Goal: Information Seeking & Learning: Compare options

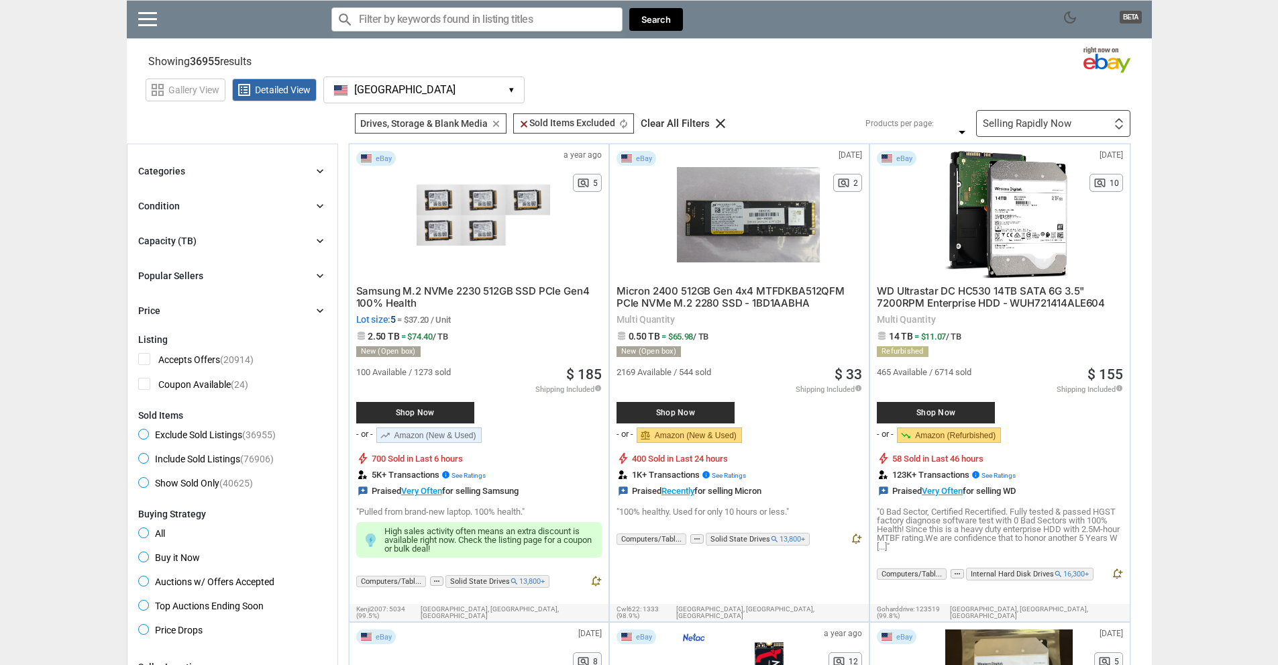
click at [1012, 301] on span "WD Ultrastar DC HC530 14TB SATA 6G 3.5" 7200RPM Enterprise HDD - WUH721414ALE604" at bounding box center [991, 297] width 228 height 25
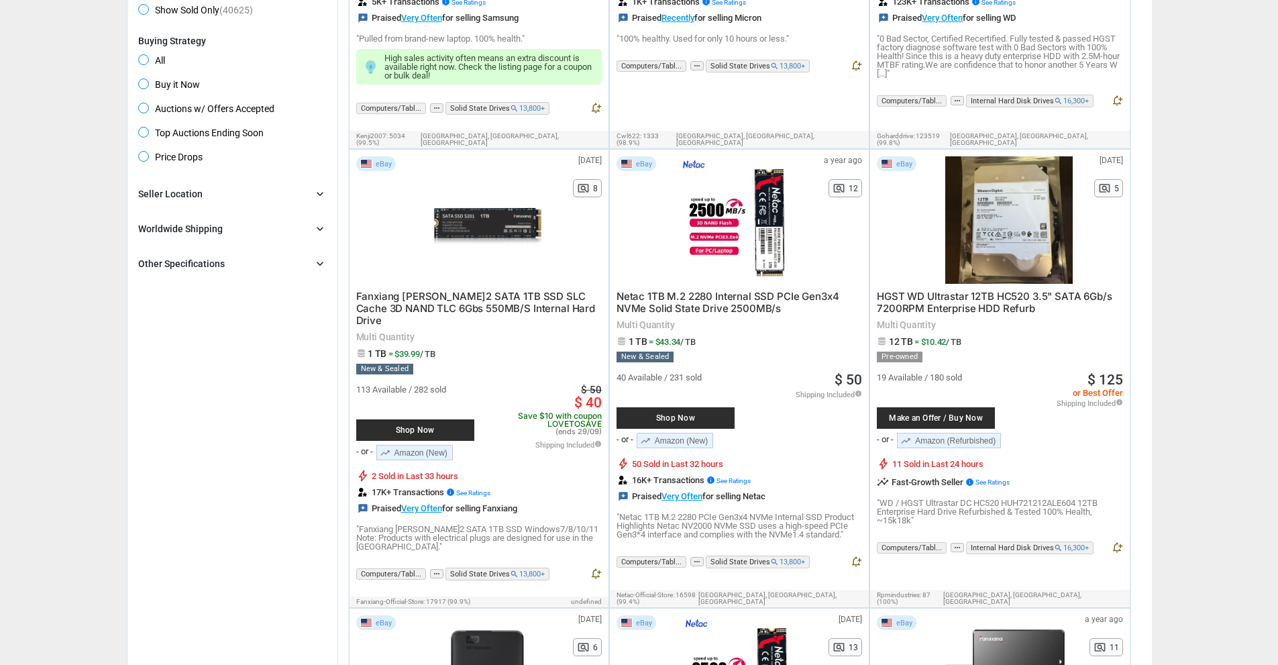
scroll to position [481, 0]
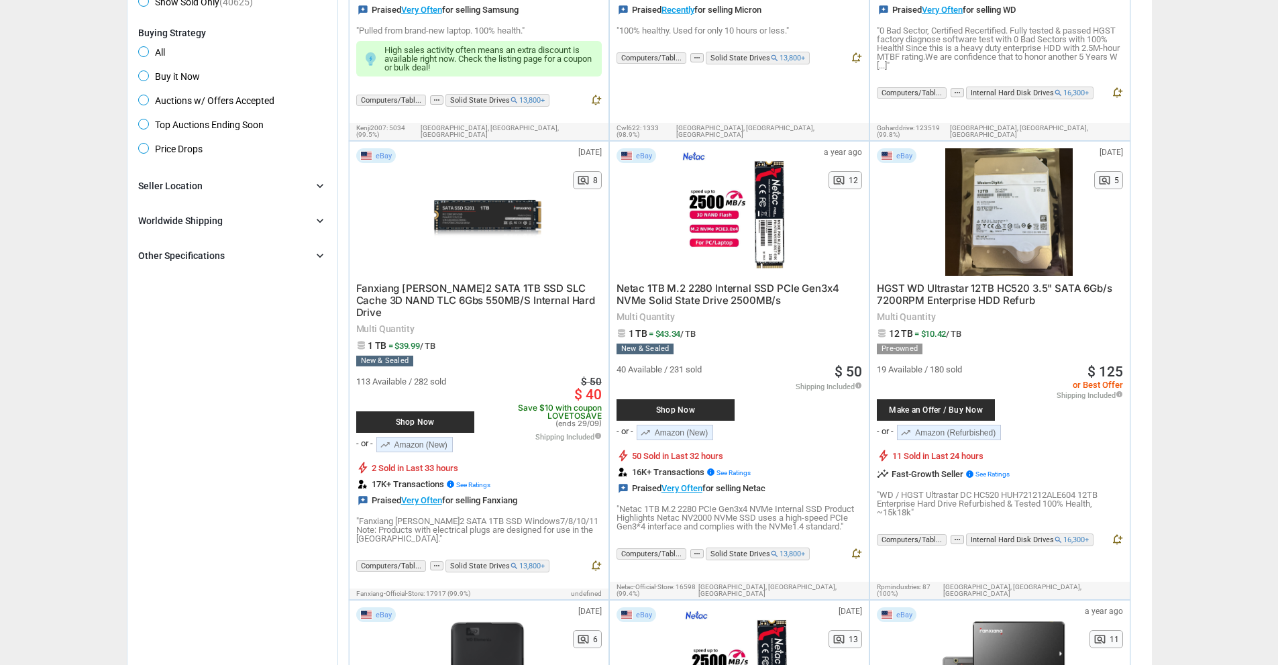
click at [970, 293] on span "HGST WD Ultrastar 12TB HC520 3.5" SATA 6Gb/s 7200RPM Enterprise HDD Refurb" at bounding box center [994, 294] width 235 height 25
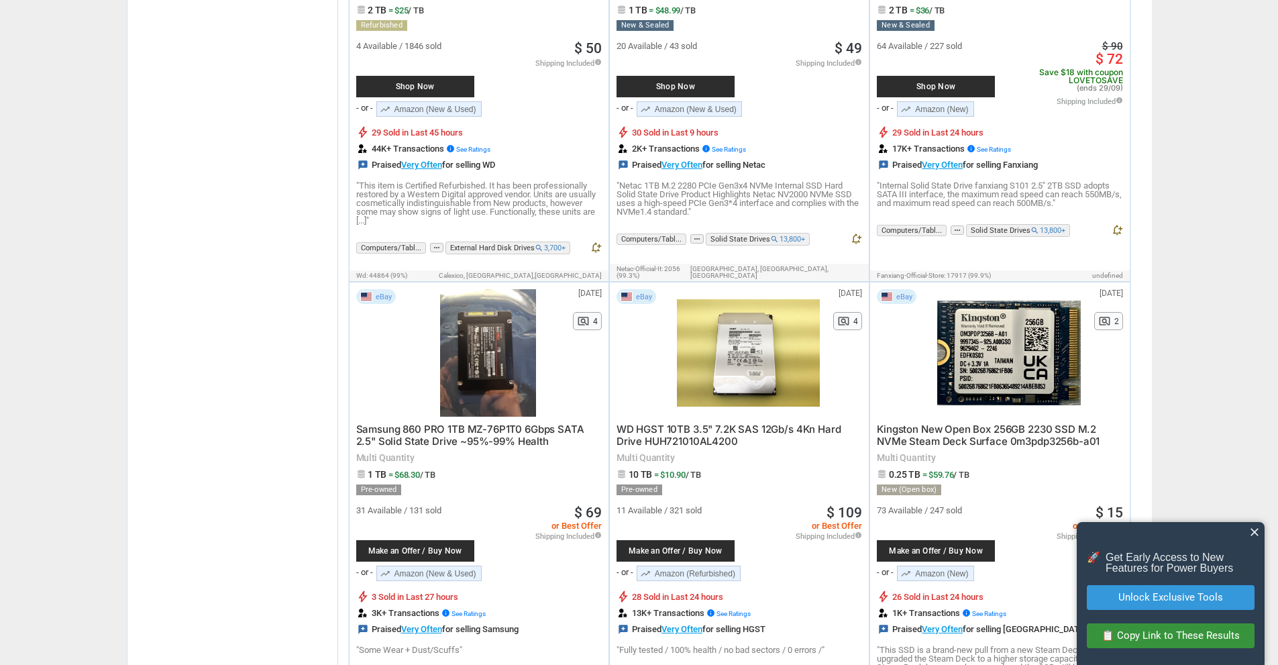
scroll to position [0, 0]
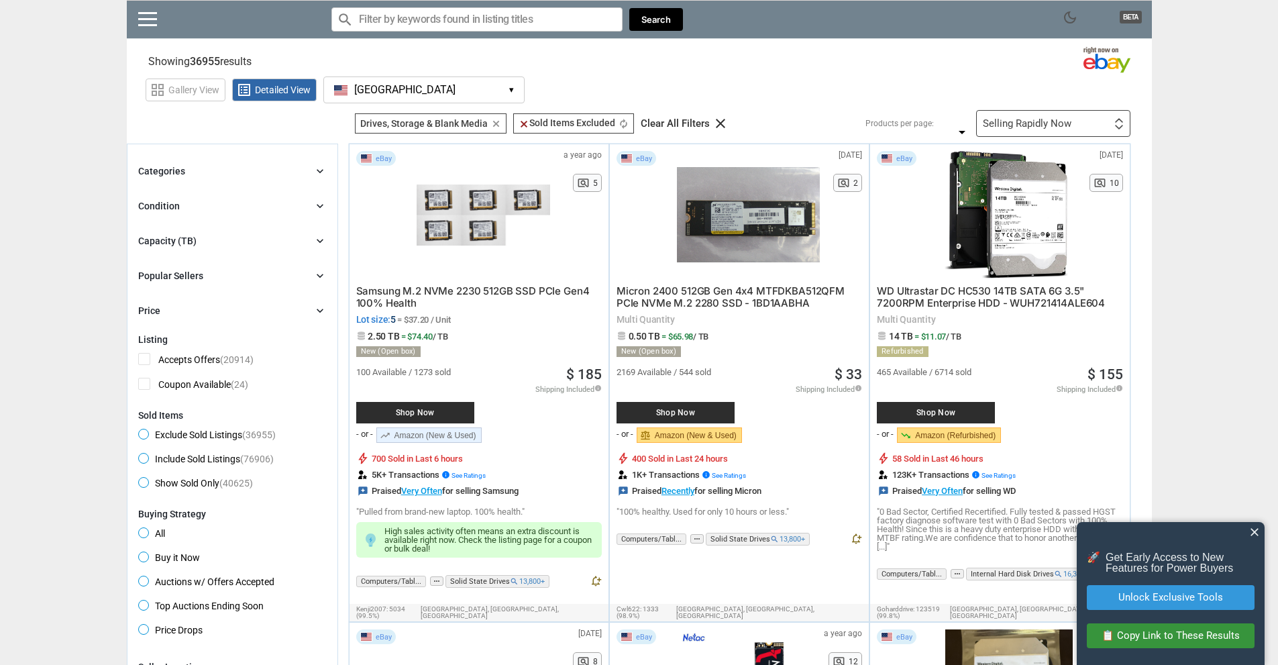
click at [307, 247] on div "Capacity (TB) chevron_right" at bounding box center [232, 241] width 189 height 16
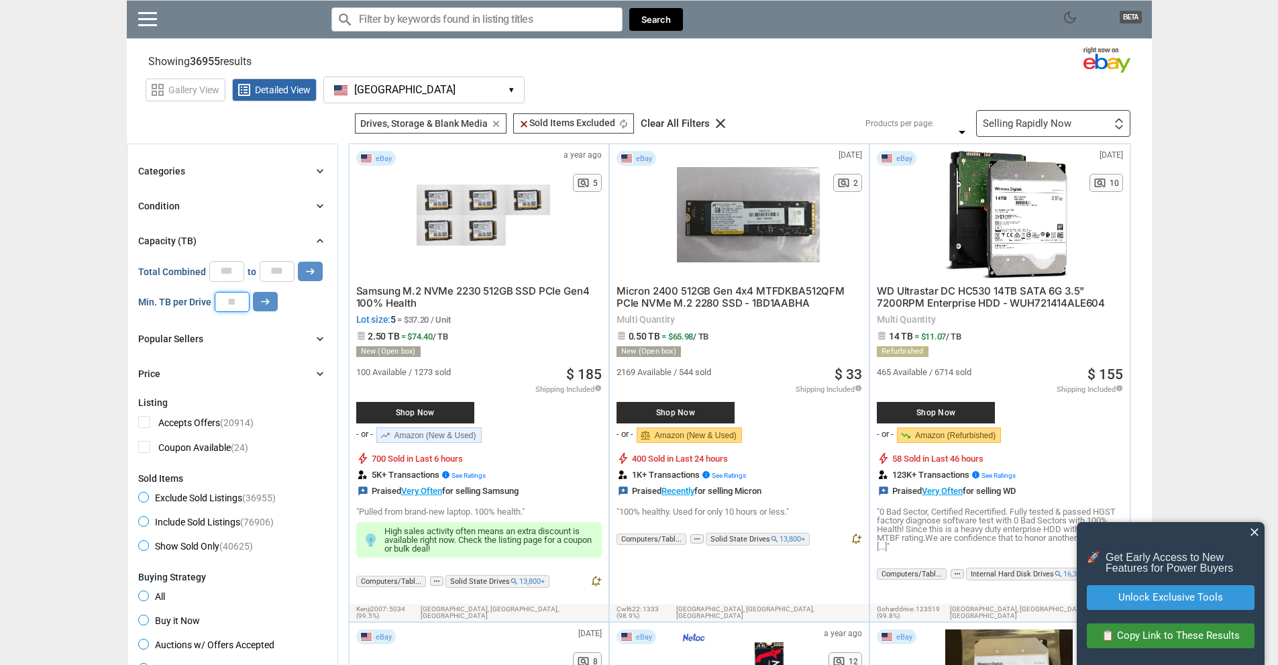
click at [235, 307] on input "number" at bounding box center [232, 302] width 35 height 20
click at [256, 307] on button "arrow_right_alt" at bounding box center [265, 301] width 25 height 19
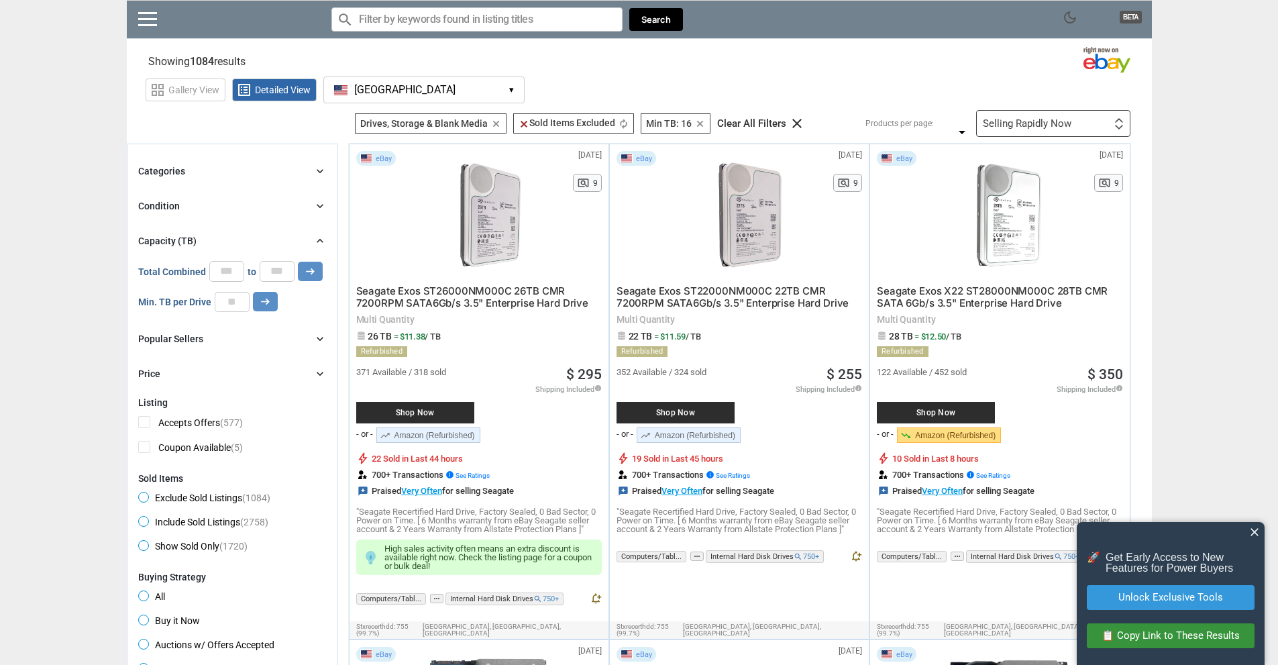
click at [503, 303] on span "Seagate Exos ST26000NM000C 26TB CMR 7200RPM SATA6Gb/s 3.5" Enterprise Hard Drive" at bounding box center [472, 297] width 232 height 25
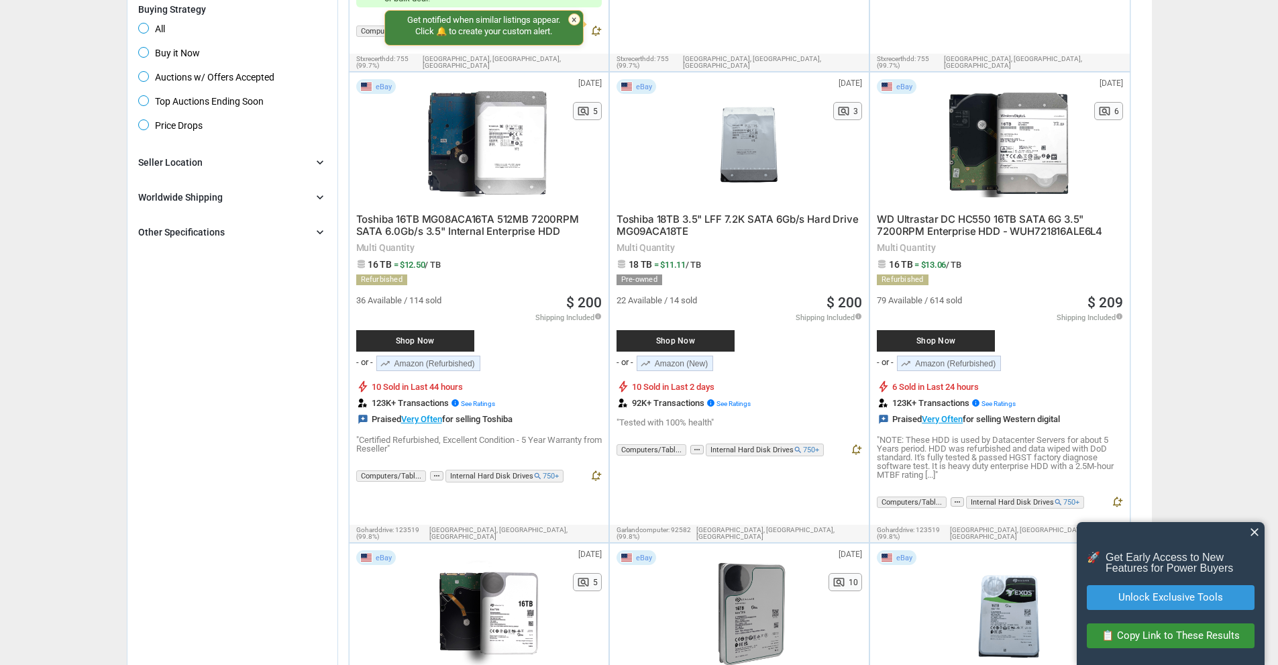
scroll to position [592, 0]
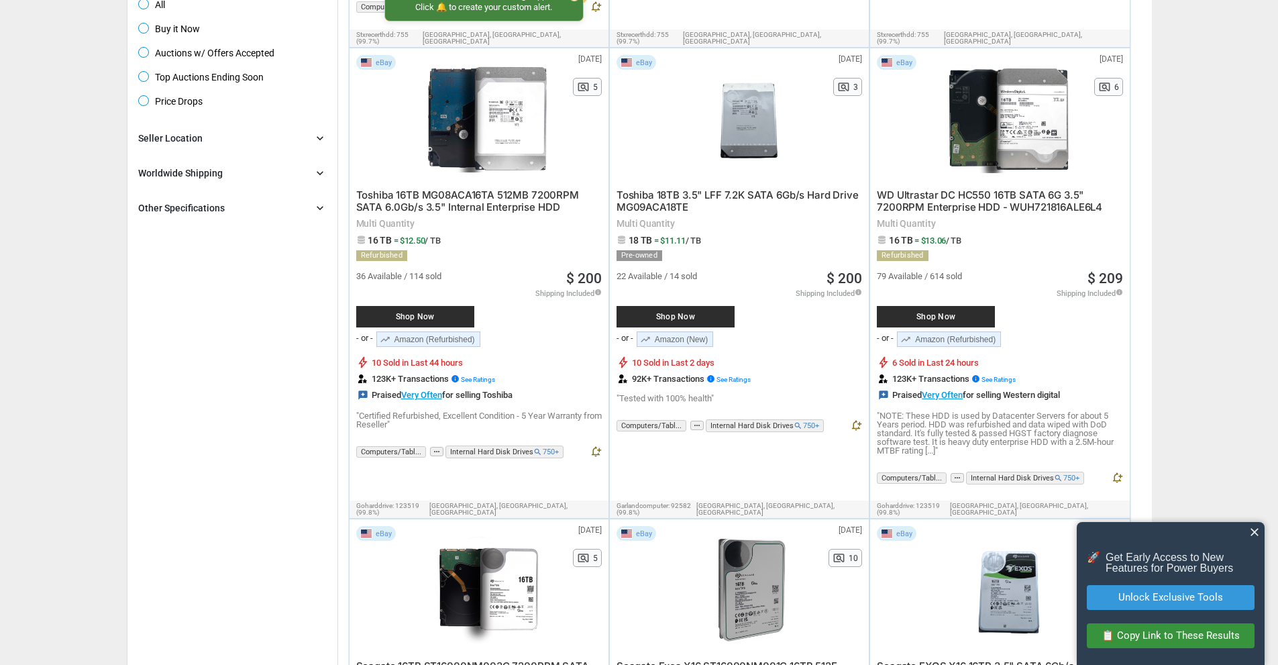
click at [697, 189] on span "Toshiba 18TB 3.5" LFF 7.2K SATA 6Gb/s Hard Drive MG09ACA18TE" at bounding box center [738, 201] width 242 height 25
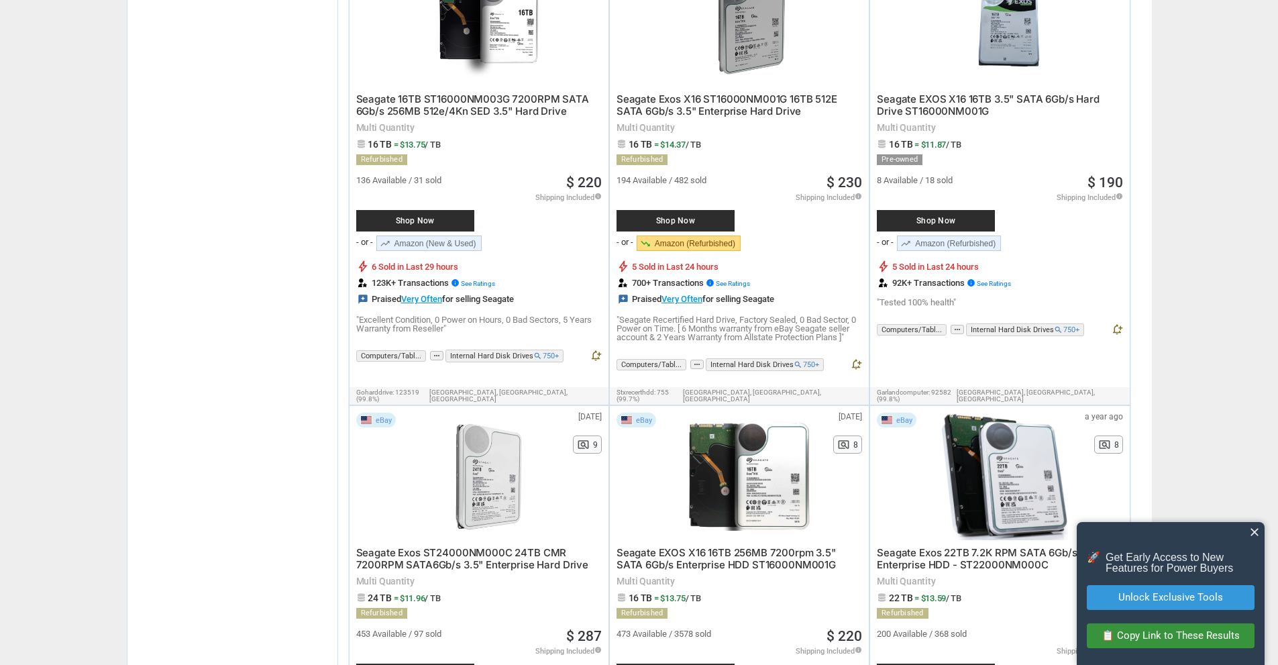
scroll to position [0, 0]
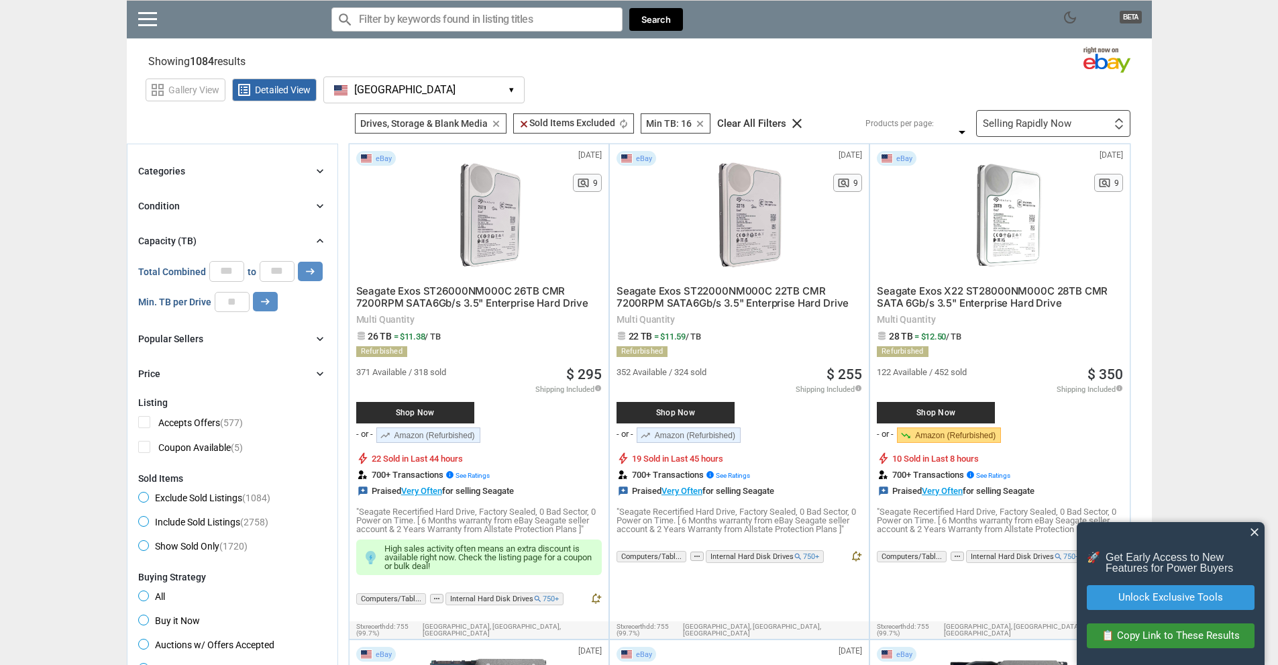
click at [1057, 124] on div "Selling Rapidly Now" at bounding box center [1027, 124] width 89 height 10
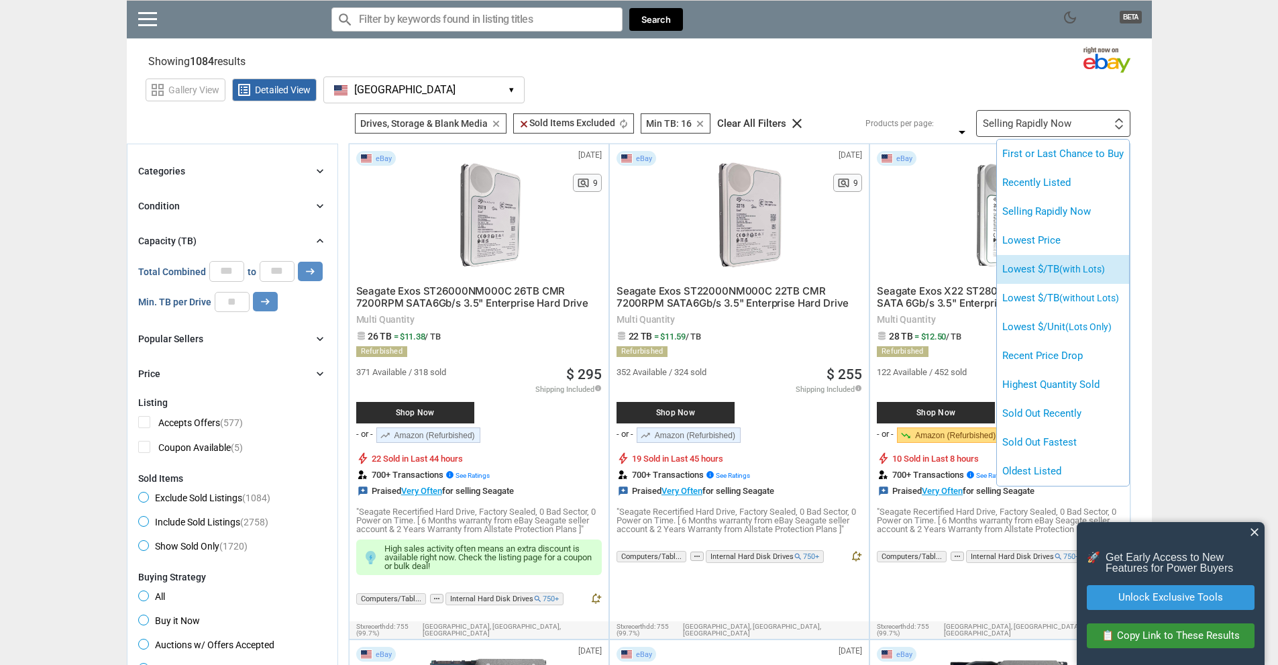
click at [1030, 263] on li "Lowest $/TB (with Lots)" at bounding box center [1063, 269] width 132 height 29
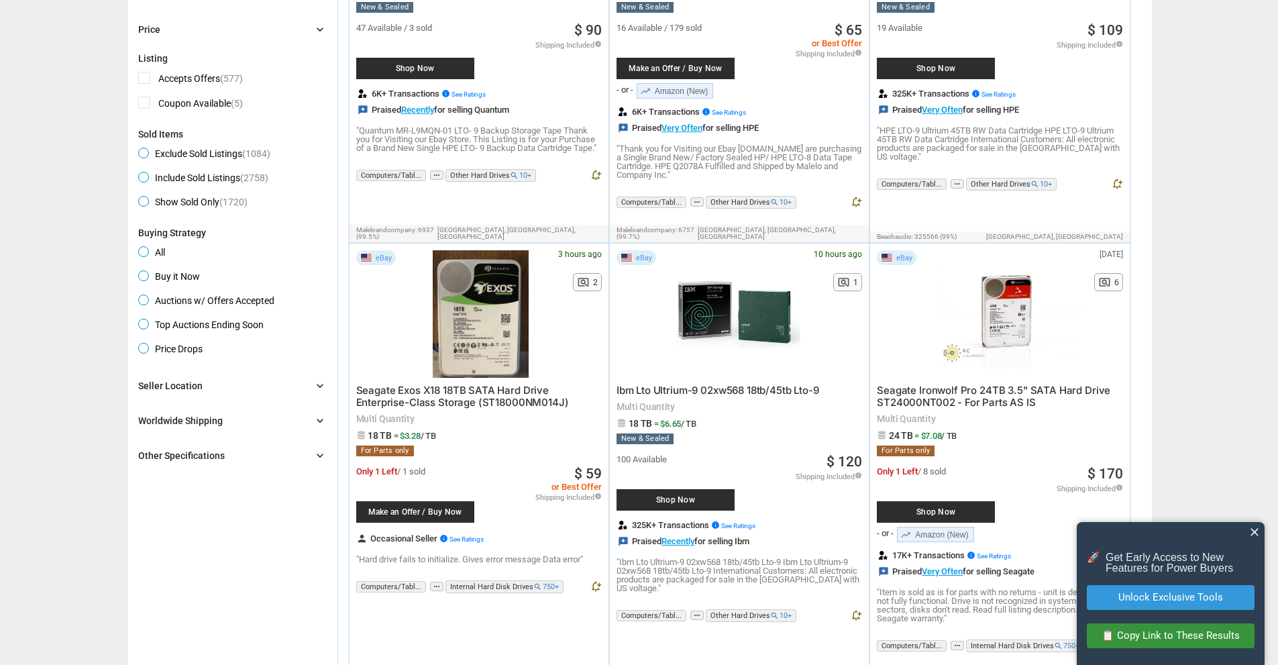
scroll to position [364, 0]
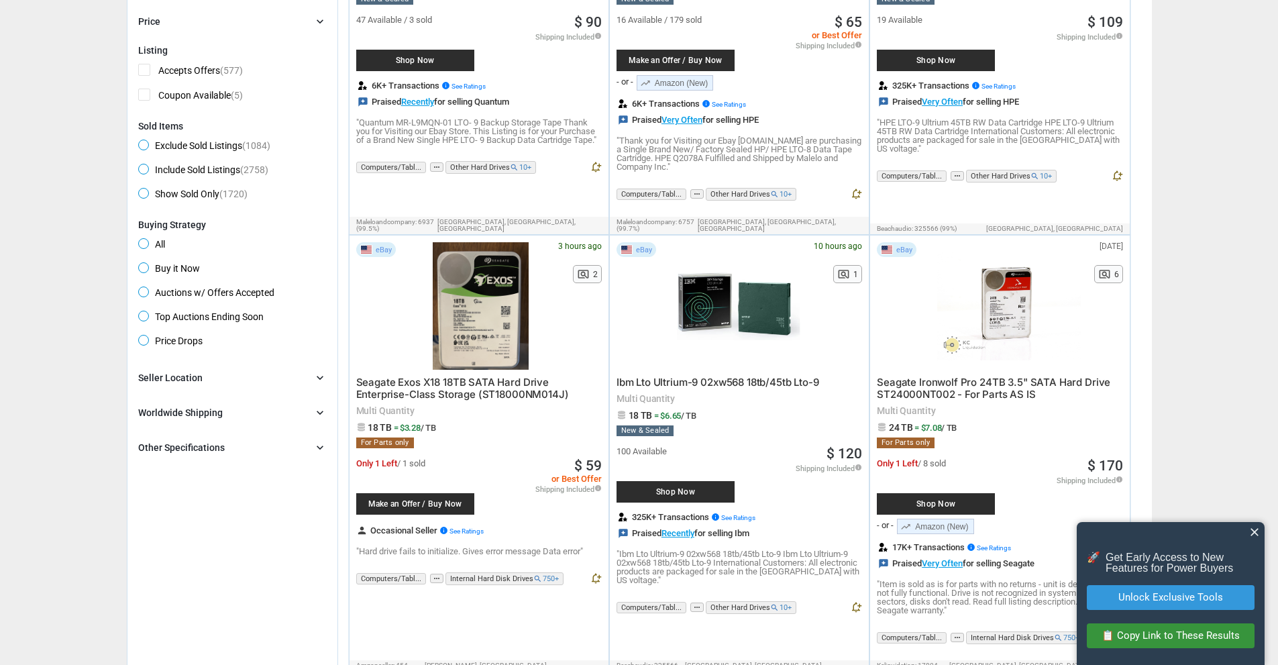
click at [486, 380] on span "Seagate Exos X18 18TB SATA Hard Drive Enterprise-Class Storage (ST18000NM014J)" at bounding box center [462, 388] width 213 height 25
click at [960, 376] on span "Seagate Ironwolf Pro 24TB 3.5" SATA Hard Drive ST24000NT002 - For Parts AS IS" at bounding box center [994, 388] width 234 height 25
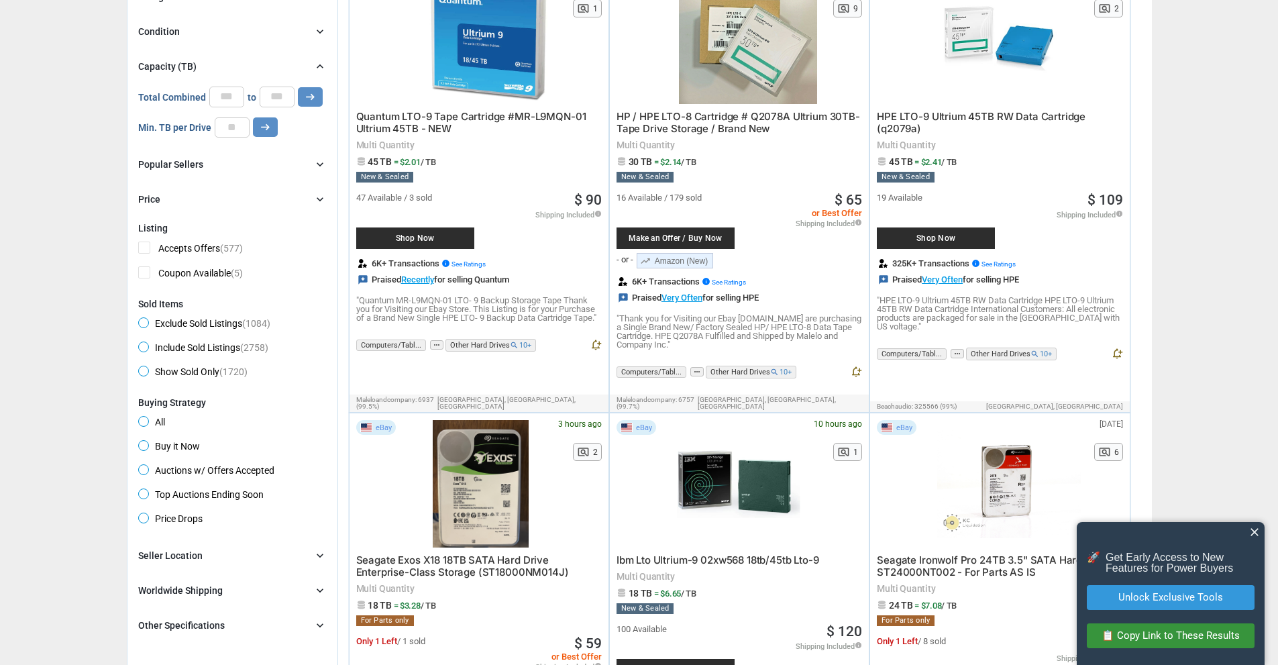
scroll to position [201, 0]
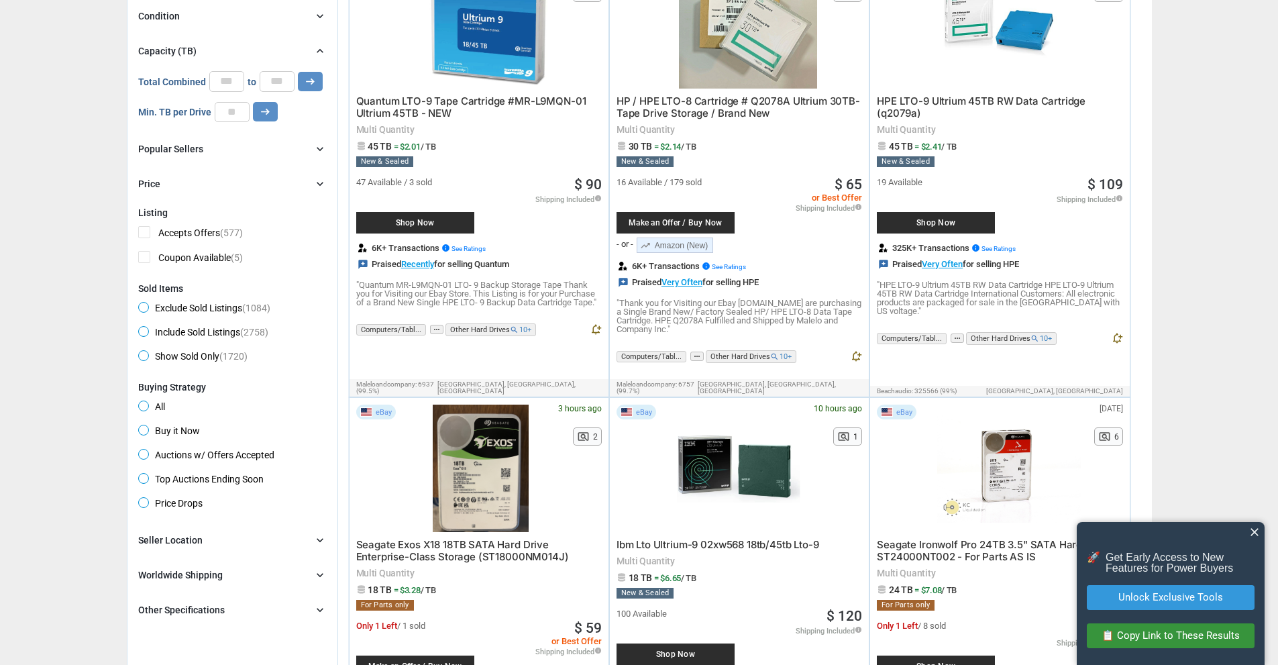
click at [313, 611] on div "chevron_right" at bounding box center [319, 609] width 13 height 13
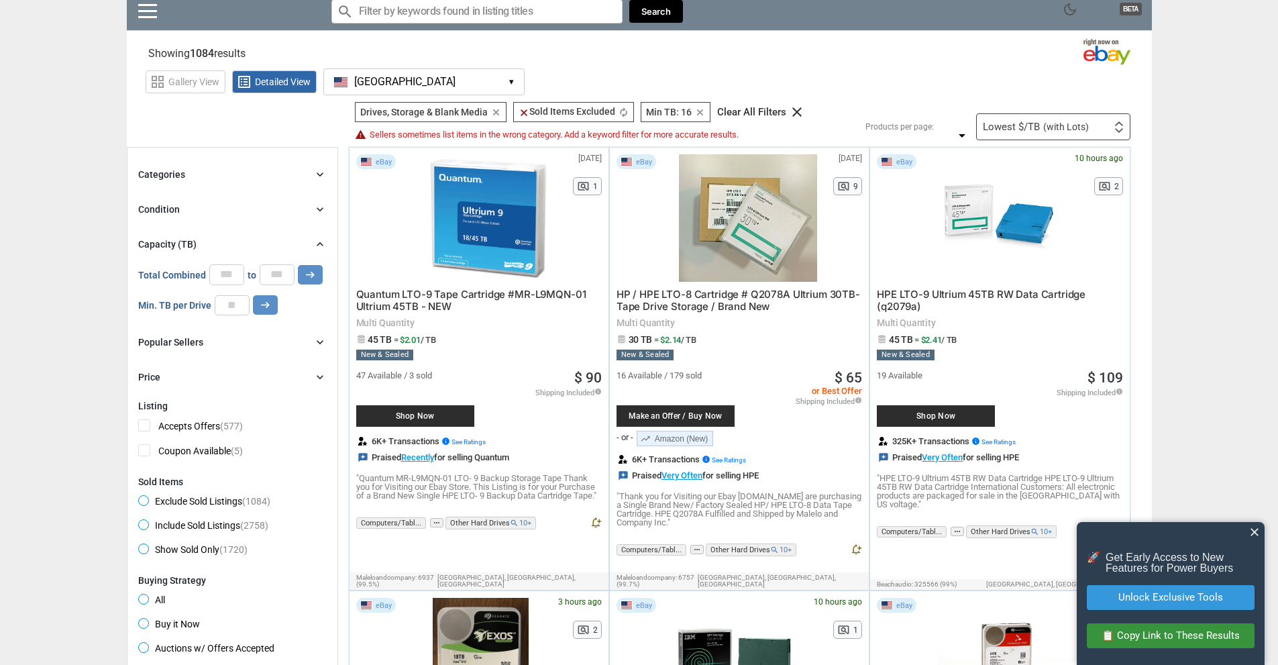
scroll to position [0, 0]
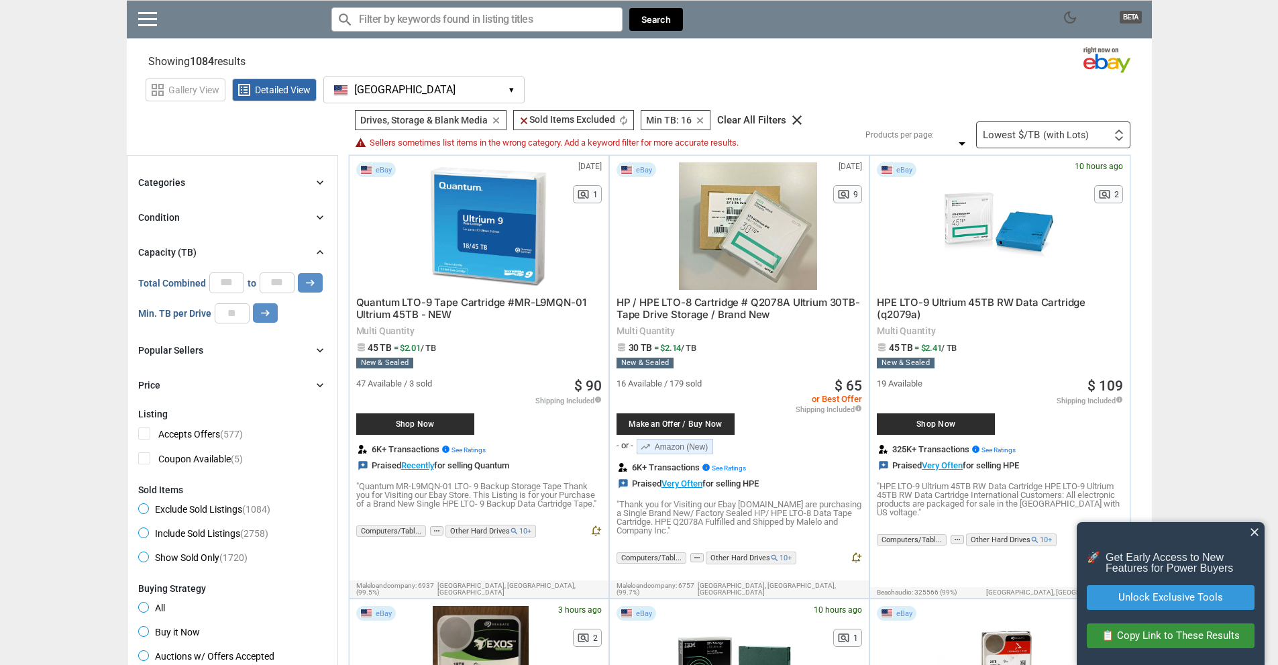
click at [316, 214] on icon "chevron_right" at bounding box center [319, 217] width 13 height 13
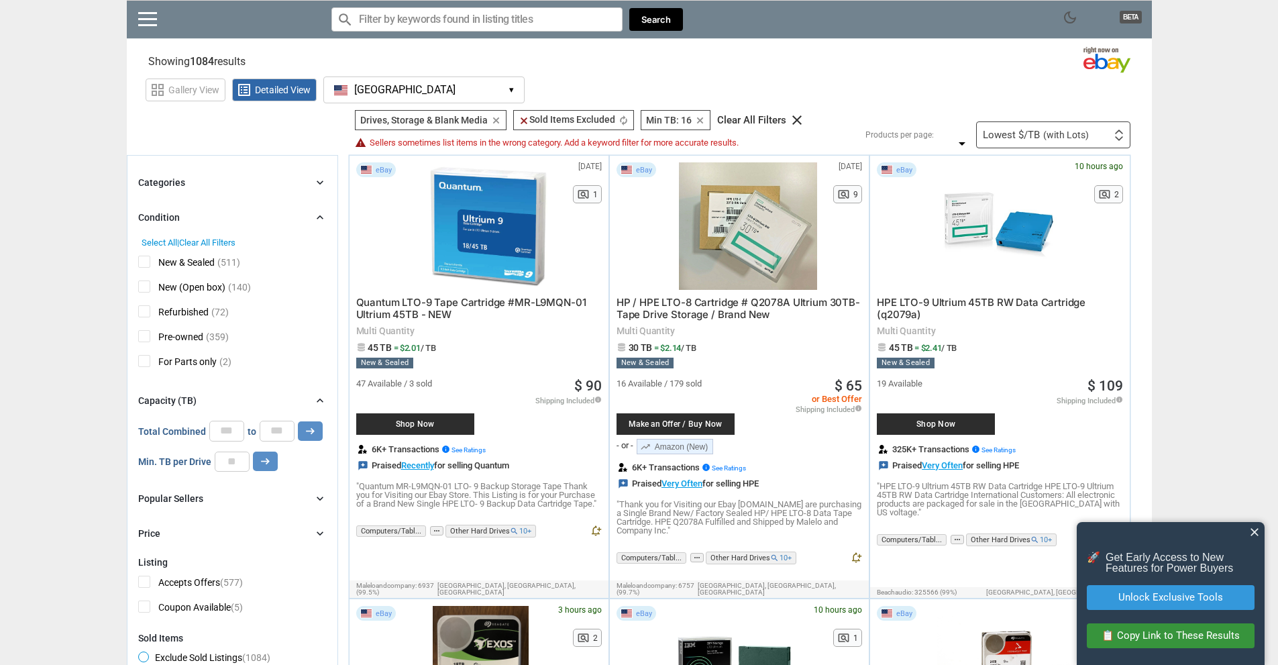
click at [141, 337] on span "Pre-owned" at bounding box center [170, 338] width 65 height 17
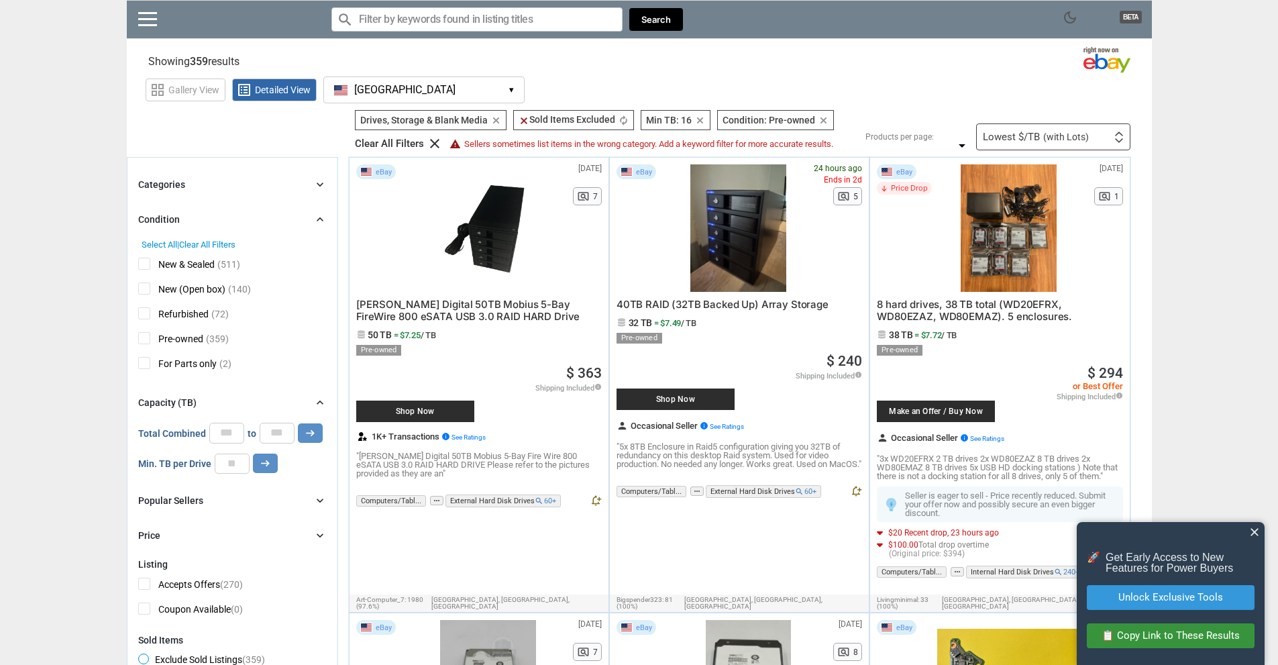
click at [142, 309] on span "Refurbished" at bounding box center [173, 315] width 70 height 17
click at [145, 289] on span "New (Open box)" at bounding box center [181, 290] width 87 height 17
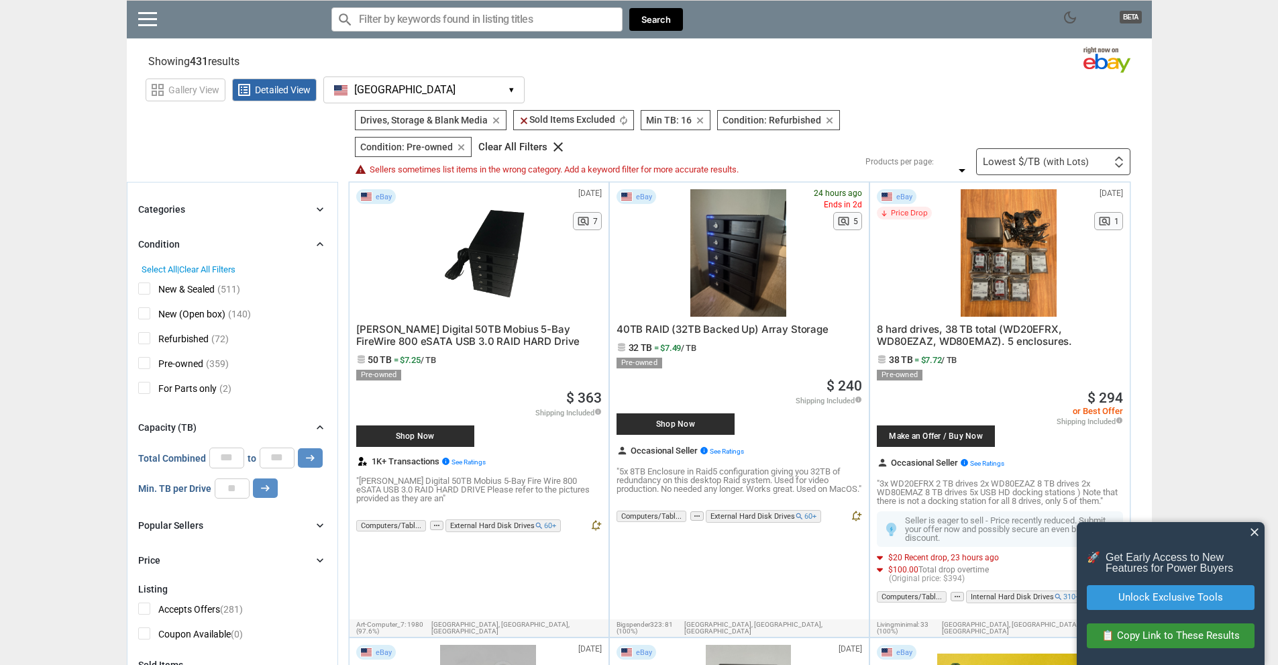
click at [143, 289] on span "New & Sealed" at bounding box center [176, 290] width 76 height 17
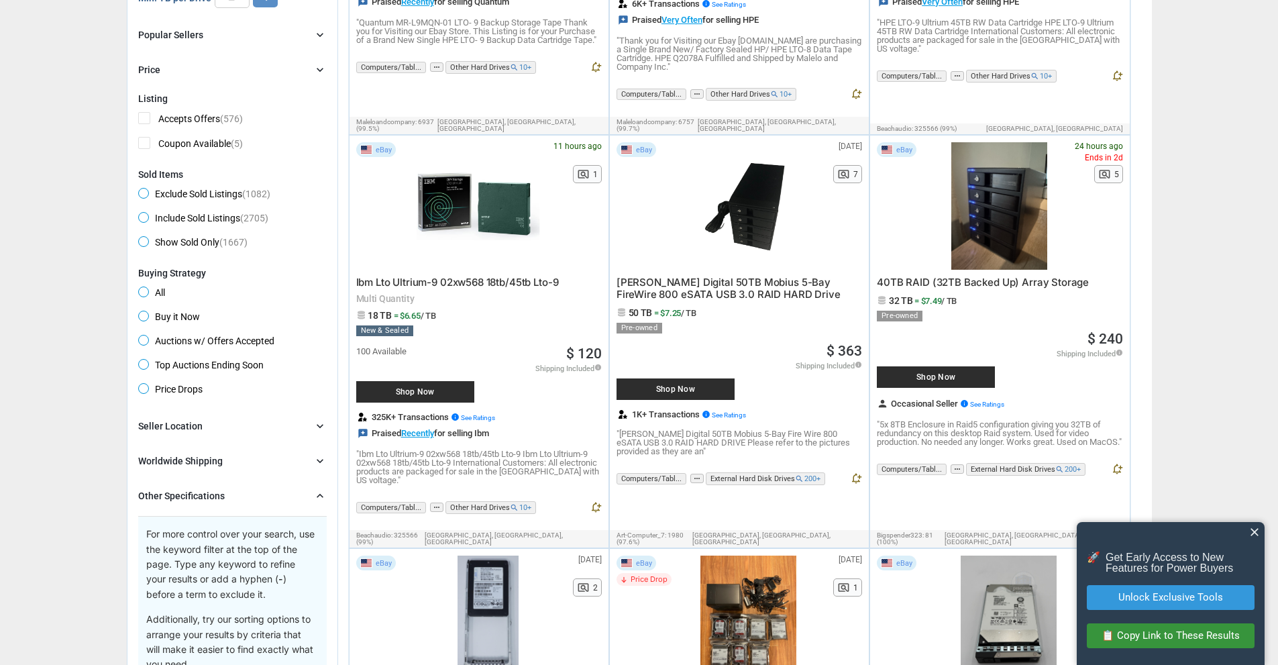
scroll to position [514, 0]
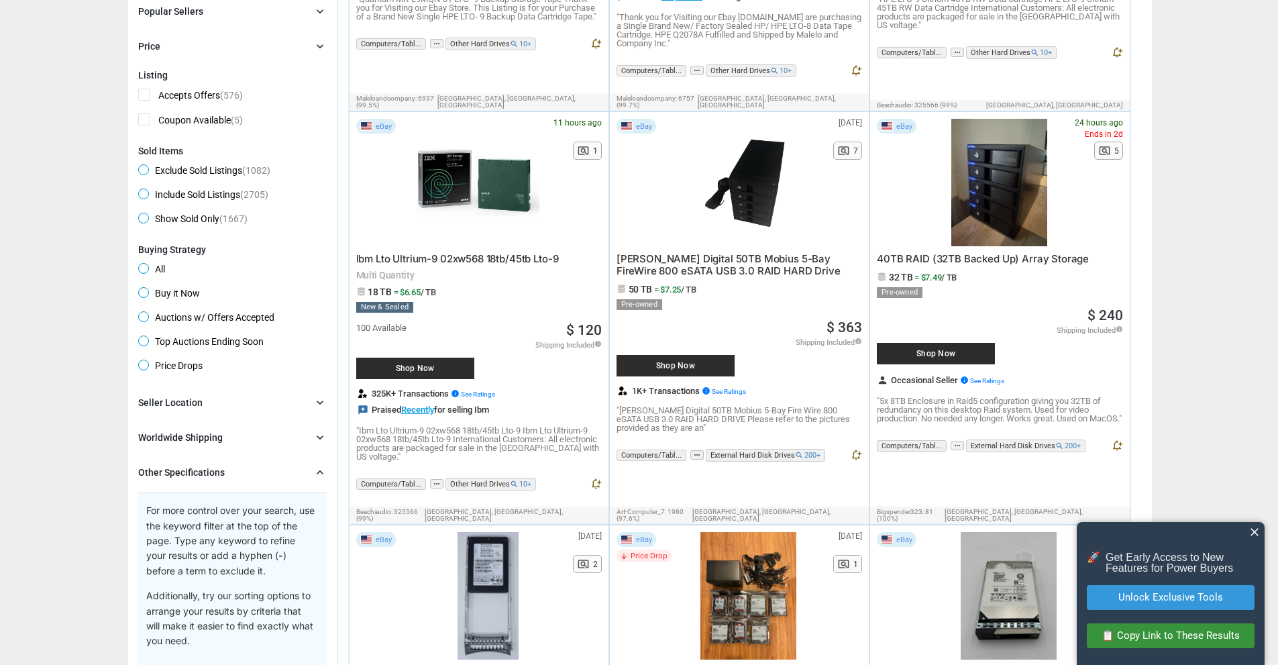
click at [983, 252] on span "40TB RAID (32TB Backed Up) Array Storage" at bounding box center [983, 258] width 212 height 13
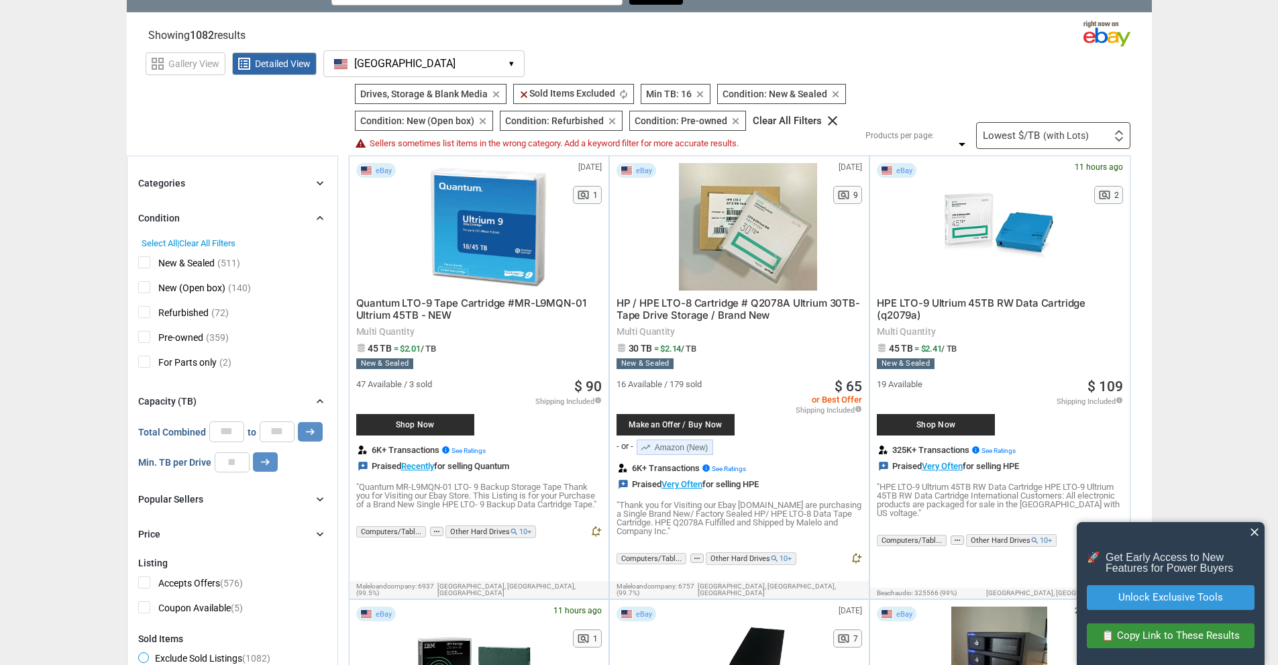
scroll to position [65, 0]
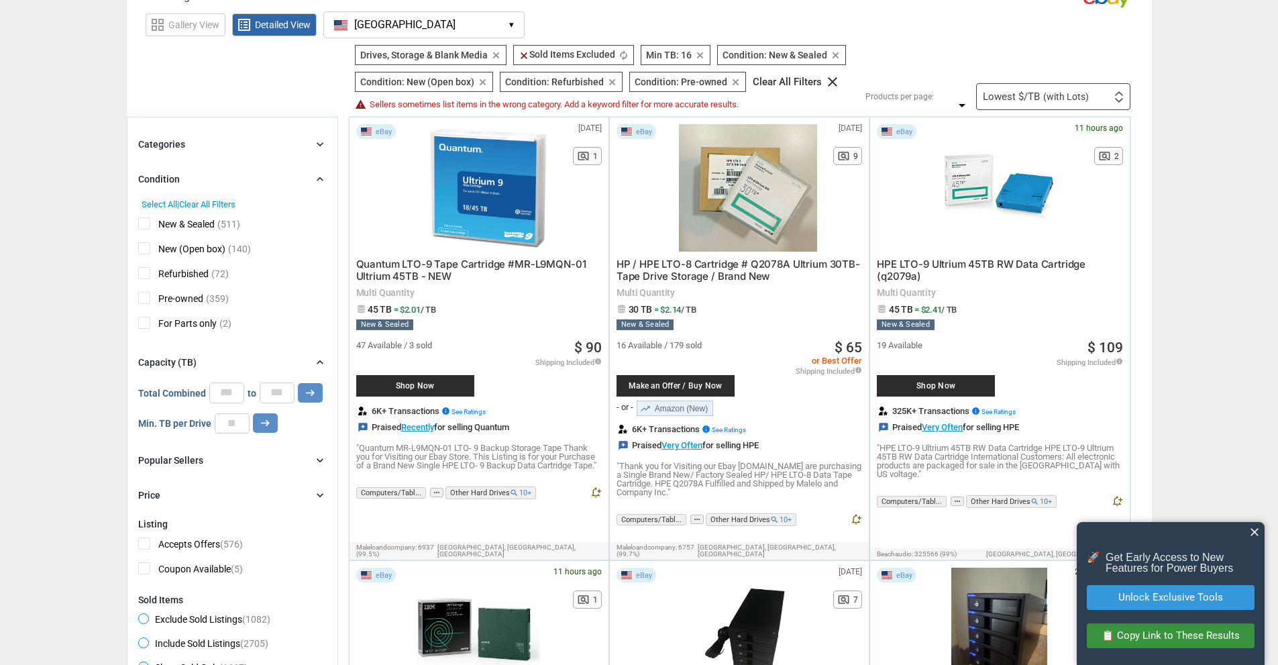
click at [316, 152] on div "Categories chevron_right" at bounding box center [232, 144] width 189 height 16
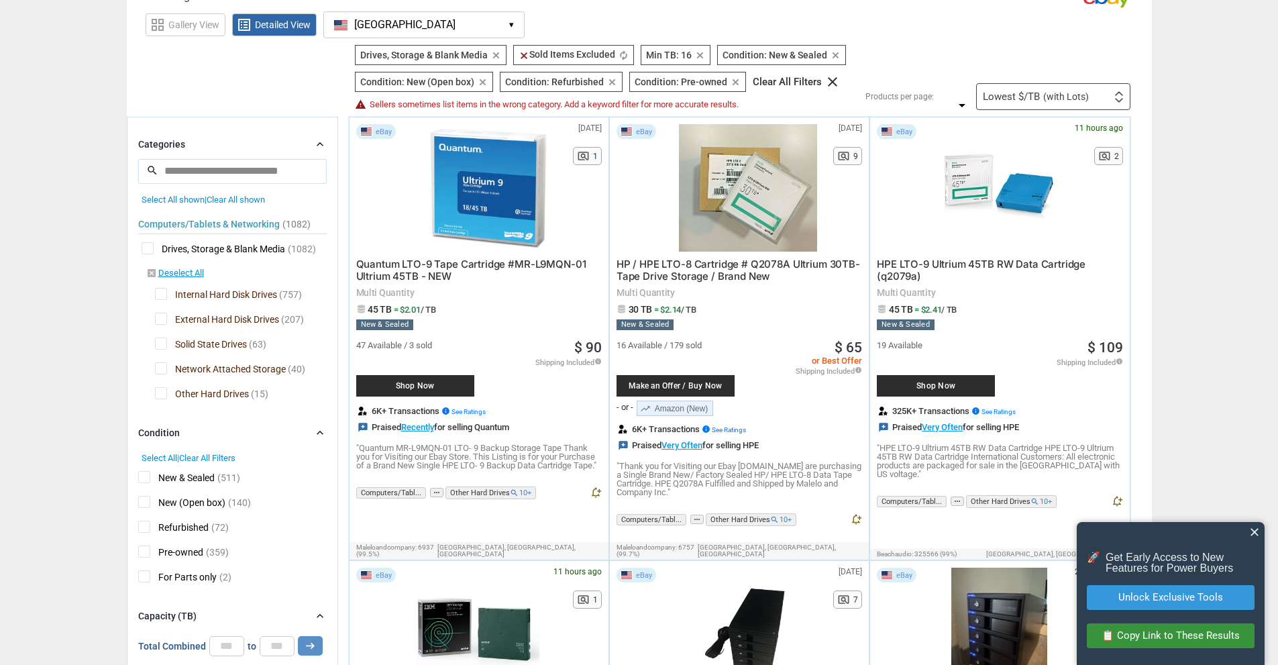
click at [160, 394] on span "Other Hard Drives" at bounding box center [202, 395] width 94 height 17
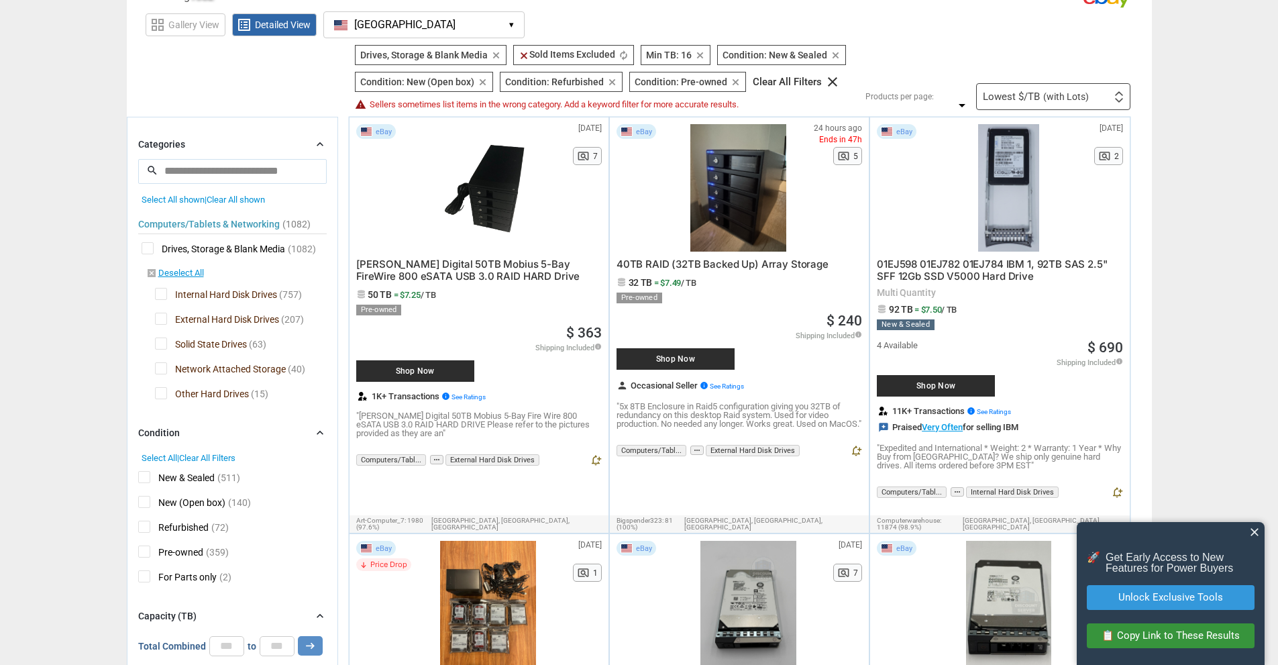
click at [162, 344] on span "Solid State Drives" at bounding box center [201, 346] width 92 height 17
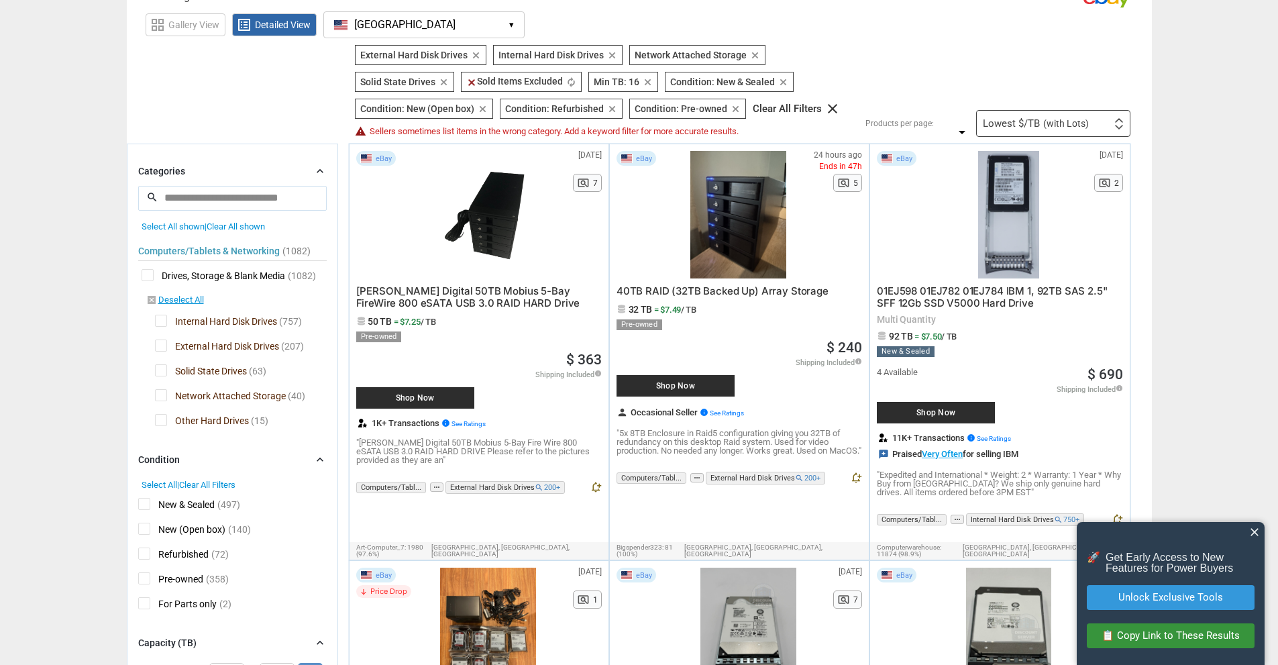
click at [160, 367] on span "Solid State Drives" at bounding box center [201, 372] width 92 height 17
click at [160, 348] on span "External Hard Disk Drives" at bounding box center [217, 348] width 124 height 17
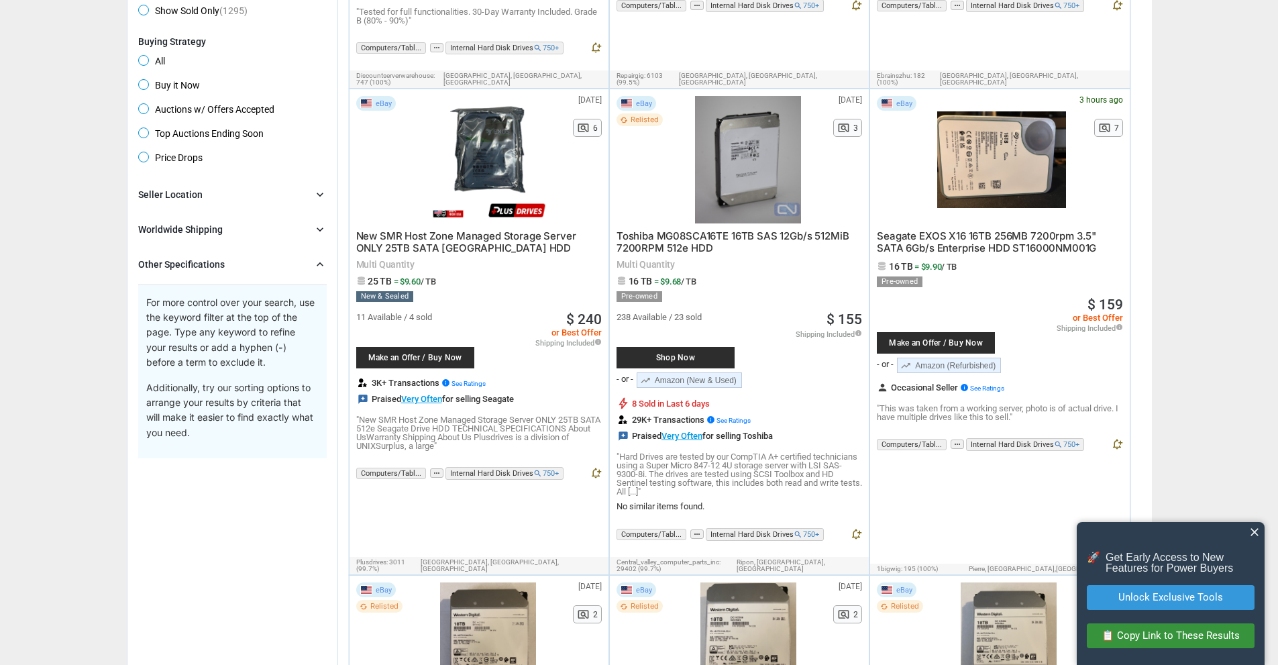
scroll to position [1010, 0]
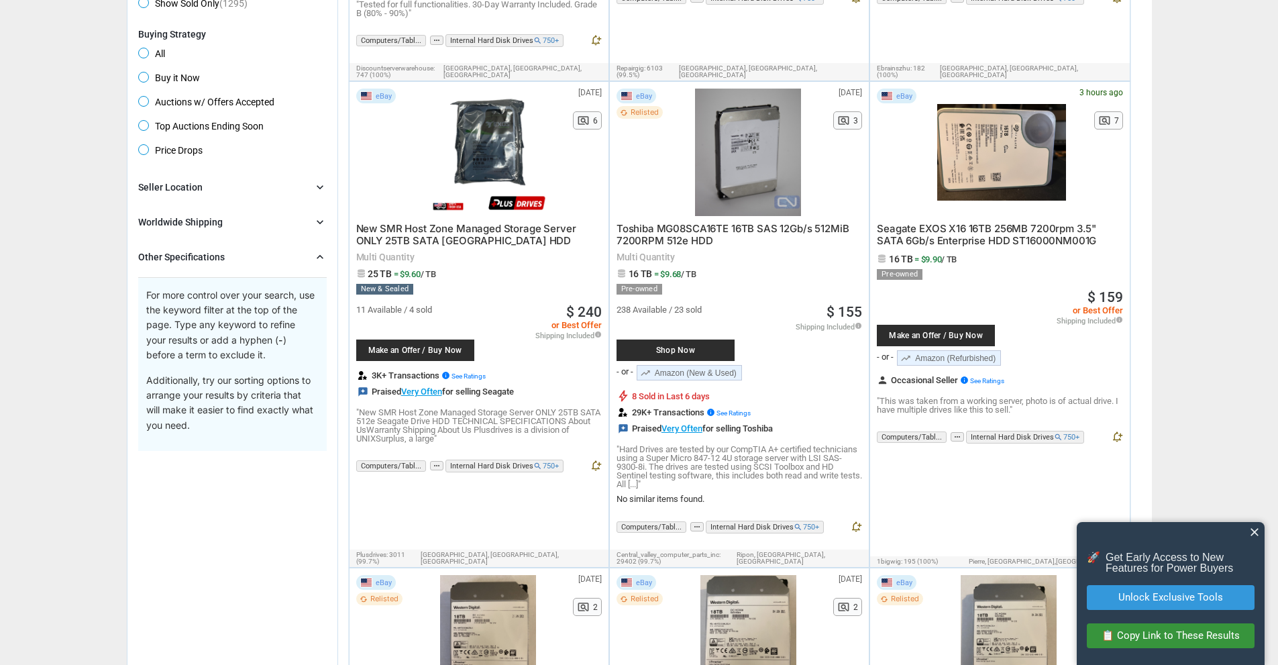
click at [664, 222] on span "Toshiba MG08SCA16TE 16TB SAS 12Gb/s 512MiB 7200RPM 512e HDD" at bounding box center [733, 234] width 233 height 25
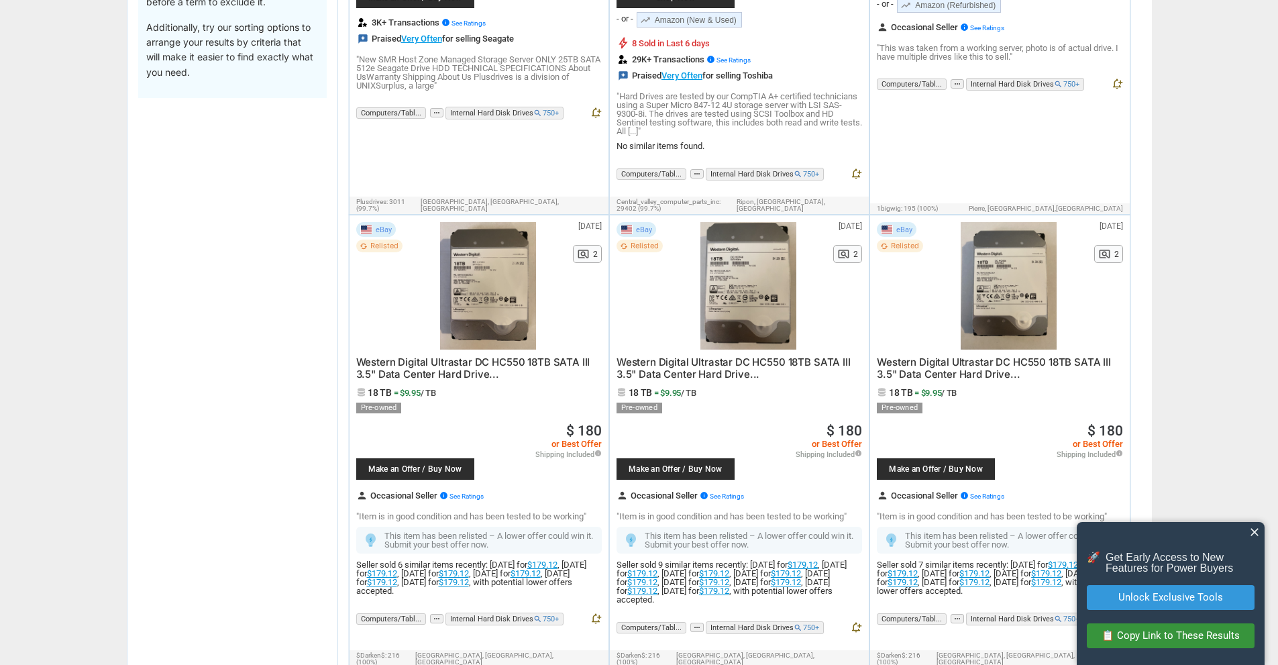
scroll to position [1378, 0]
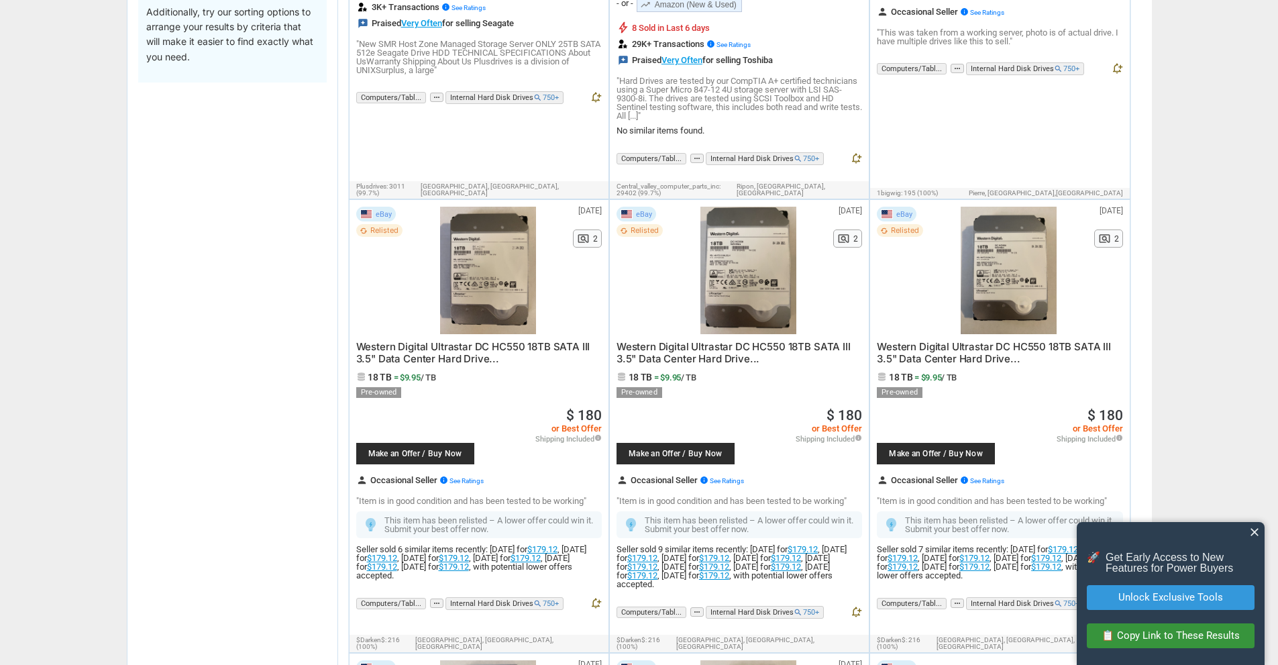
click at [436, 340] on span "Western Digital Ultrastar DC HC550 18TB SATA III 3.5" Data Center Hard Drive..." at bounding box center [473, 352] width 234 height 25
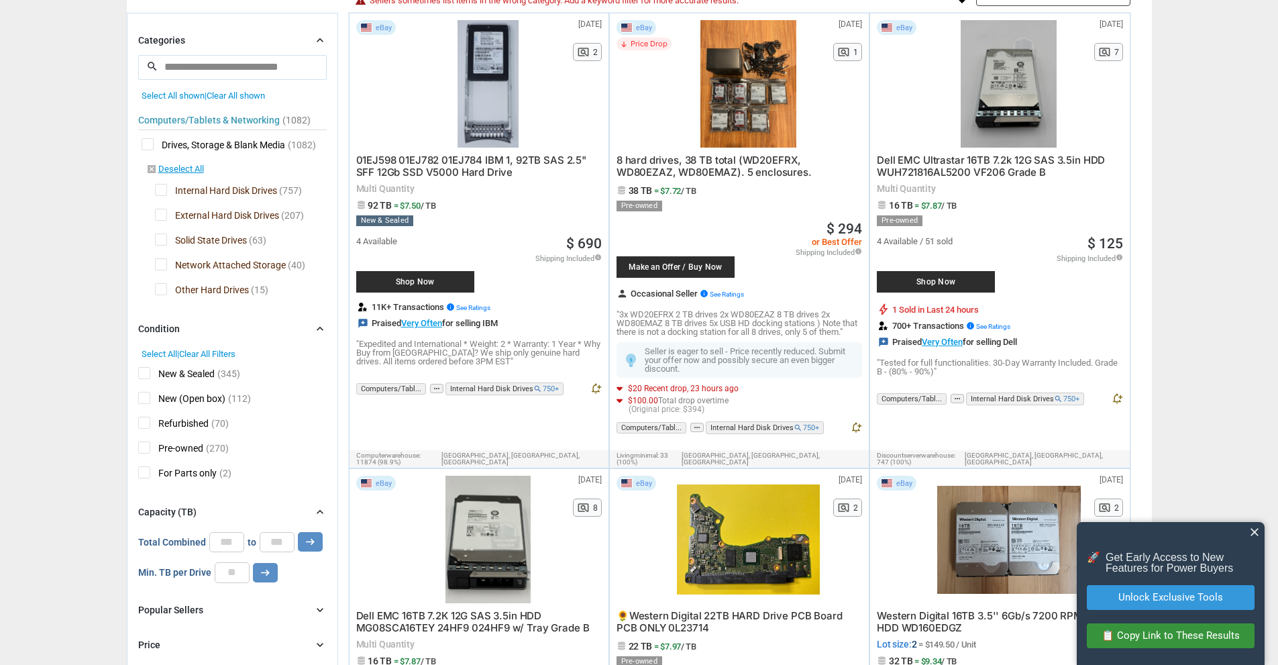
scroll to position [203, 0]
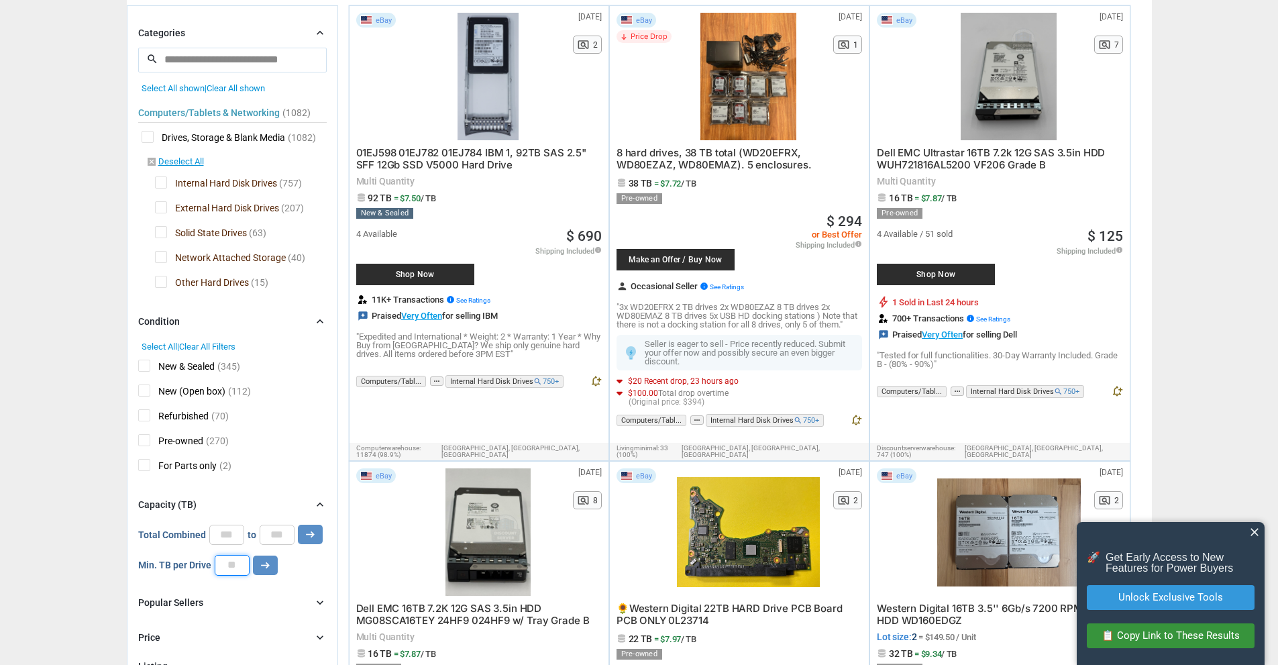
drag, startPoint x: 240, startPoint y: 564, endPoint x: 223, endPoint y: 561, distance: 17.1
click at [223, 561] on input "**" at bounding box center [232, 565] width 35 height 20
type input "**"
click at [298, 525] on button "arrow_right_alt" at bounding box center [310, 534] width 25 height 19
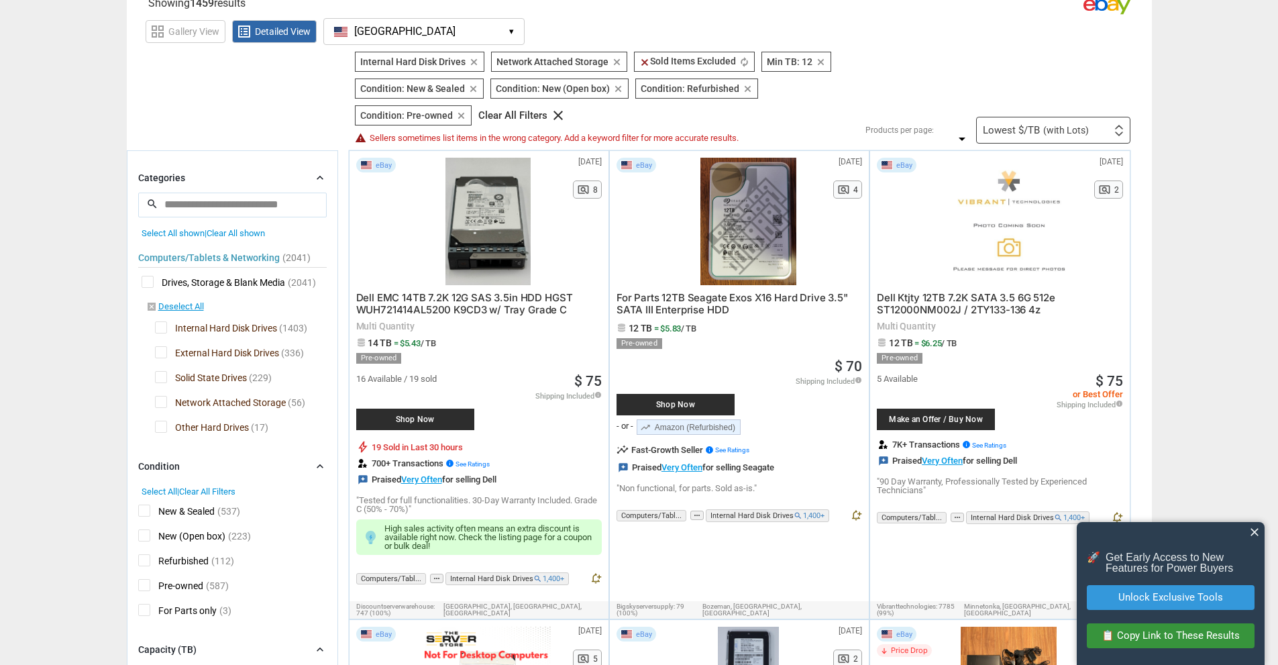
scroll to position [66, 0]
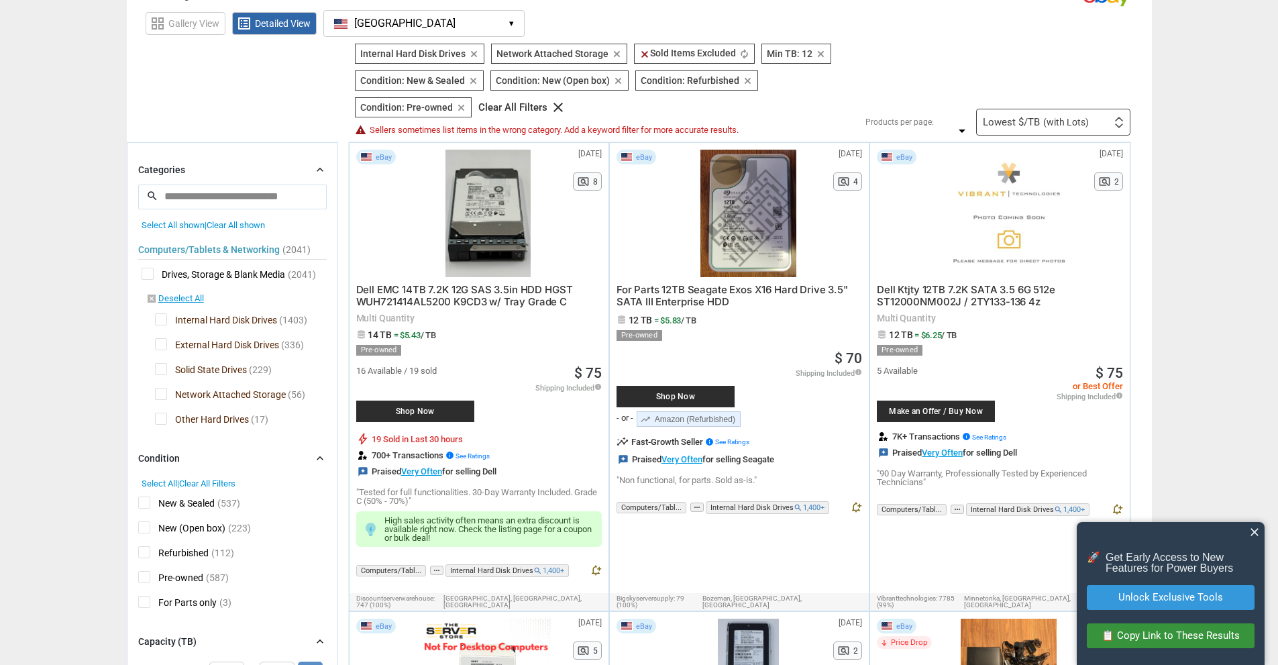
click at [1011, 292] on span "Dell Ktjty 12TB 7.2K SATA 3.5 6G 512e ST12000NM002J / 2TY133-136 4z" at bounding box center [966, 295] width 178 height 25
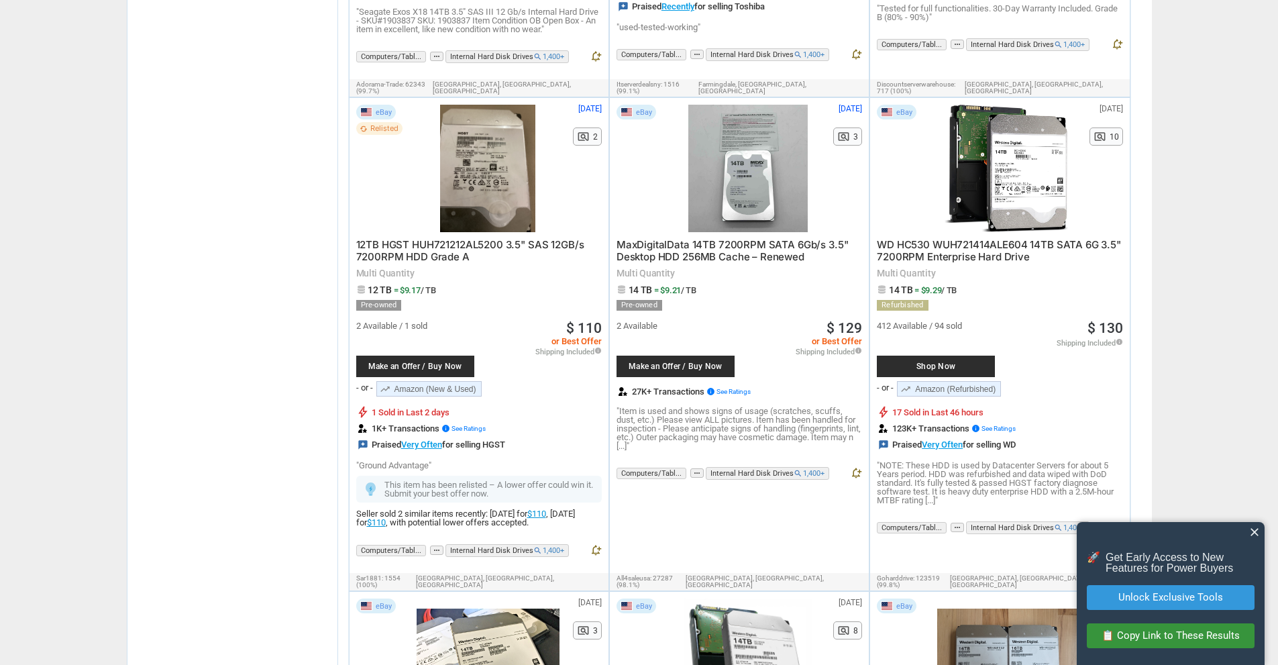
scroll to position [1891, 0]
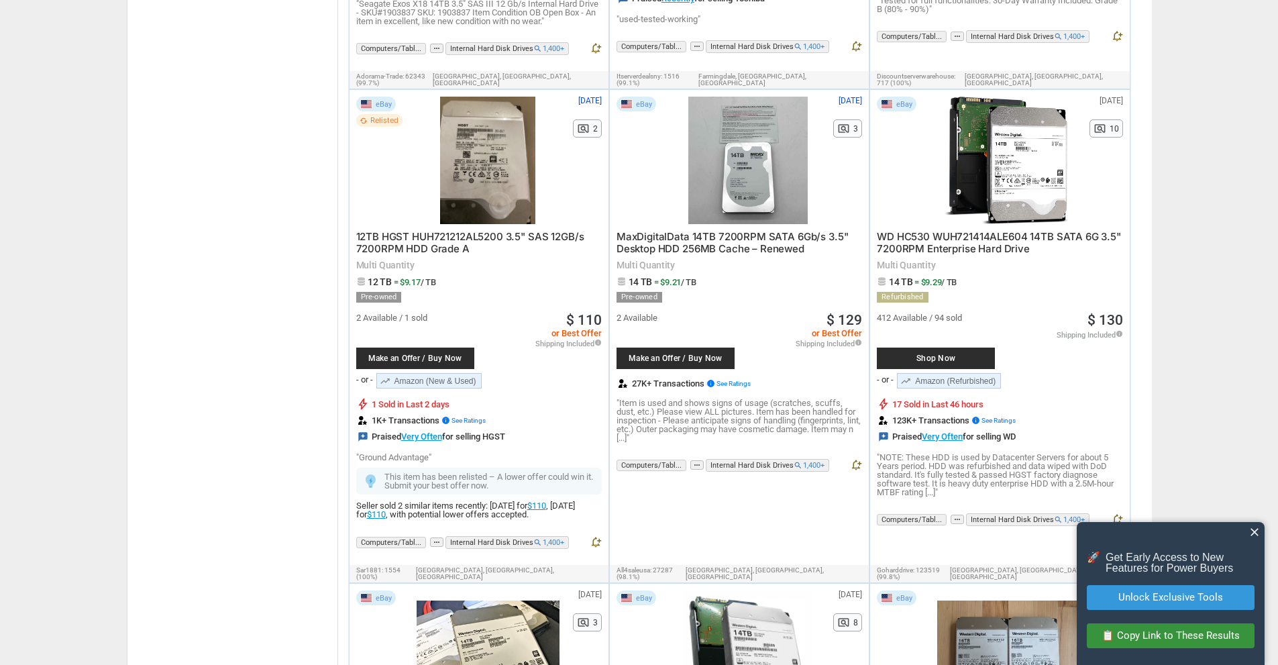
click at [964, 230] on span "WD HC530 WUH721414ALE604 14TB SATA 6G 3.5" 7200RPM Enterprise Hard Drive" at bounding box center [999, 242] width 244 height 25
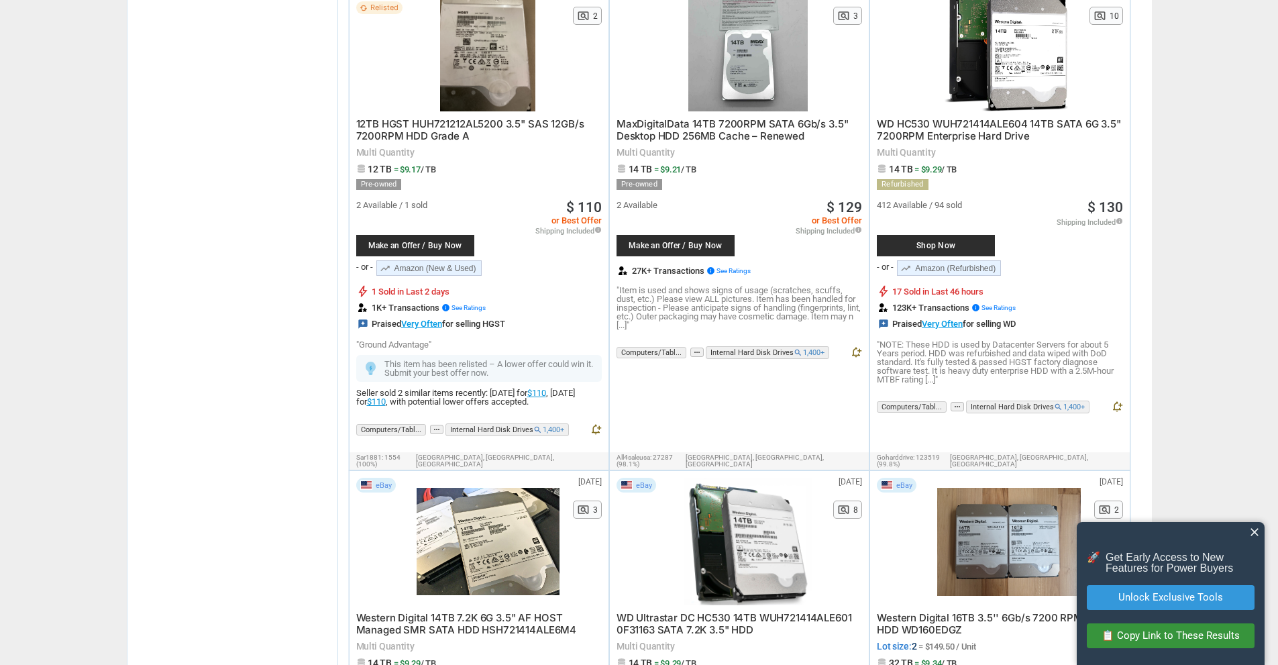
scroll to position [1996, 0]
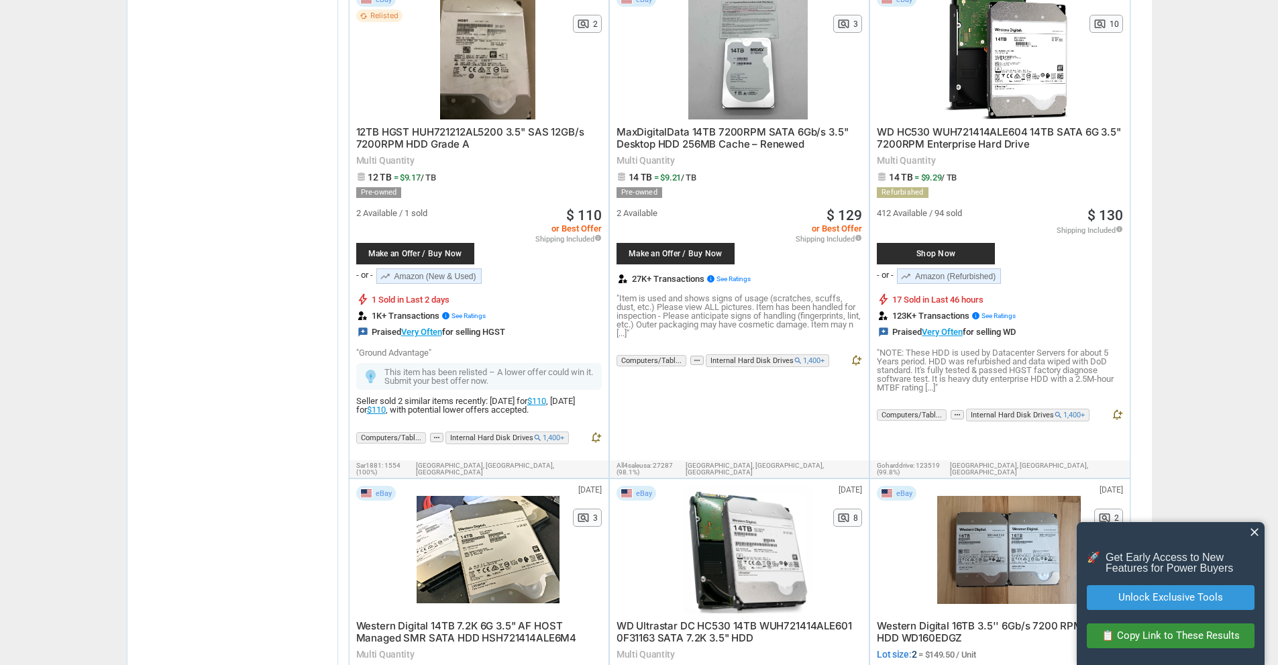
click at [731, 125] on span "MaxDigitalData 14TB 7200RPM SATA 6Gb/s 3.5" Desktop HDD 256MB Cache – Renewed" at bounding box center [733, 137] width 232 height 25
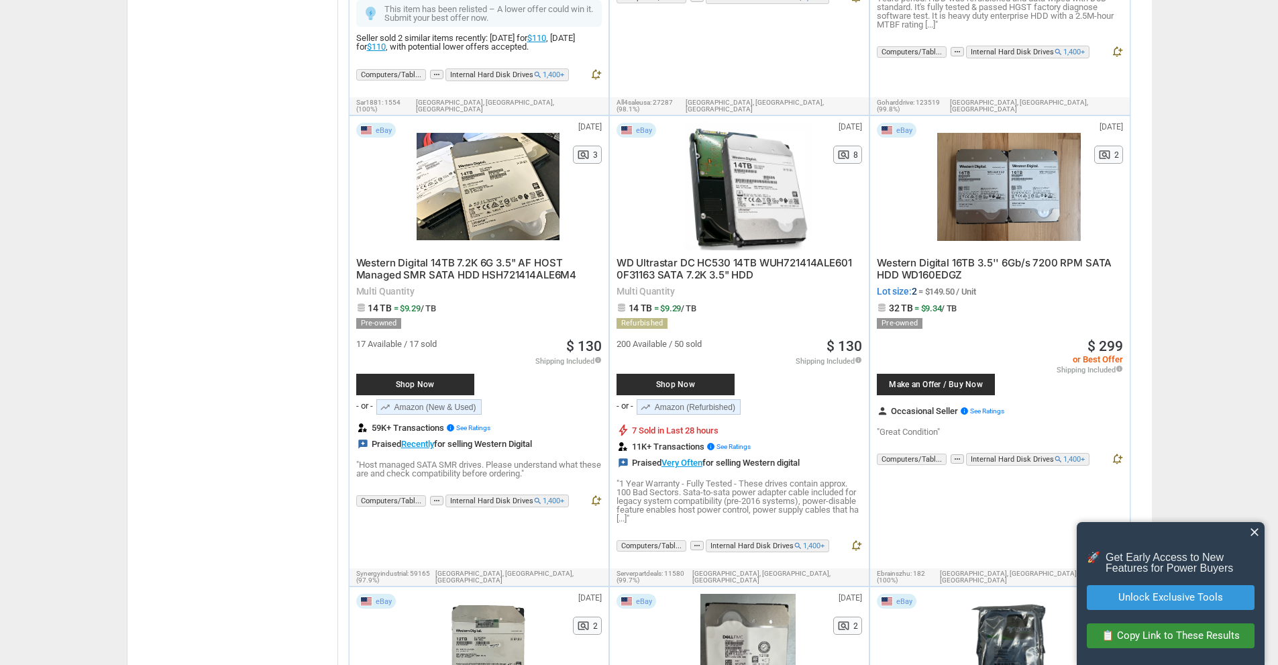
scroll to position [2367, 0]
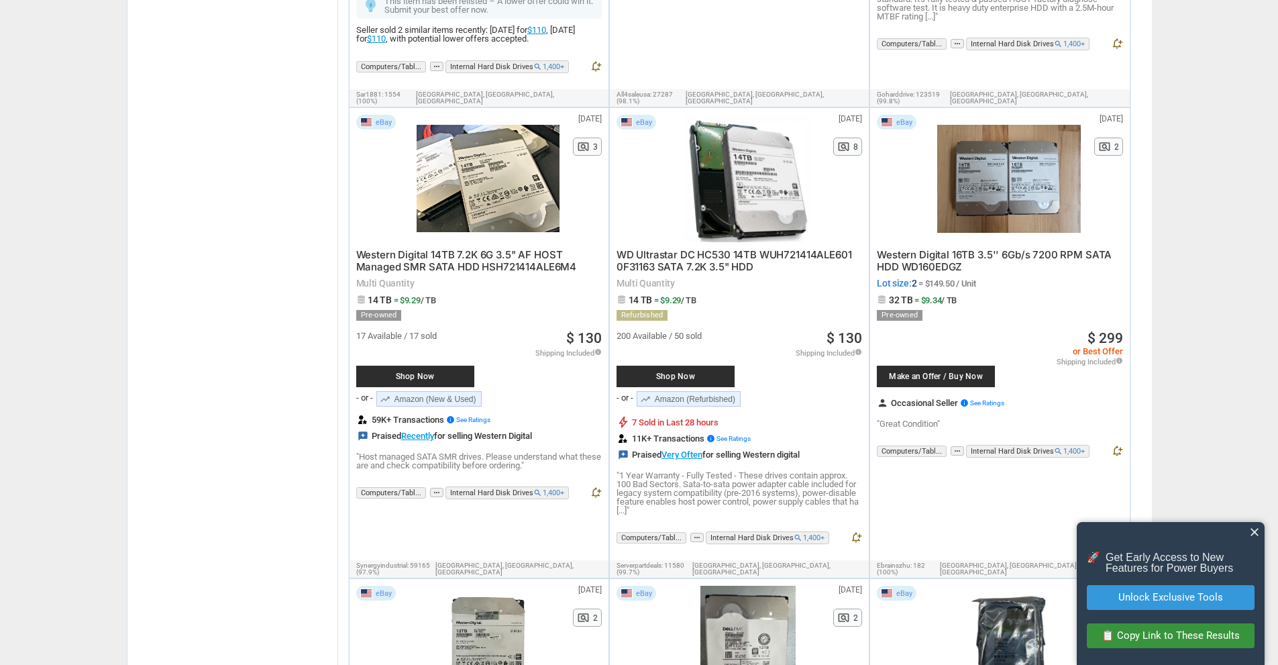
click at [1024, 248] on span "Western Digital 16TB 3.5'' 6Gb/s 7200 RPM SATA HDD WD160EDGZ" at bounding box center [994, 260] width 235 height 25
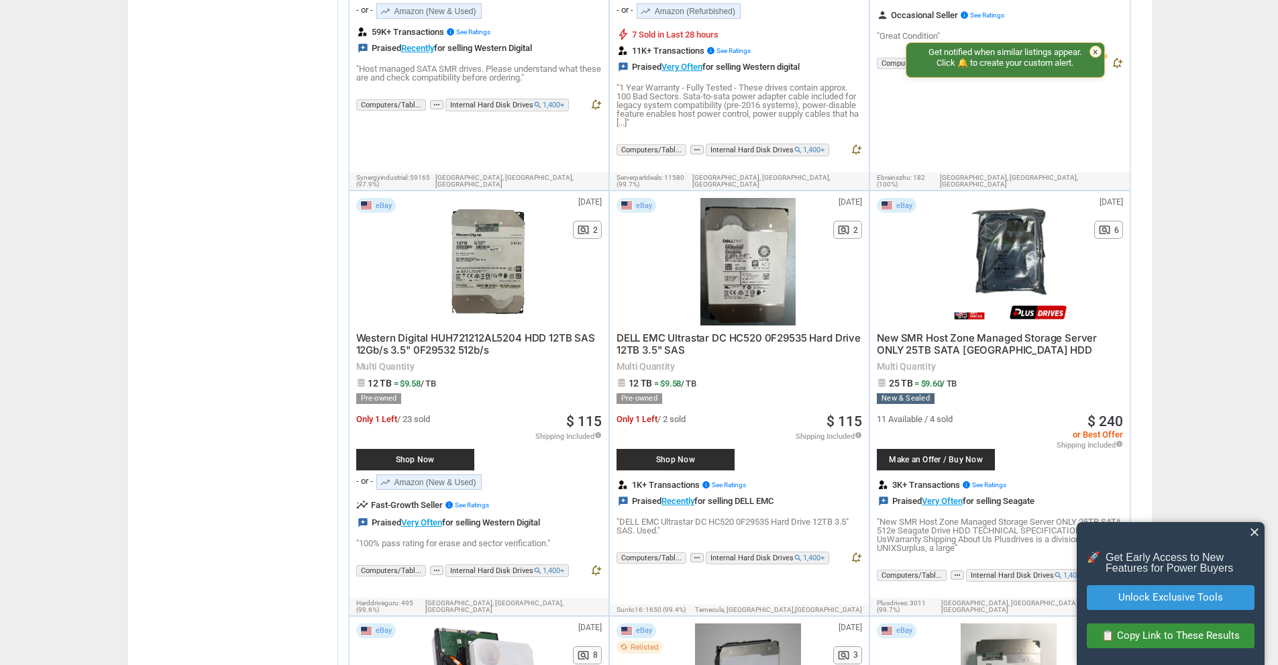
scroll to position [2763, 0]
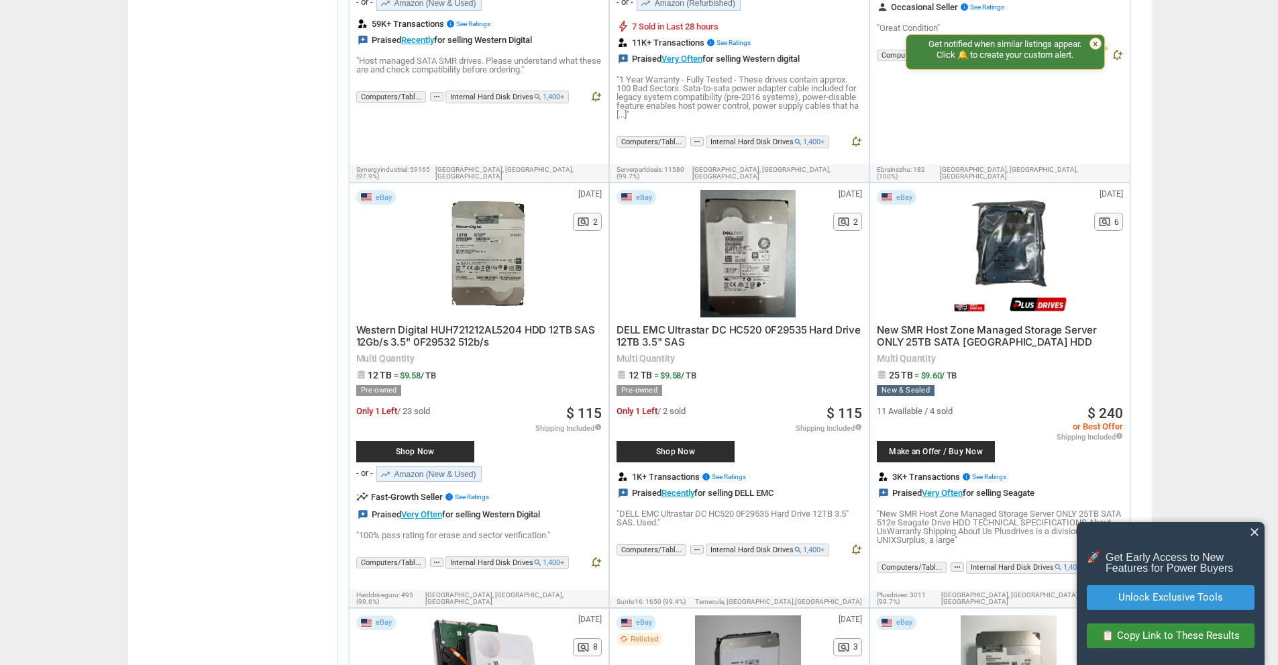
click at [533, 323] on span "Western Digital HUH721212AL5204 HDD 12TB SAS 12Gb/s 3.5" 0F29532 512b/s" at bounding box center [475, 335] width 239 height 25
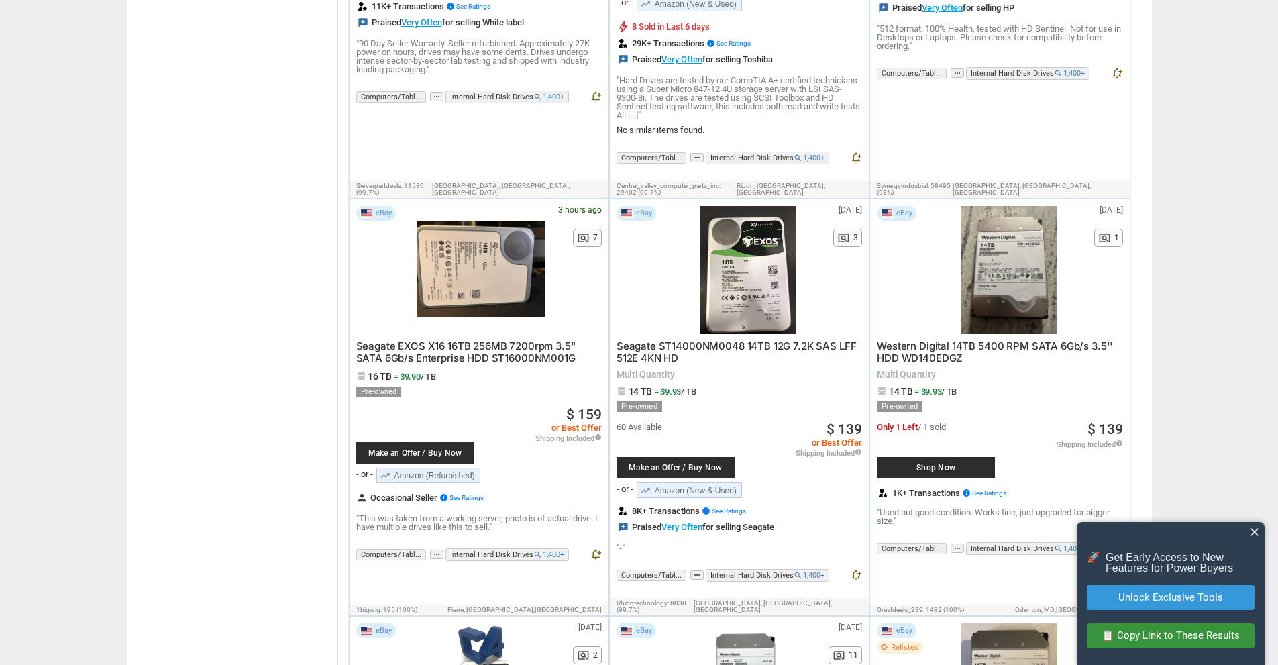
scroll to position [3666, 0]
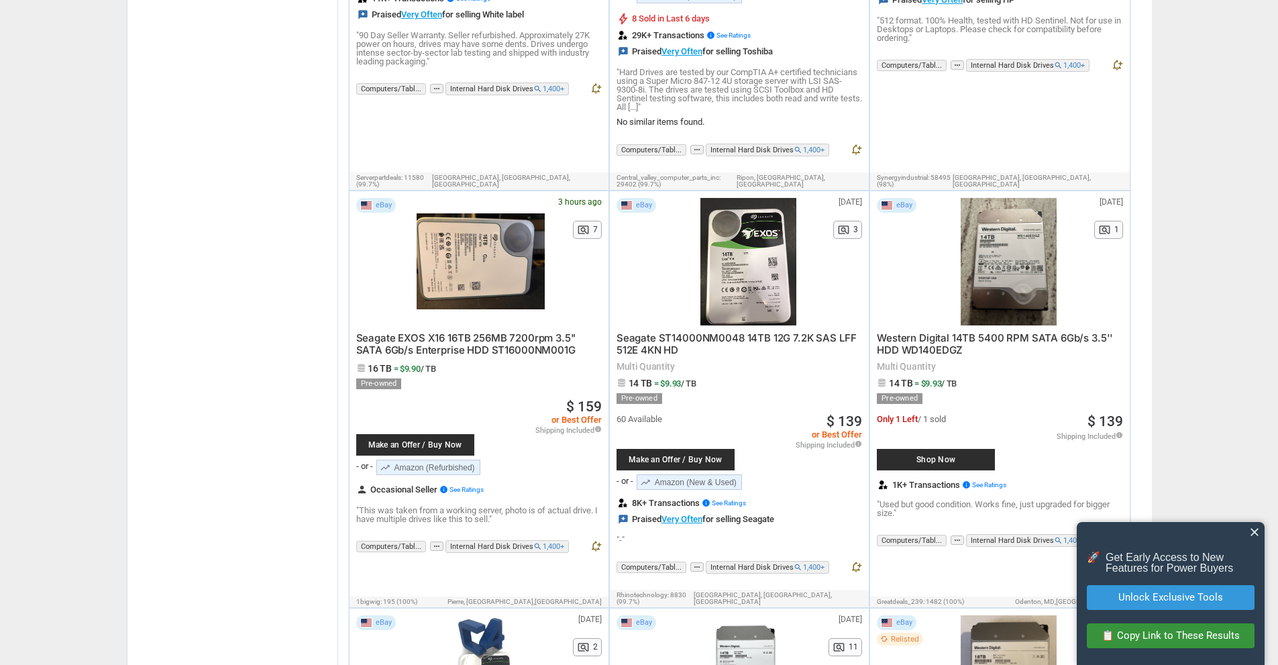
click at [482, 331] on span "Seagate EXOS X16 16TB 256MB 7200rpm 3.5" SATA 6Gb/s Enterprise HDD ST16000NM001G" at bounding box center [465, 343] width 219 height 25
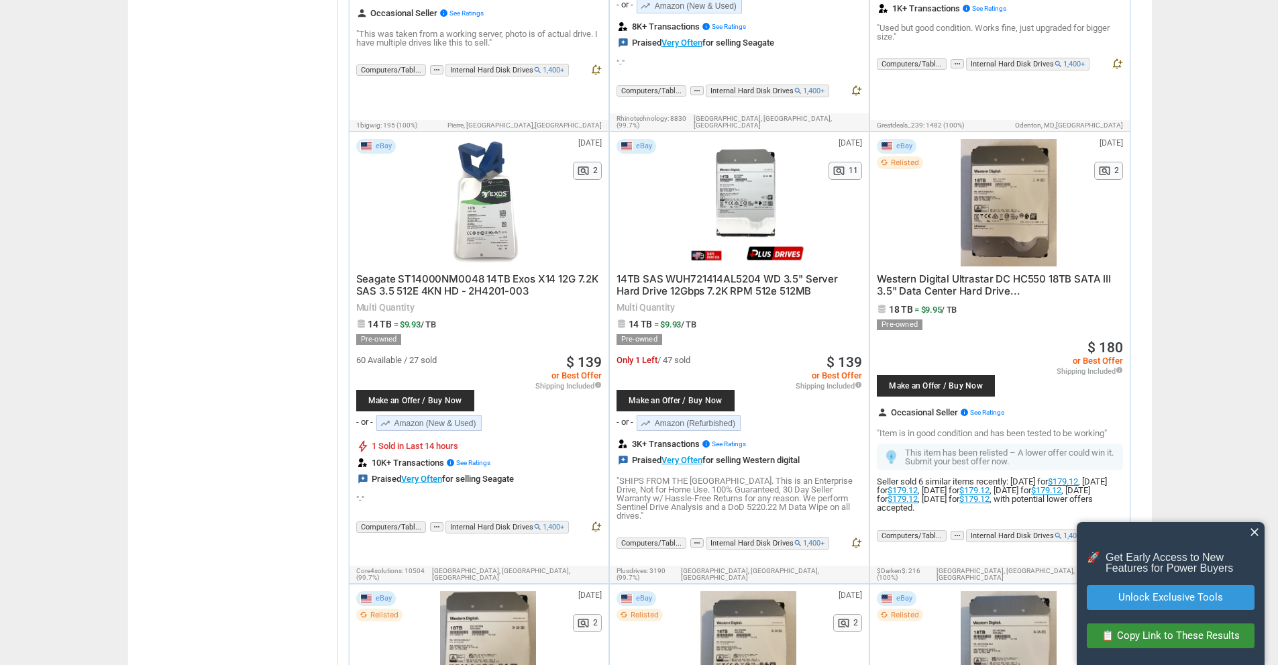
scroll to position [4151, 0]
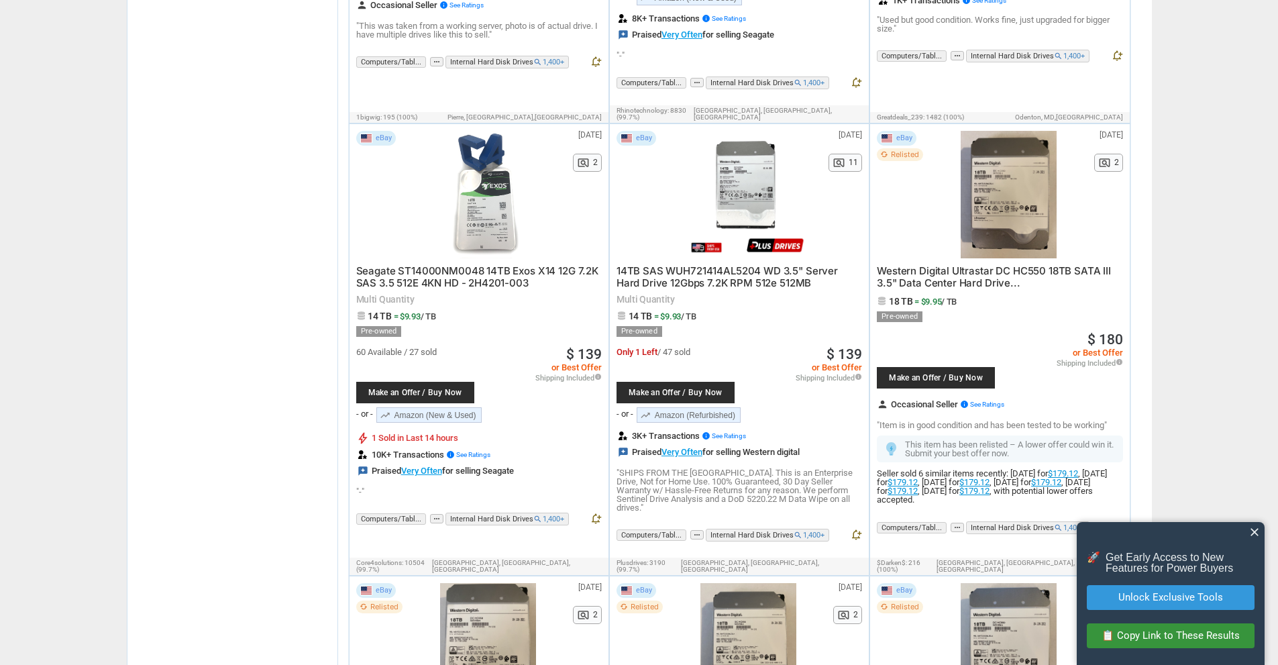
click at [976, 264] on span "Western Digital Ultrastar DC HC550 18TB SATA III 3.5" Data Center Hard Drive..." at bounding box center [994, 276] width 234 height 25
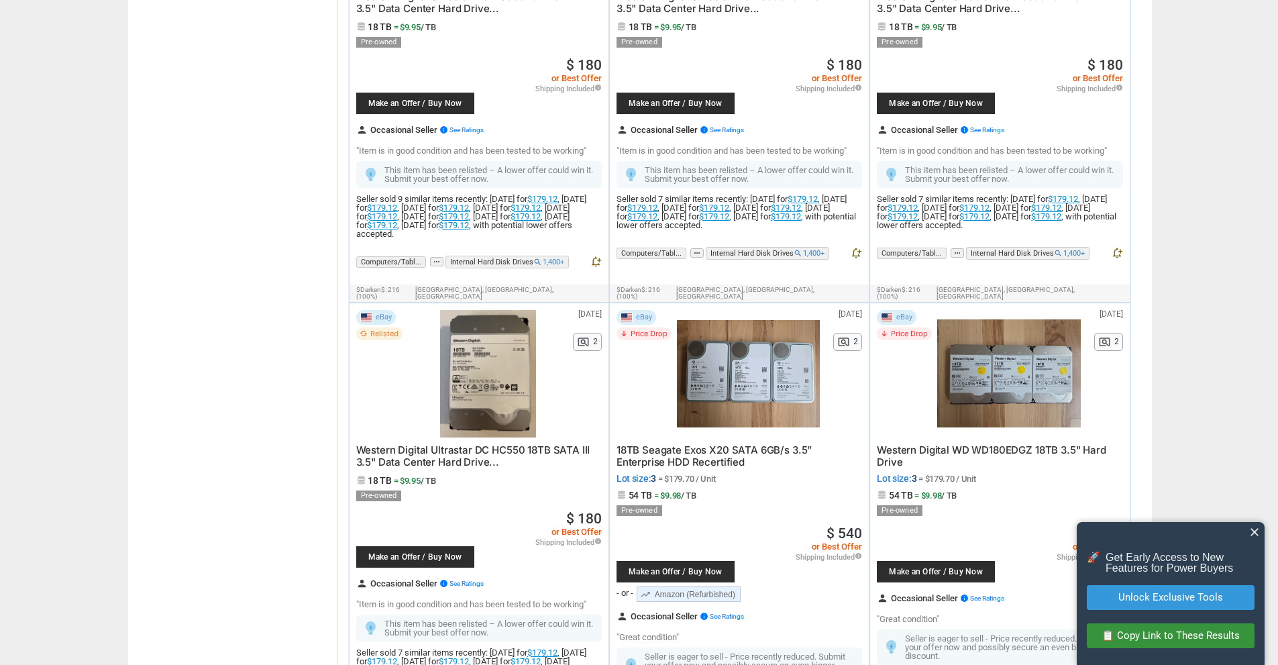
scroll to position [5022, 0]
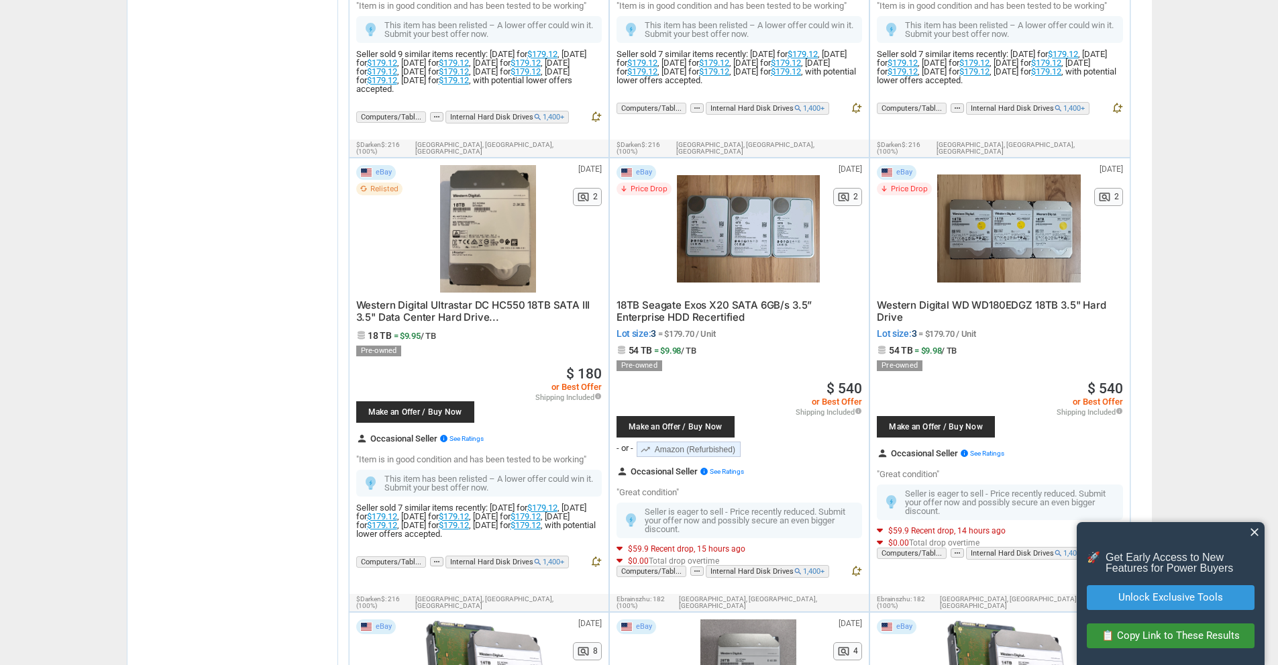
click at [740, 299] on span "18TB Seagate Exos X20 SATA 6GB/s 3.5” Enterprise HDD Recertified" at bounding box center [714, 311] width 195 height 25
click at [1024, 299] on span "Western Digital WD WD180EDGZ 18TB 3.5" Hard Drive" at bounding box center [991, 311] width 229 height 25
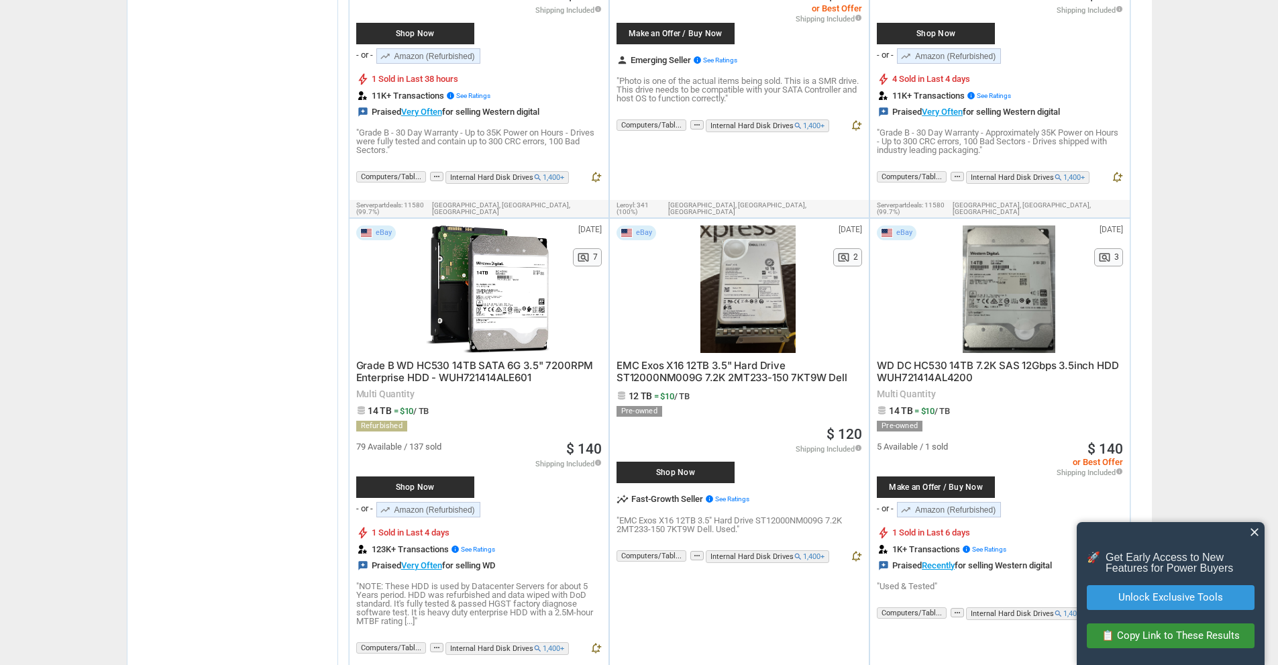
scroll to position [5878, 0]
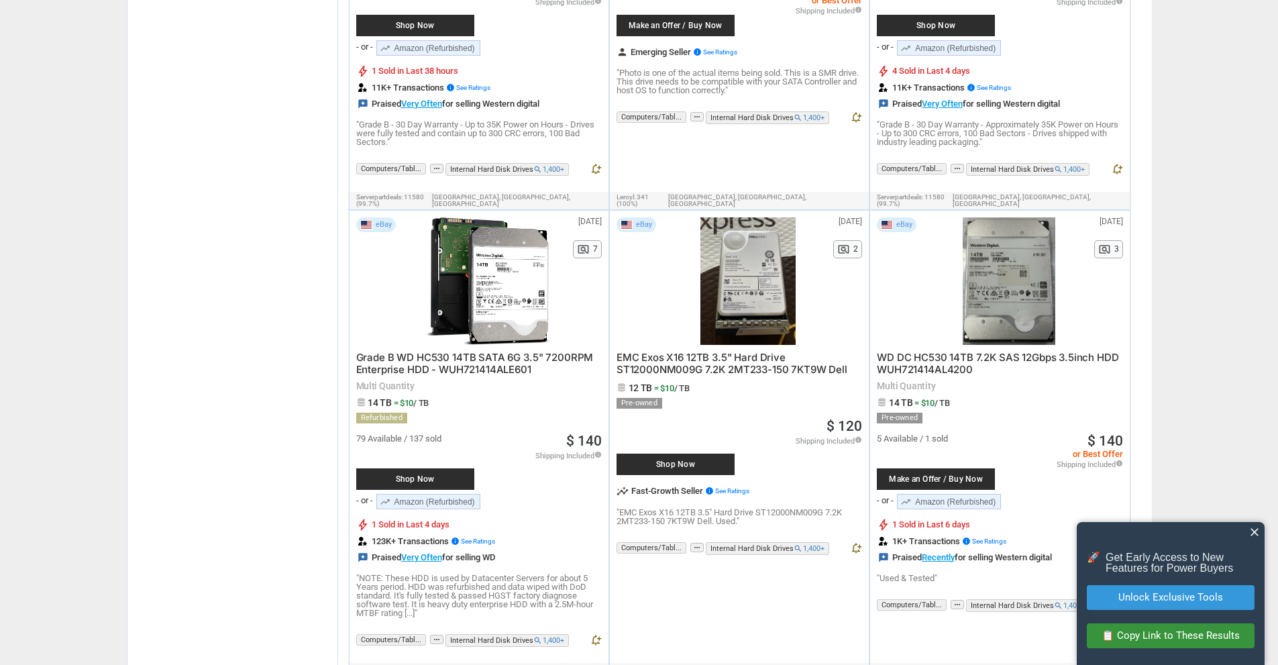
click at [479, 351] on span "Grade B WD HC530 14TB SATA 6G 3.5" 7200RPM Enterprise HDD - WUH721414ALE601" at bounding box center [475, 363] width 238 height 25
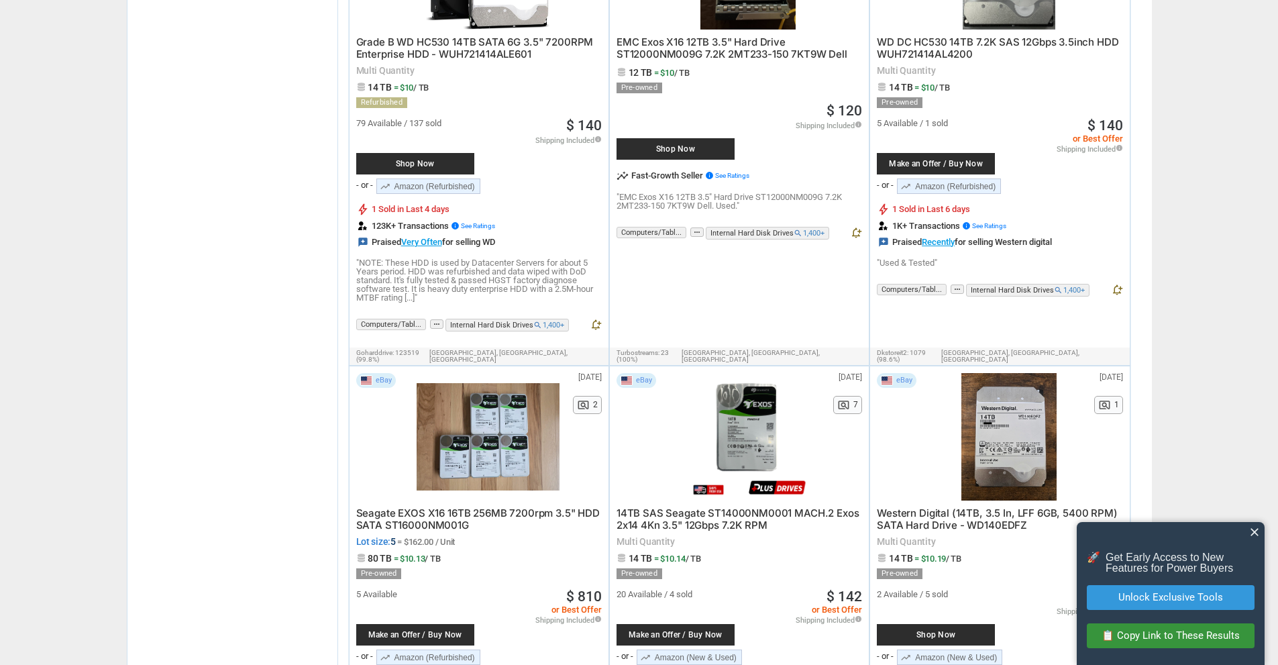
scroll to position [6209, 0]
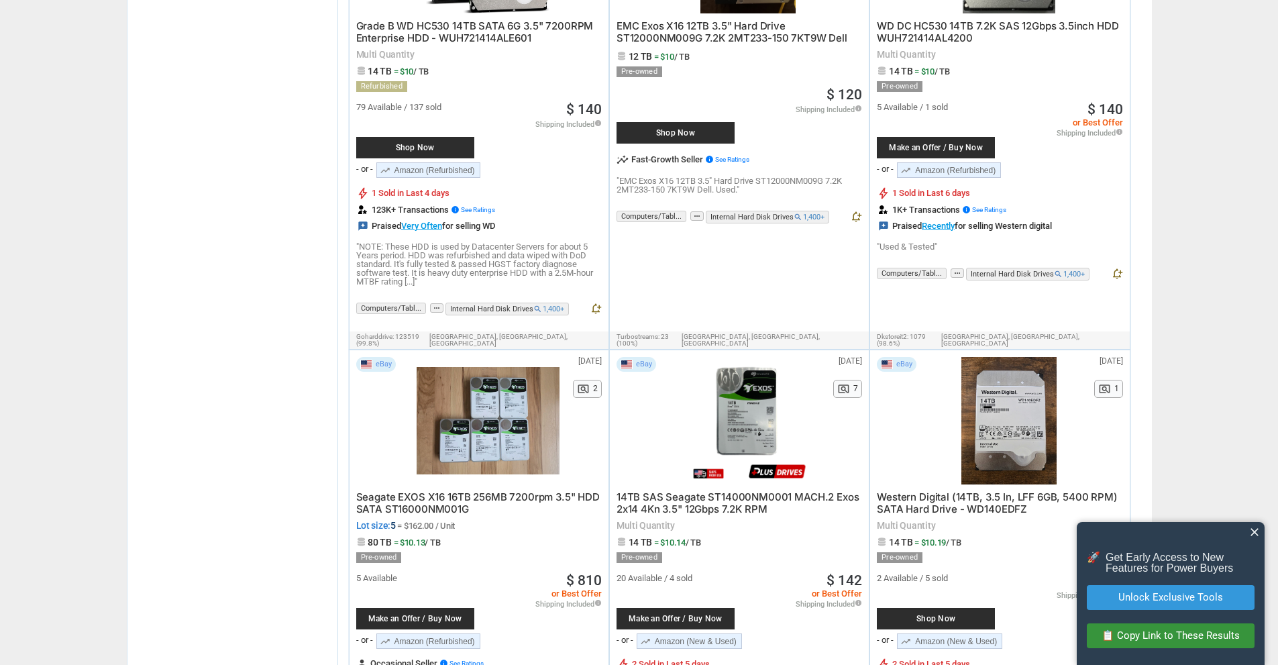
click at [460, 491] on span "Seagate EXOS X16 16TB 256MB 7200rpm 3.5" HDD SATA ST16000NM001G" at bounding box center [478, 503] width 244 height 25
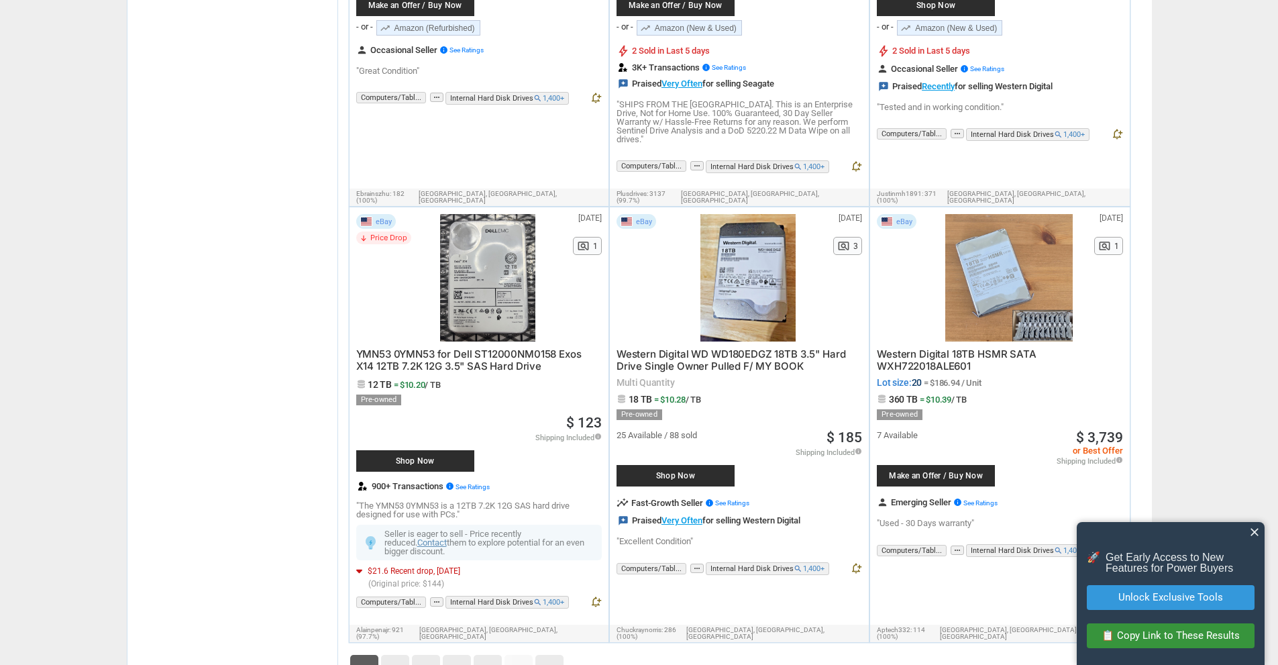
scroll to position [6831, 0]
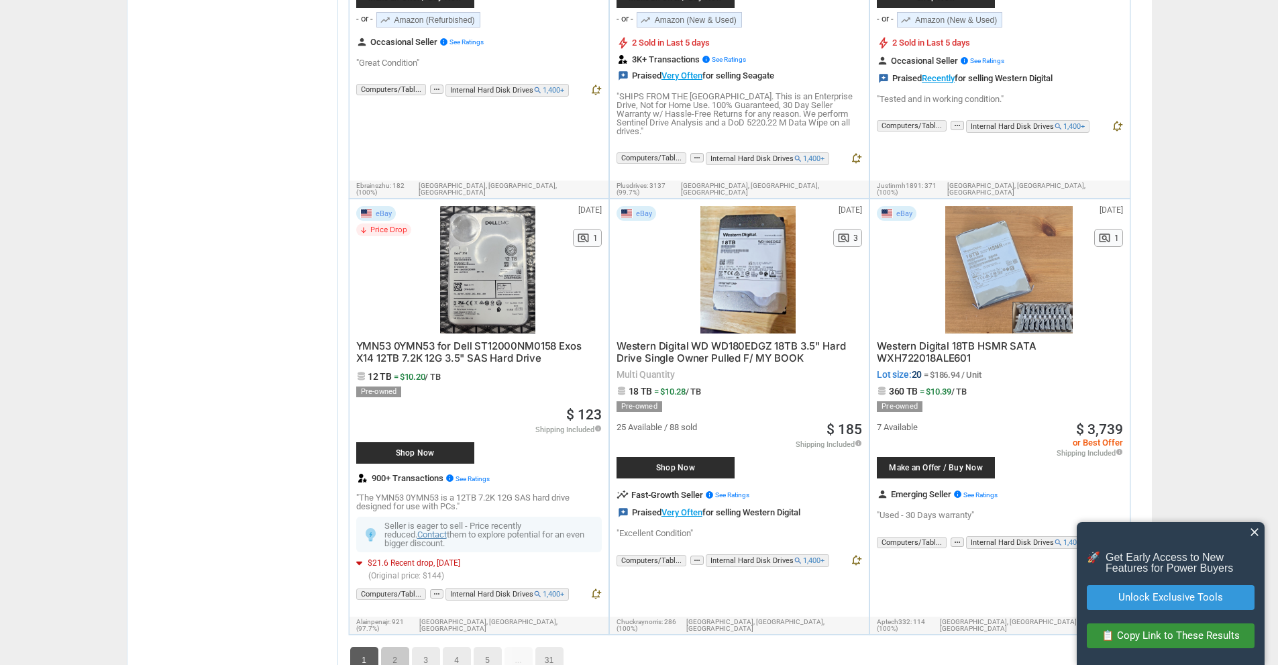
click at [388, 647] on link "2" at bounding box center [395, 660] width 28 height 27
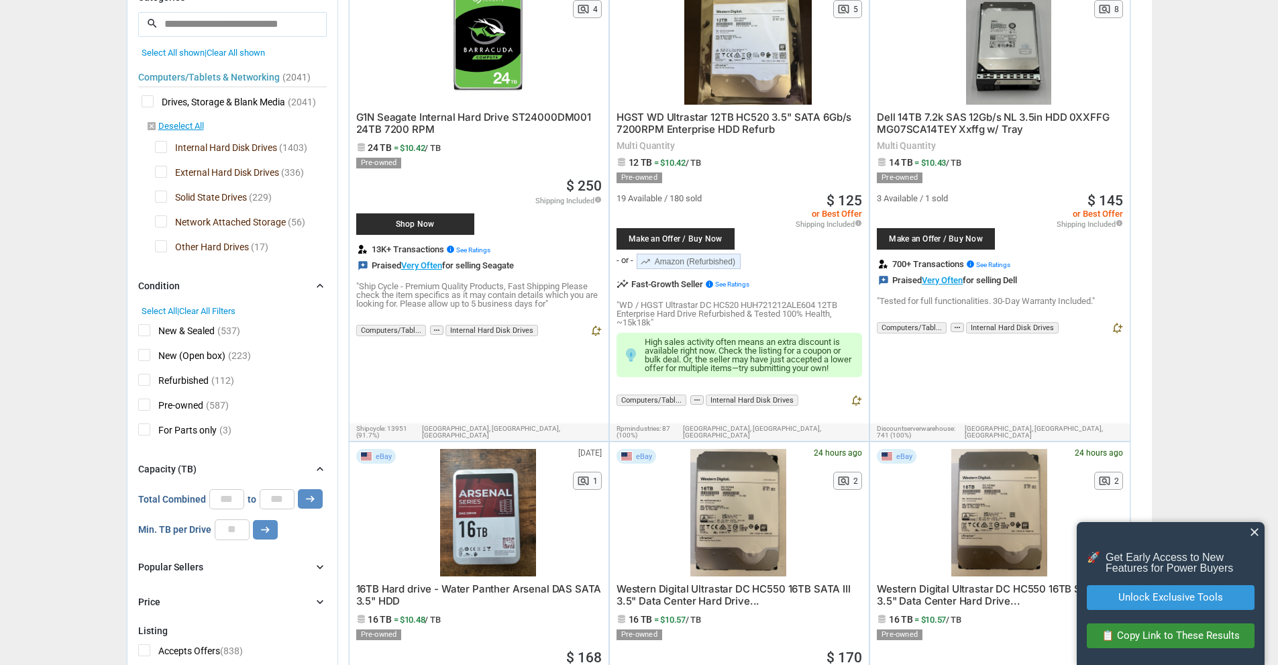
scroll to position [47, 0]
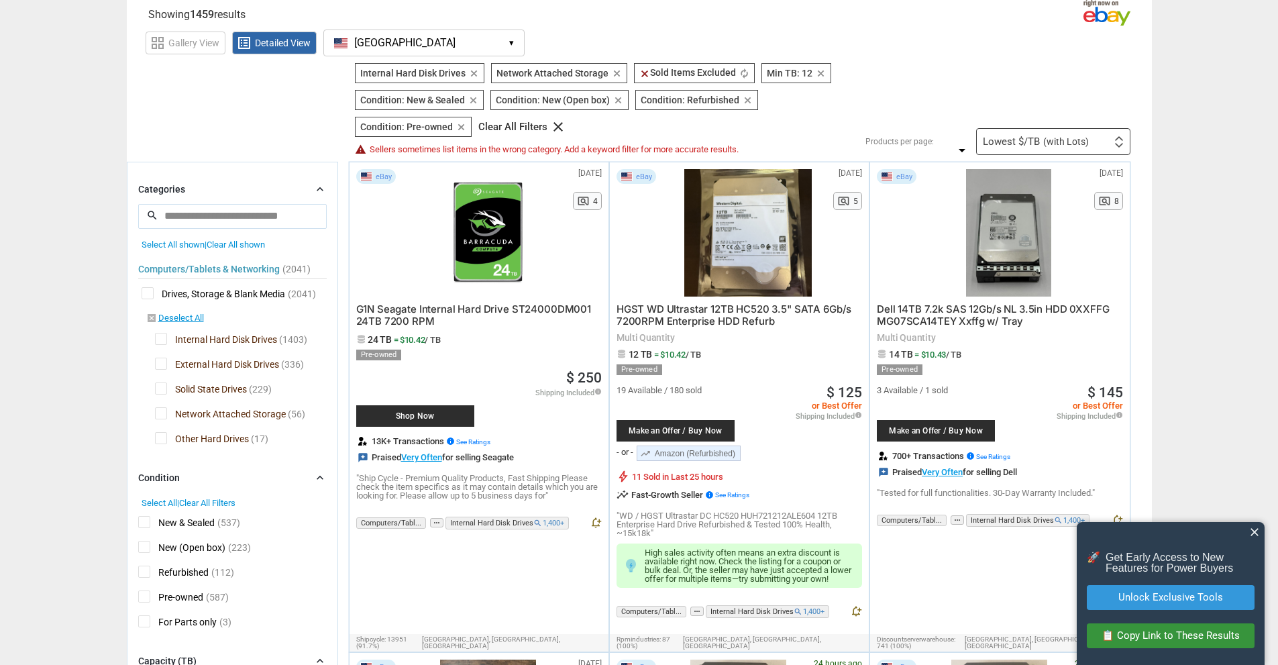
click at [705, 318] on span "HGST WD Ultrastar 12TB HC520 3.5" SATA 6Gb/s 7200RPM Enterprise HDD Refurb" at bounding box center [734, 315] width 235 height 25
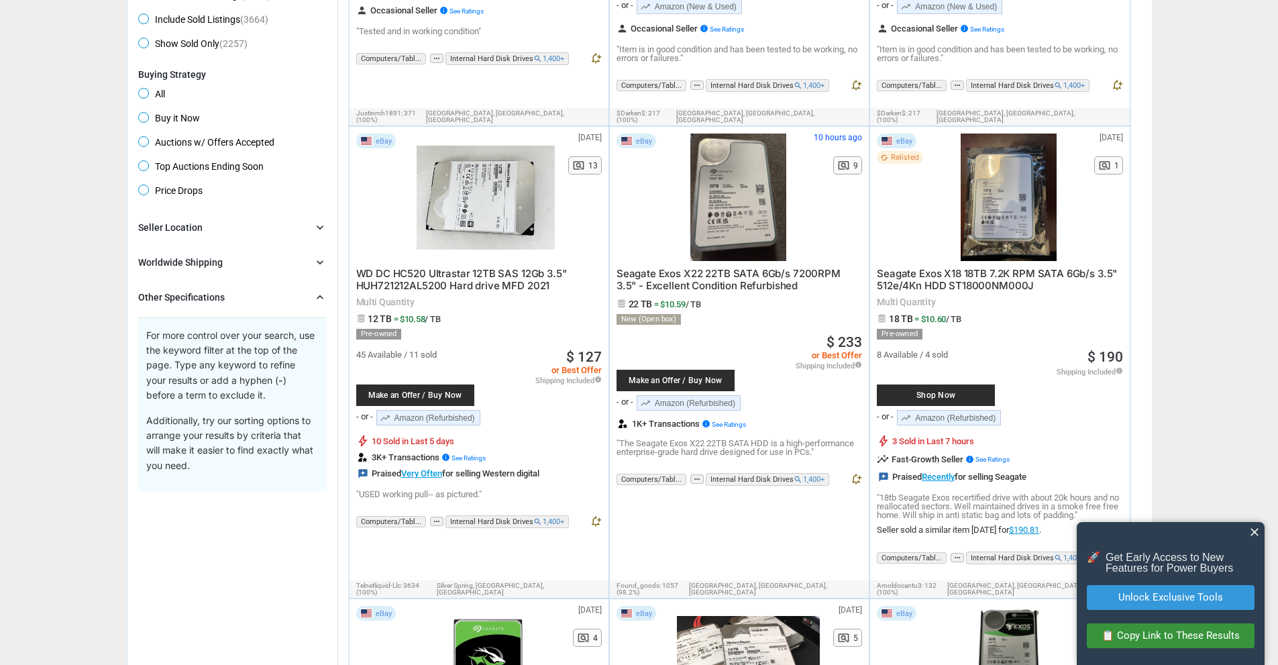
scroll to position [978, 0]
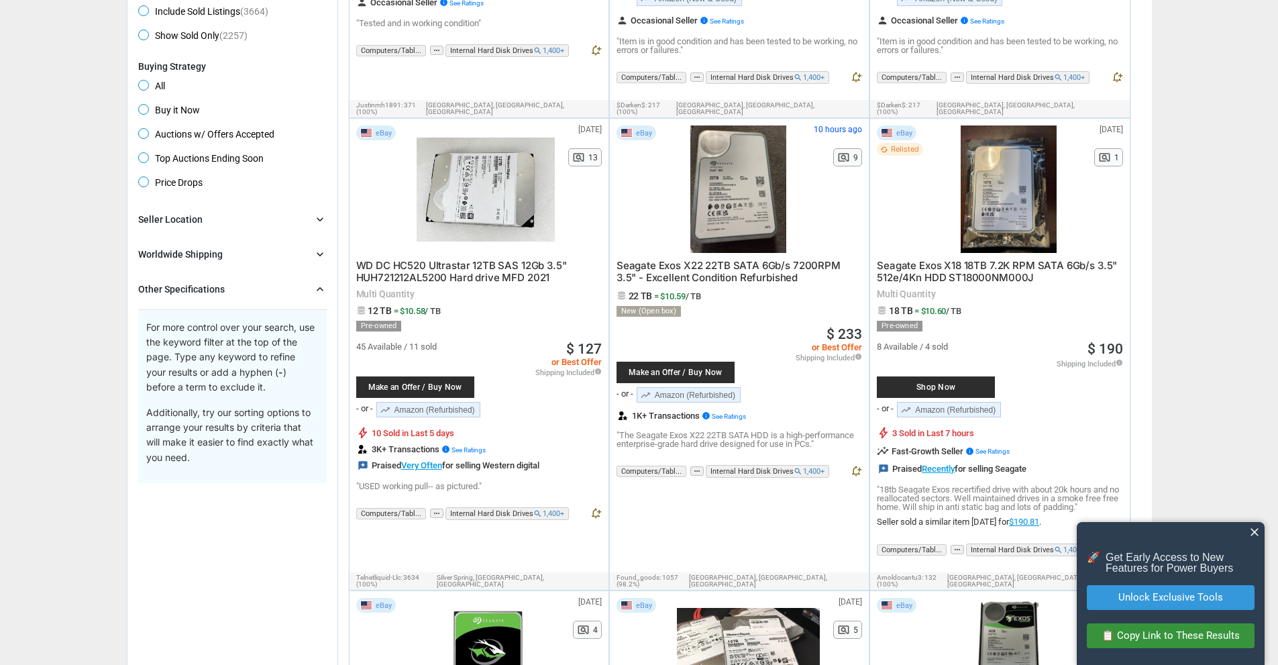
click at [428, 260] on span "WD DC HC520 Ultrastar 12TB SAS 12Gb 3.5" HUH721212AL5200 Hard drive MFD 2021" at bounding box center [461, 271] width 211 height 25
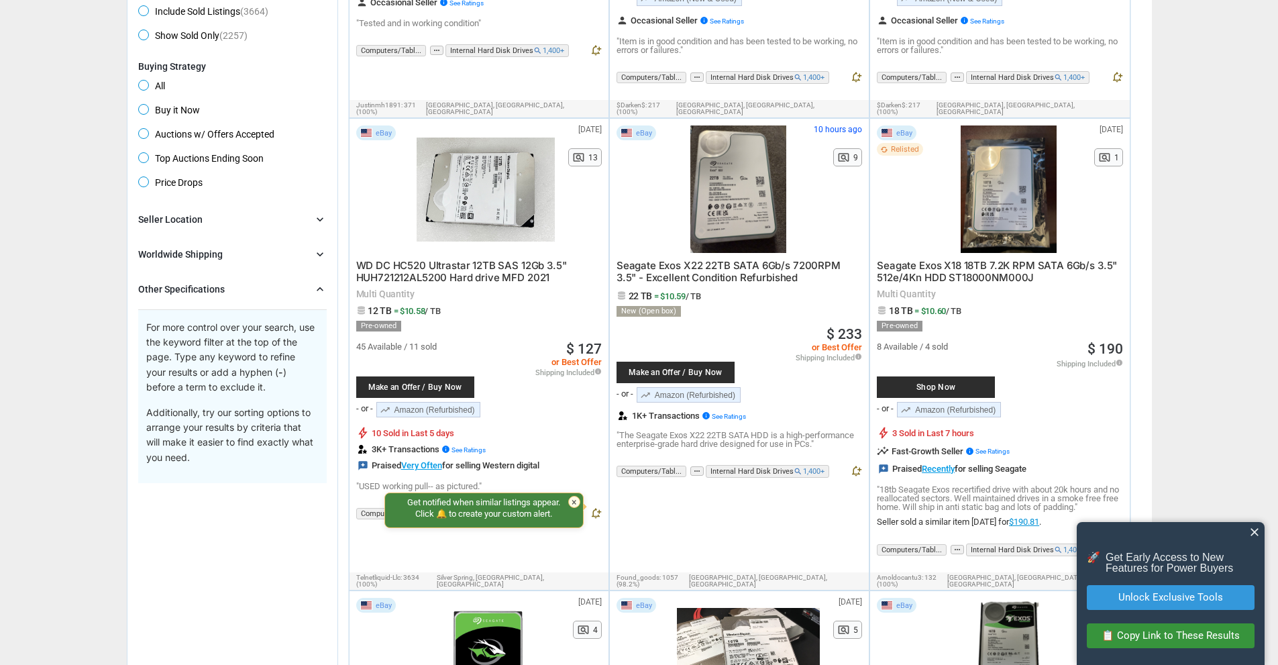
click at [723, 261] on span "Seagate Exos X22 22TB SATA 6Gb/s 7200RPM 3.5" - Excellent Condition Refurbished" at bounding box center [729, 271] width 224 height 25
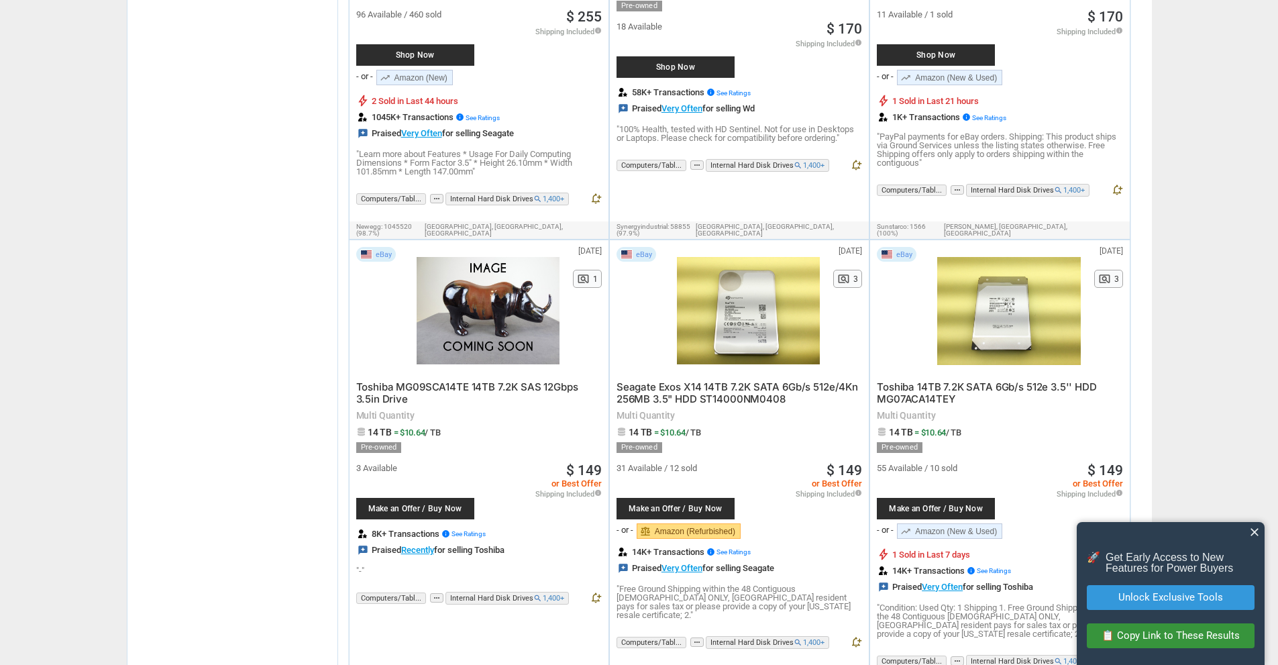
scroll to position [1790, 0]
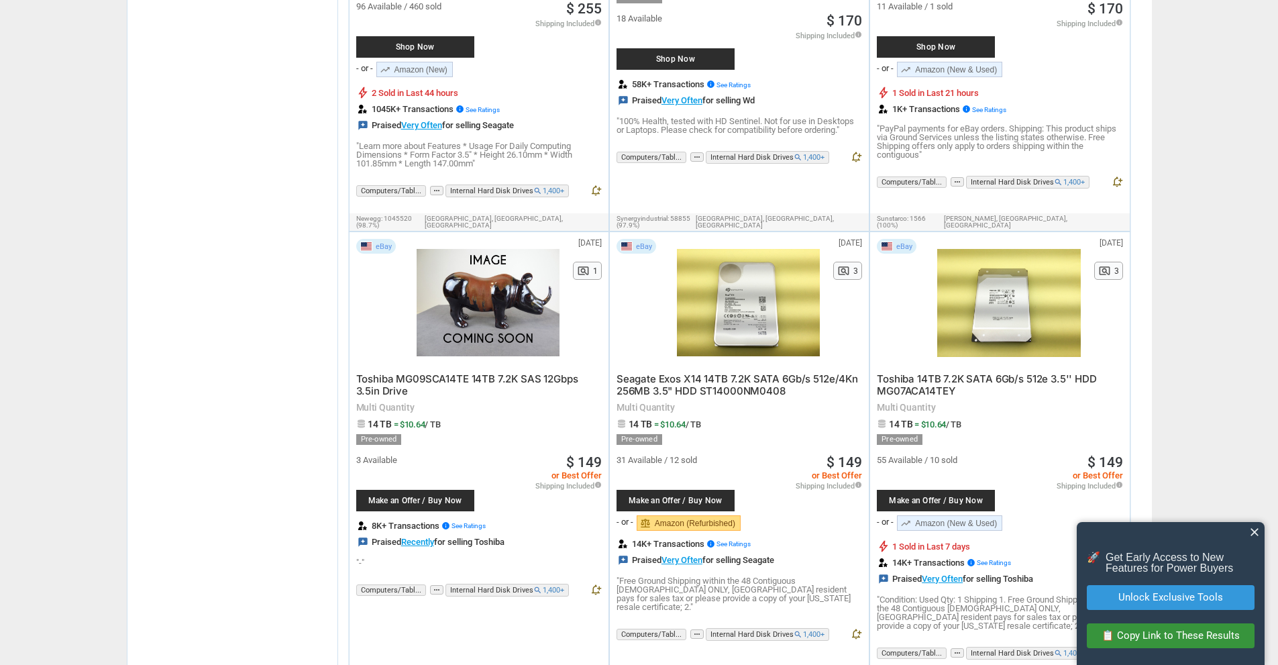
click at [747, 372] on span "Seagate Exos X14 14TB 7.2K SATA 6Gb/s 512e/4Kn 256MB 3.5" HDD ST14000NM0408" at bounding box center [738, 384] width 242 height 25
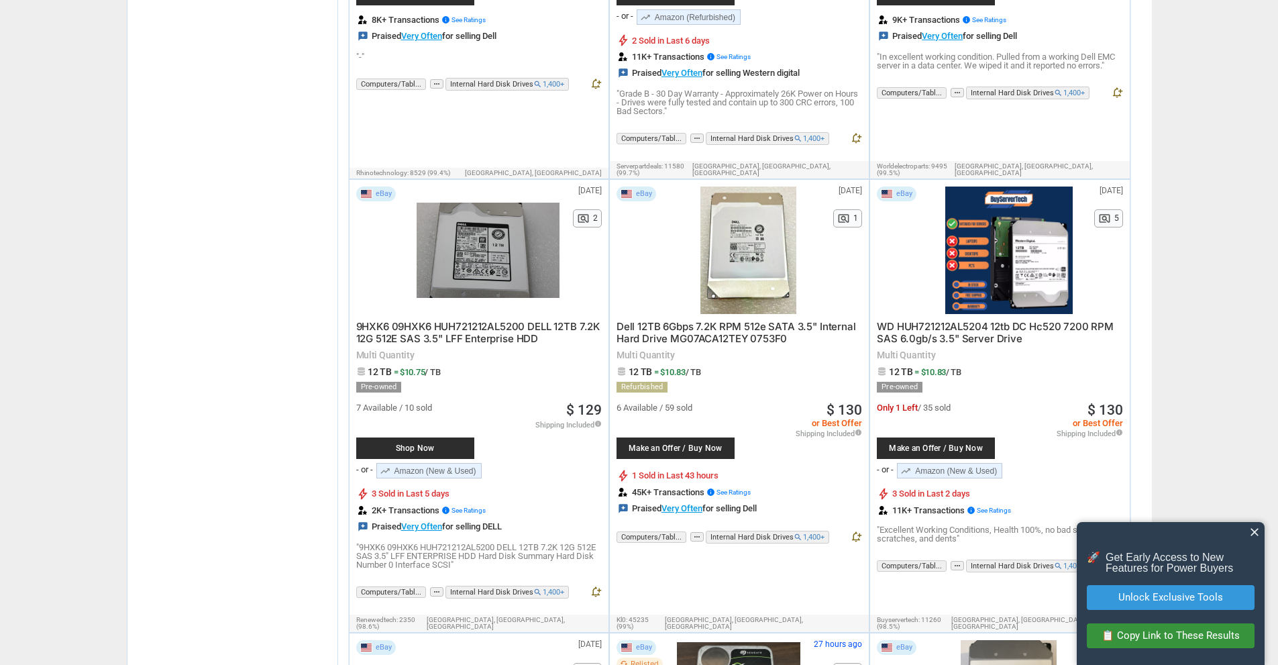
scroll to position [3210, 0]
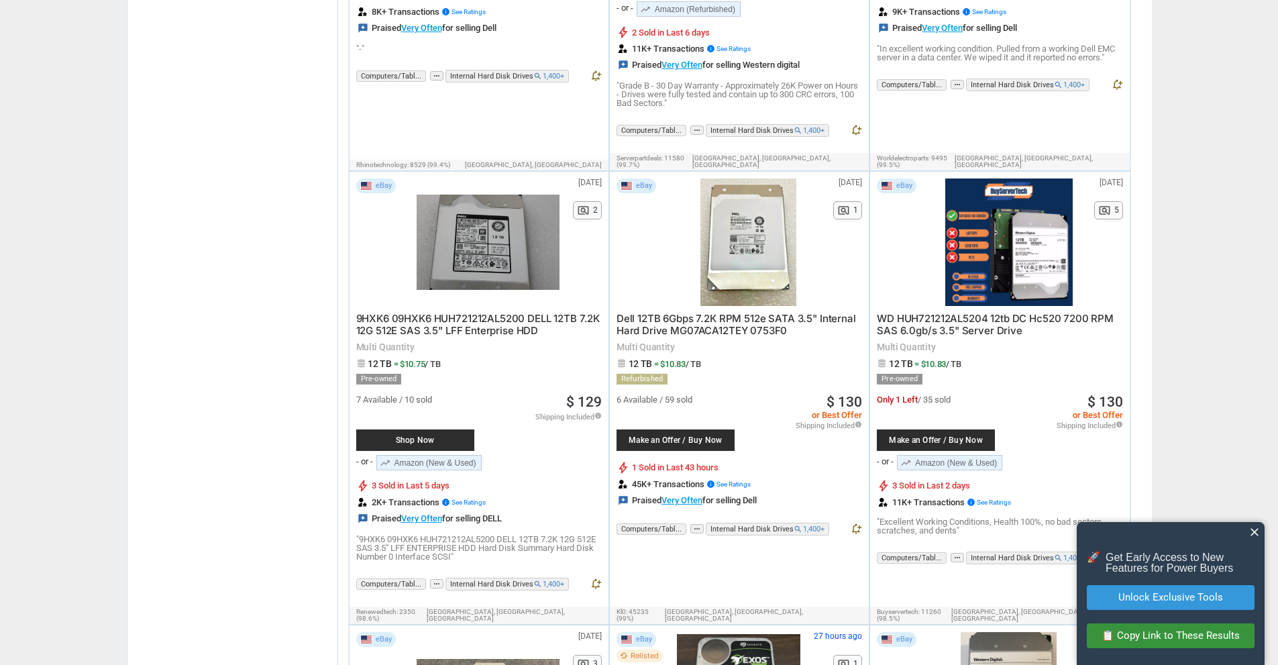
click at [531, 312] on span "9HXK6 09HXK6 HUH721212AL5200 DELL 12TB 7.2K 12G 512E SAS 3.5" LFF Enterprise HDD" at bounding box center [478, 324] width 244 height 25
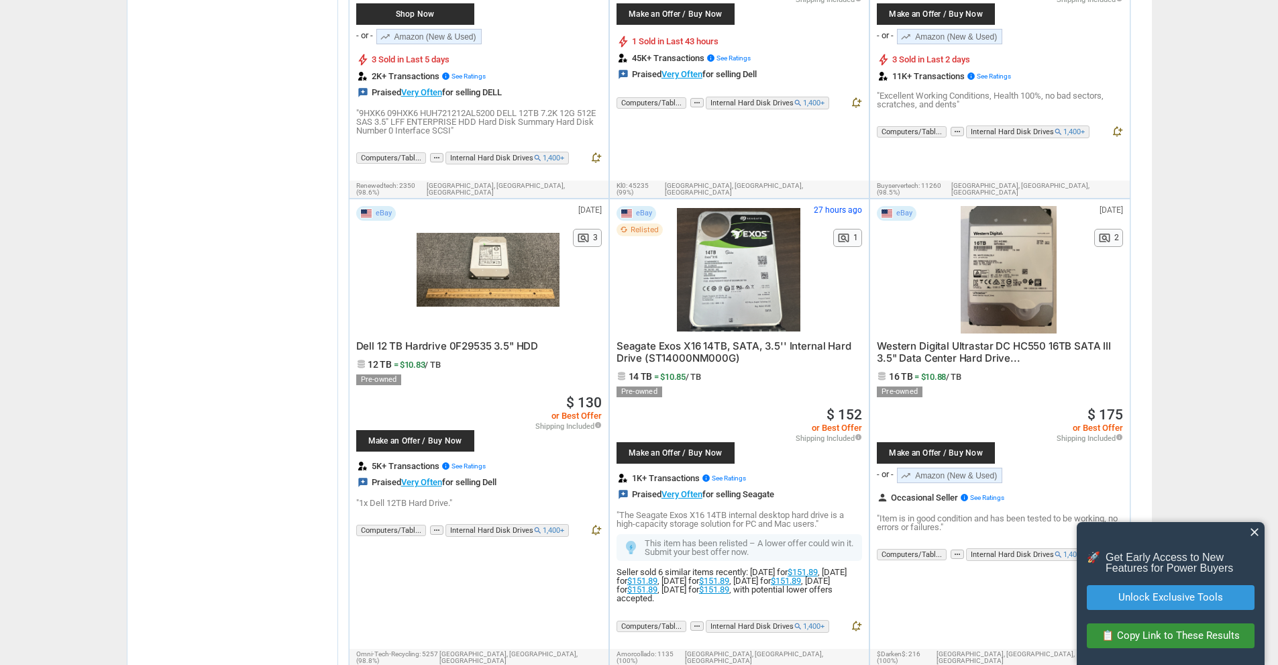
scroll to position [3652, 0]
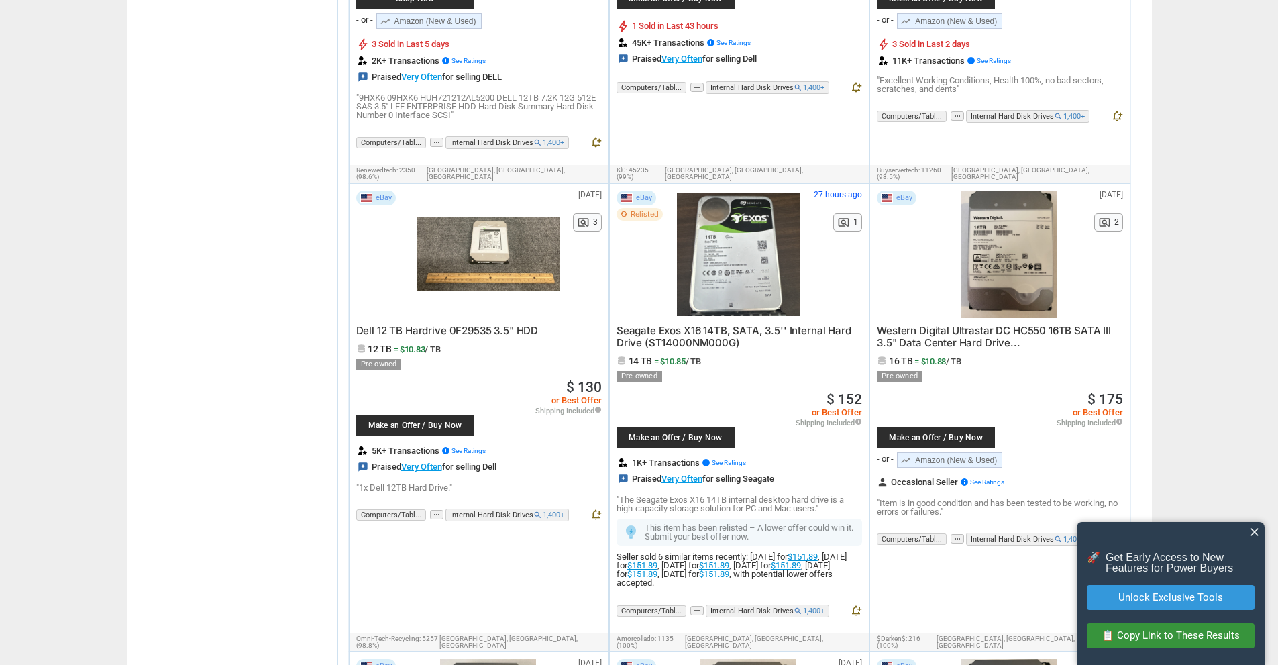
click at [715, 324] on span "Seagate Exos X16 14TB, SATA, 3.5'' Internal Hard Drive (ST14000NM000G)" at bounding box center [734, 336] width 235 height 25
click at [935, 324] on span "Western Digital Ultrastar DC HC550 16TB SATA III 3.5" Data Center Hard Drive..." at bounding box center [994, 336] width 234 height 25
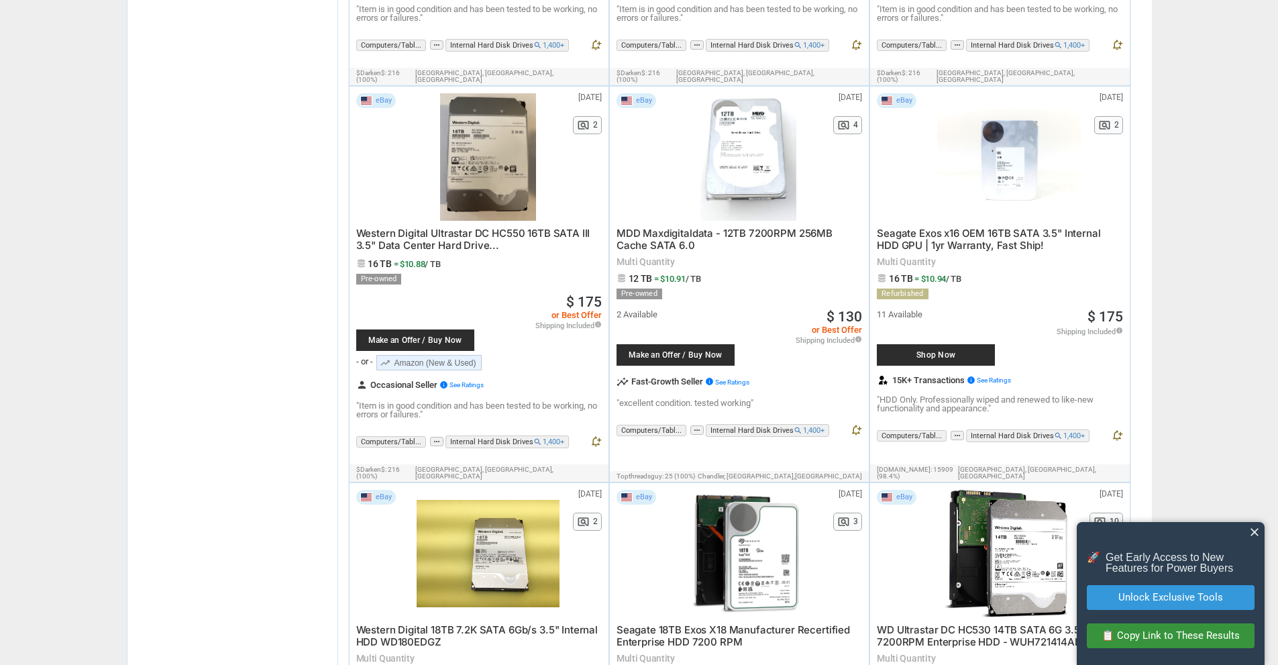
scroll to position [4582, 0]
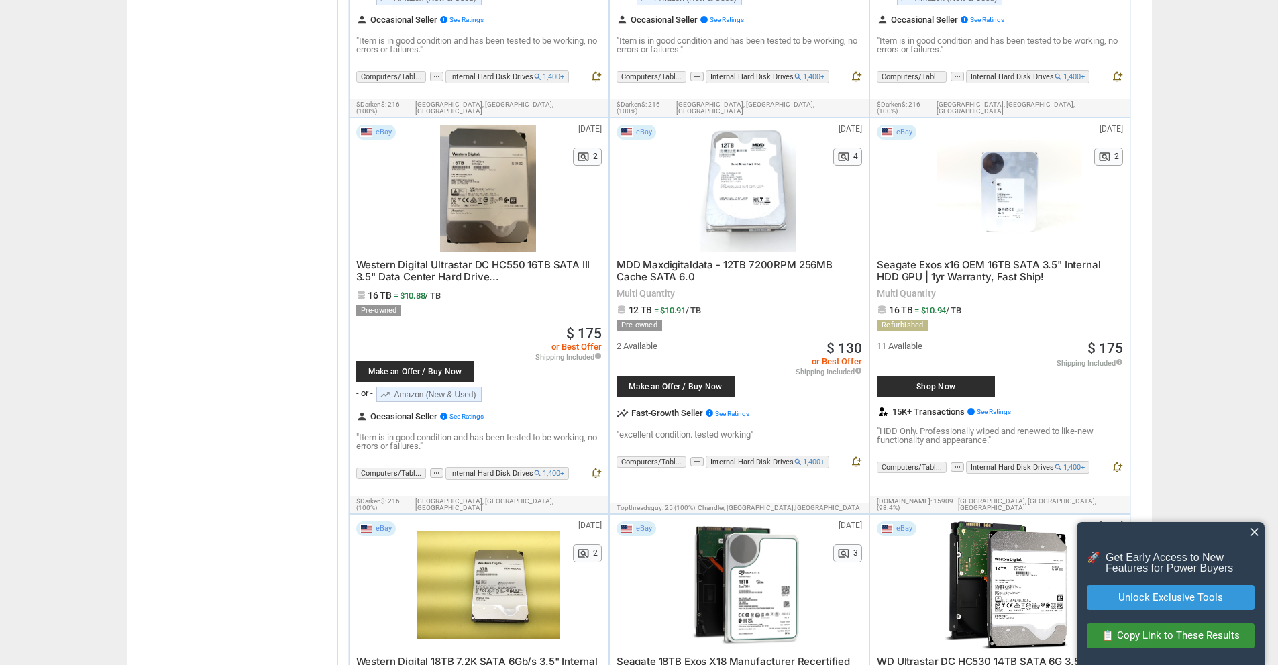
click at [983, 258] on span "Seagate Exos x16 OEM 16TB SATA 3.5" Internal HDD GPU | 1yr Warranty, Fast Ship!" at bounding box center [988, 270] width 223 height 25
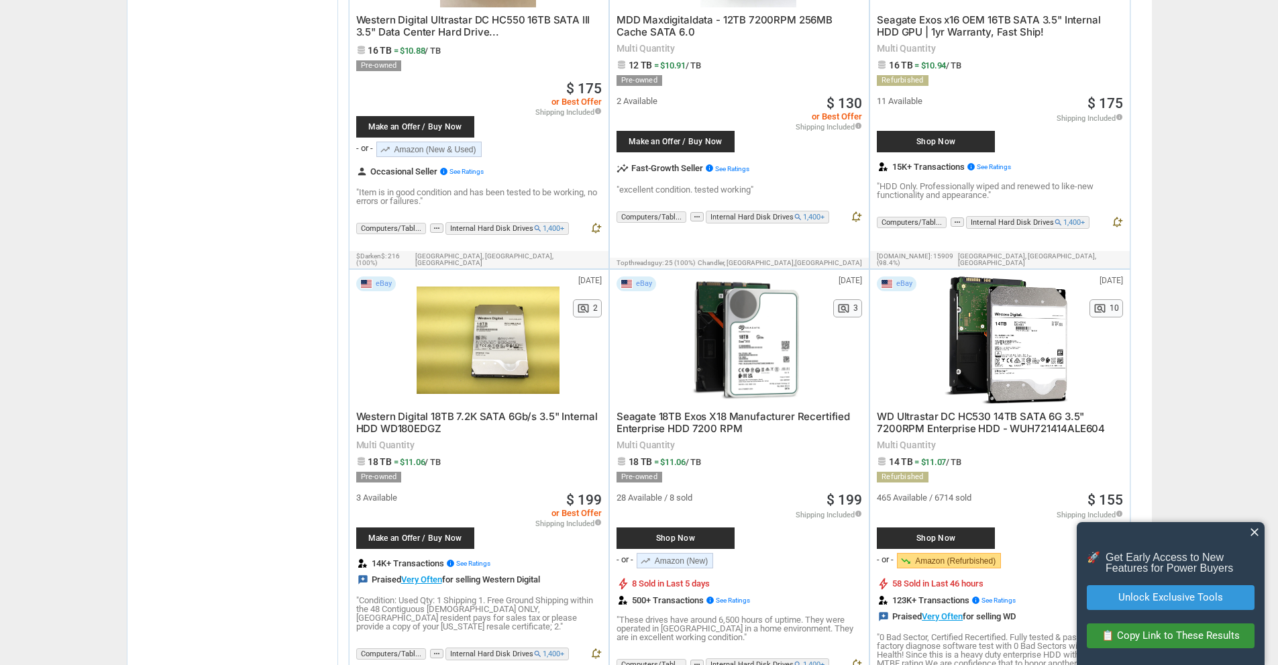
scroll to position [4835, 0]
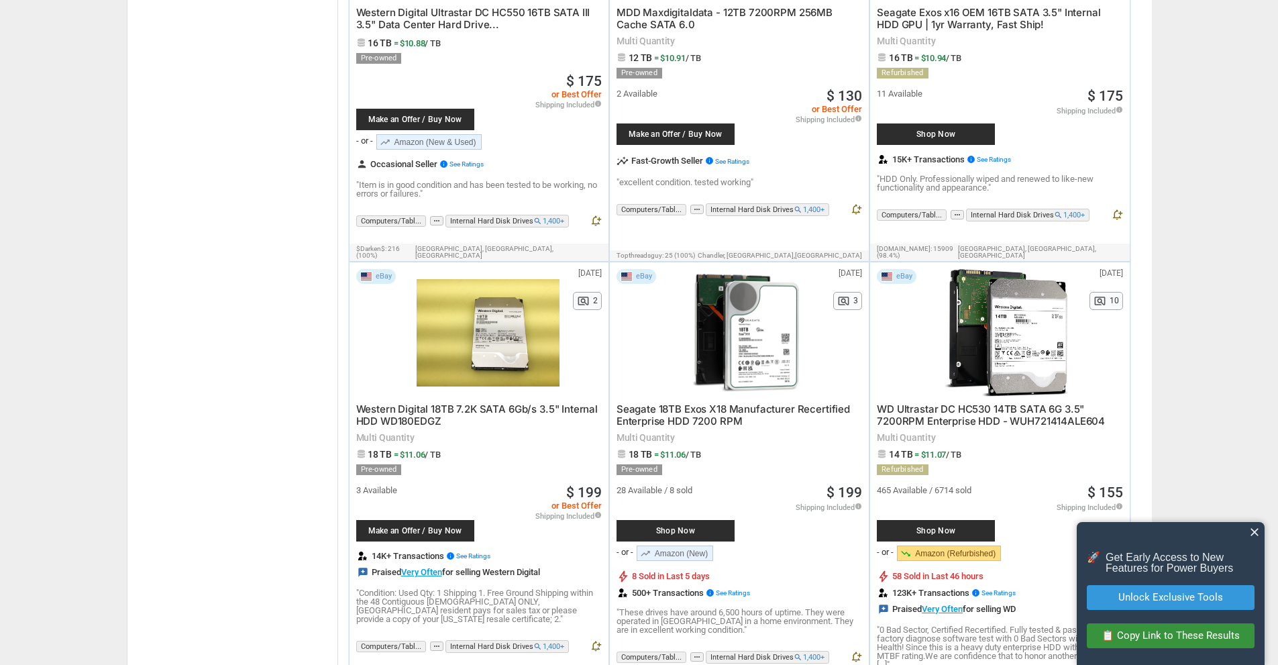
click at [705, 403] on span "Seagate 18TB Exos X18 Manufacturer Recertified Enterprise HDD 7200 RPM" at bounding box center [734, 415] width 234 height 25
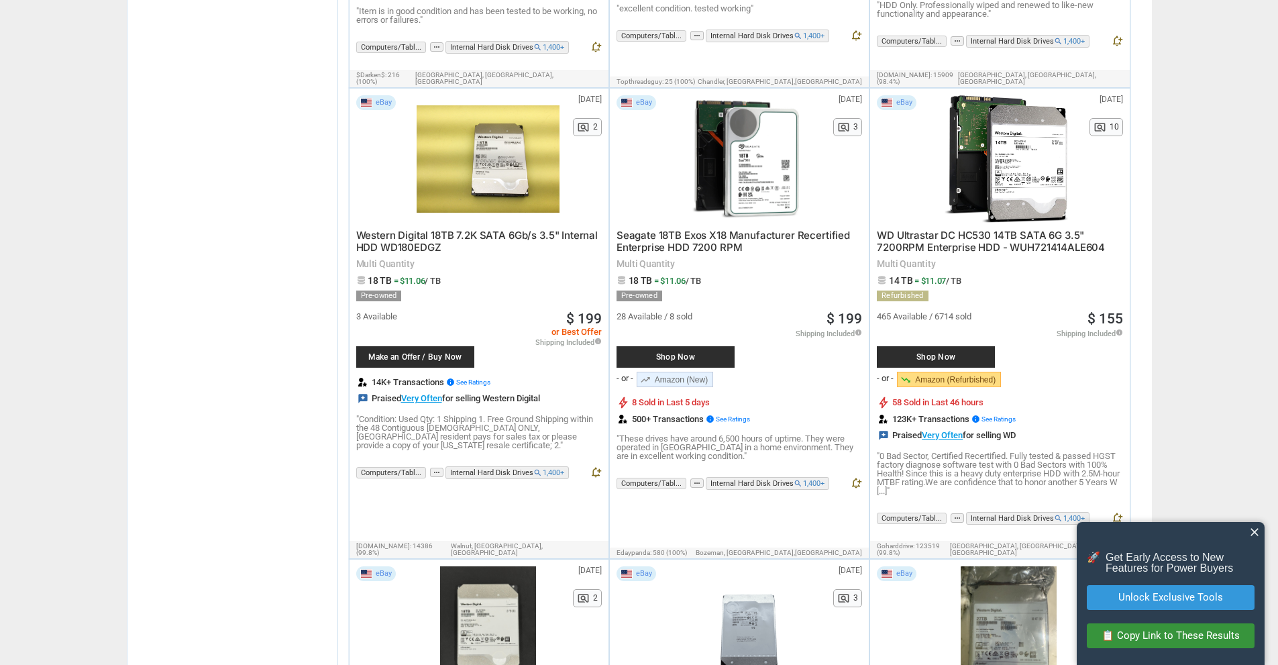
scroll to position [5016, 0]
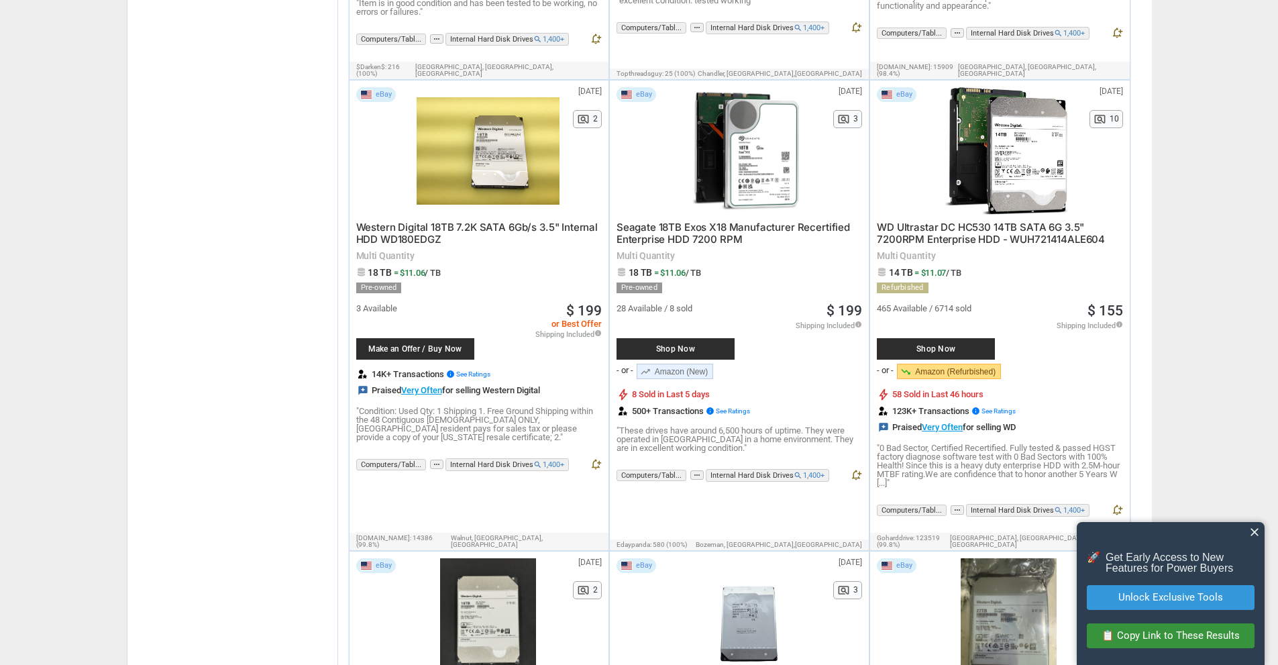
click at [952, 364] on link "trending_down Amazon (Refurbished)" at bounding box center [949, 371] width 104 height 15
click at [952, 221] on span "WD Ultrastar DC HC530 14TB SATA 6G 3.5" 7200RPM Enterprise HDD - WUH721414ALE604" at bounding box center [991, 233] width 228 height 25
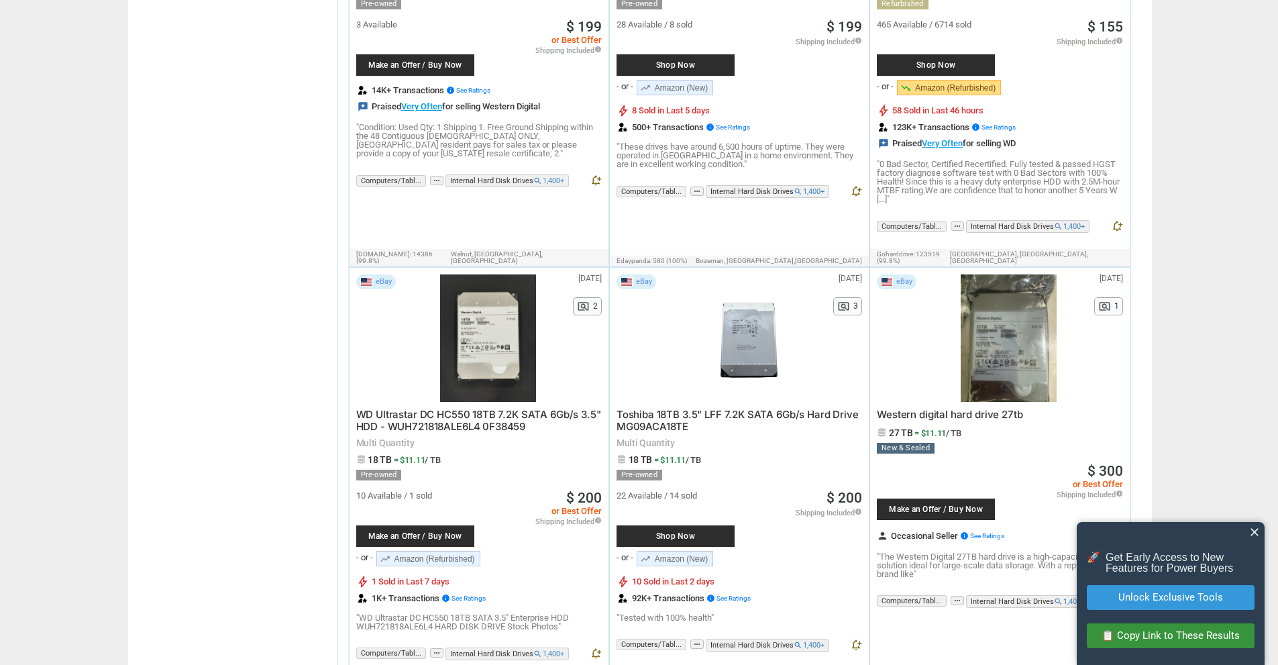
scroll to position [5308, 0]
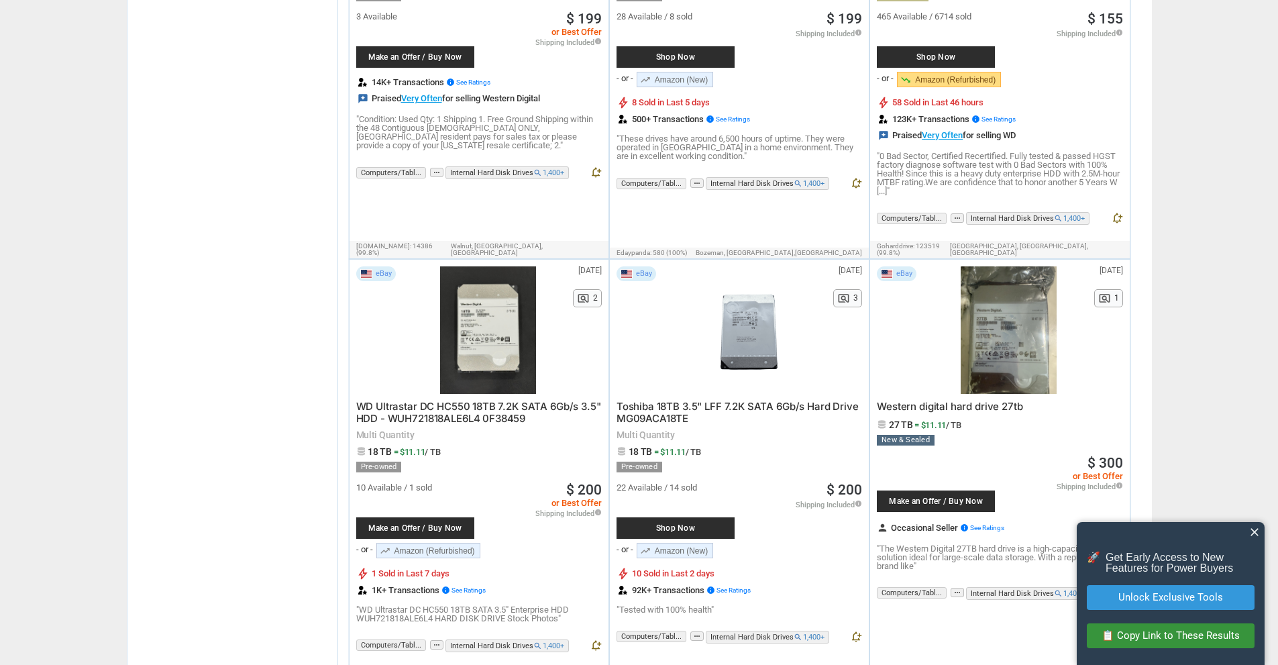
click at [455, 400] on span "WD Ultrastar DC HC550 18TB 7.2K SATA 6Gb/s 3.5" HDD - WUH721818ALE6L4 0F38459" at bounding box center [478, 412] width 245 height 25
click at [718, 400] on span "Toshiba 18TB 3.5" LFF 7.2K SATA 6Gb/s Hard Drive MG09ACA18TE" at bounding box center [738, 412] width 242 height 25
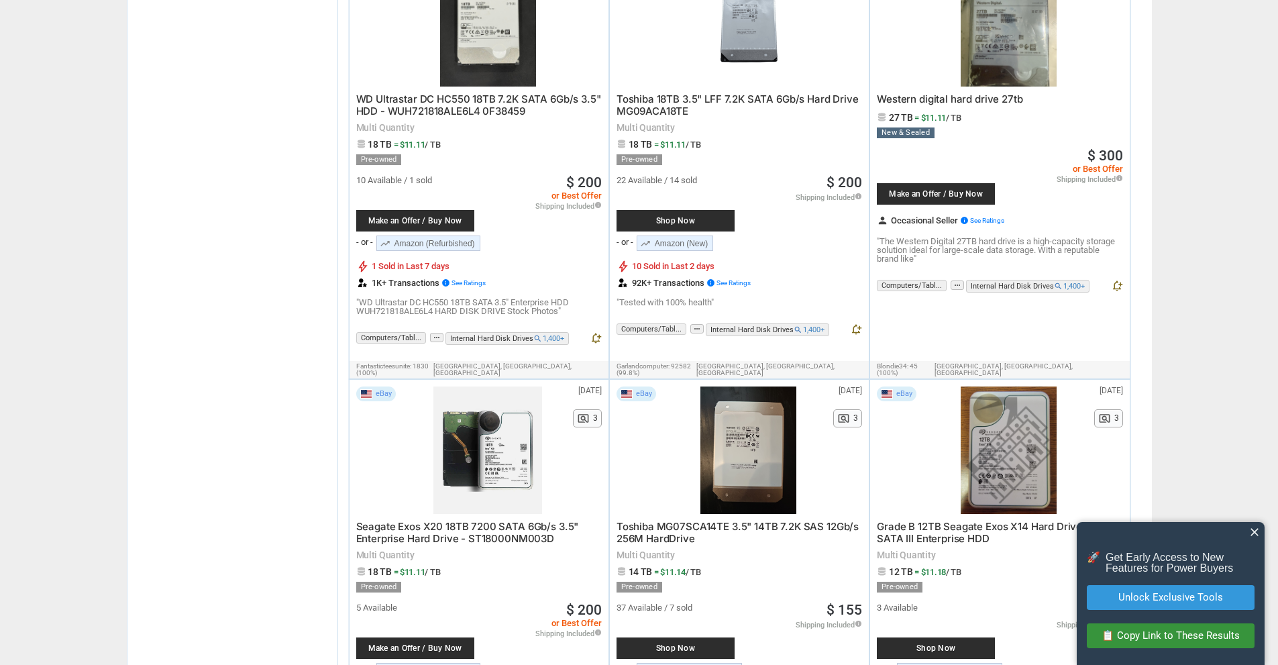
scroll to position [5734, 0]
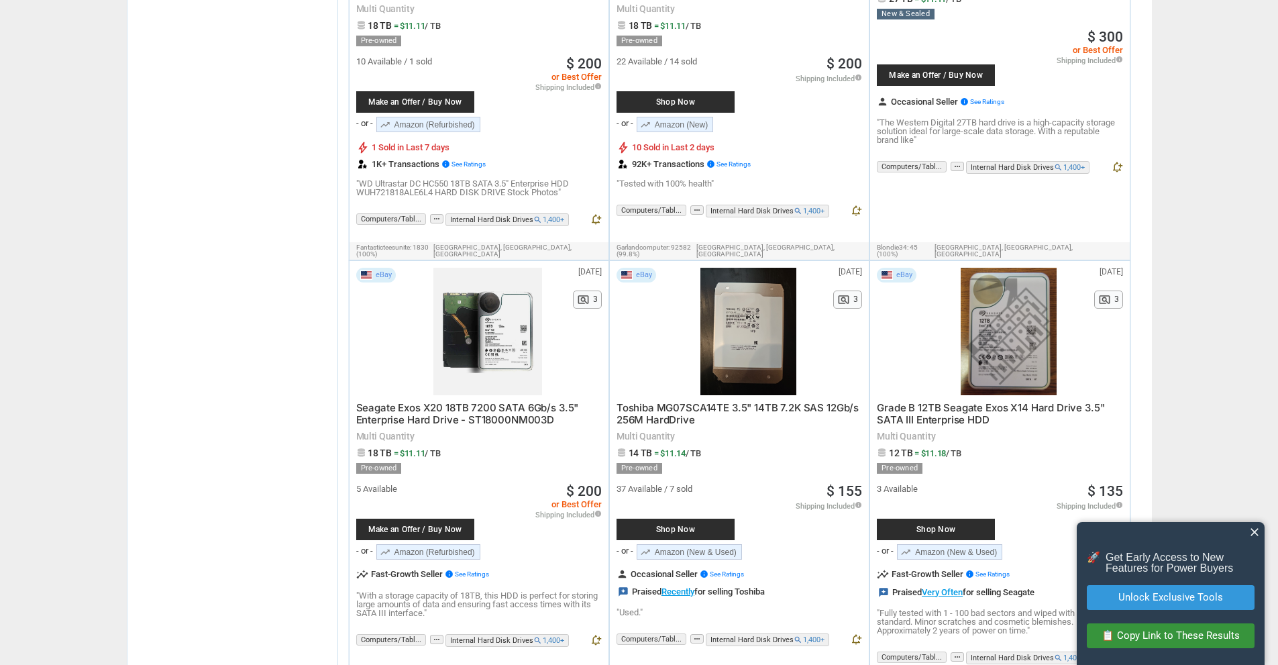
click at [460, 401] on span "Seagate Exos X20 18TB 7200 SATA 6Gb/s 3.5" Enterprise Hard Drive - ST18000NM003D" at bounding box center [467, 413] width 223 height 25
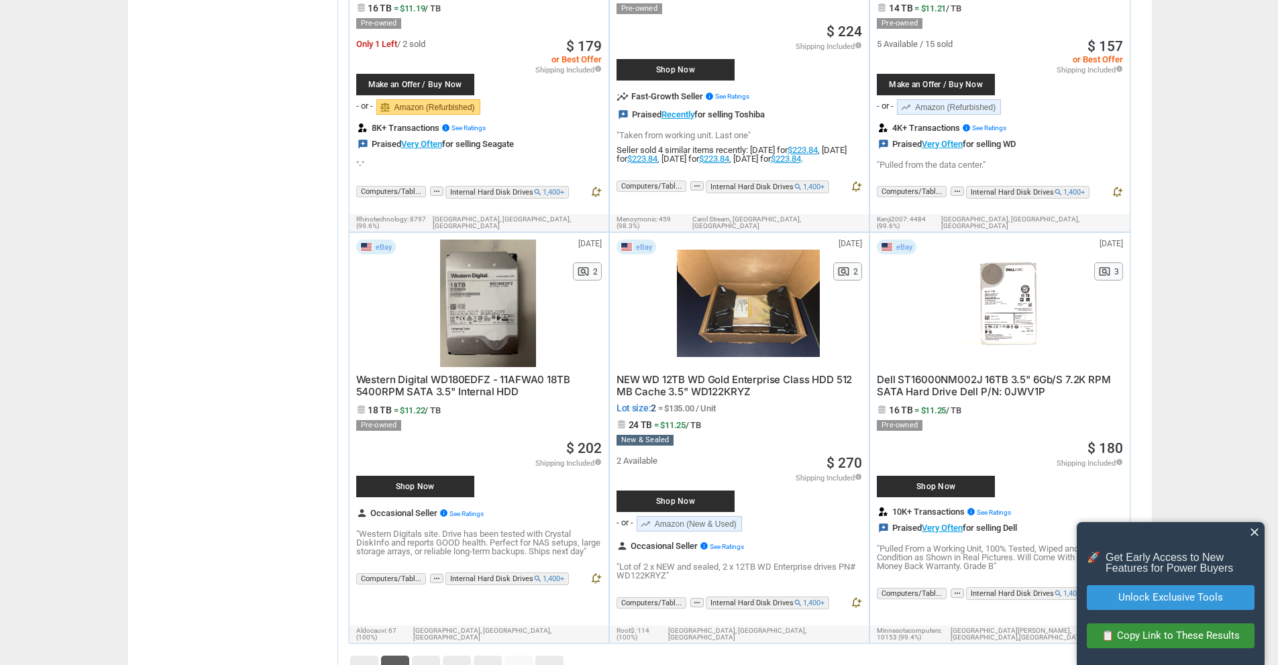
scroll to position [6625, 0]
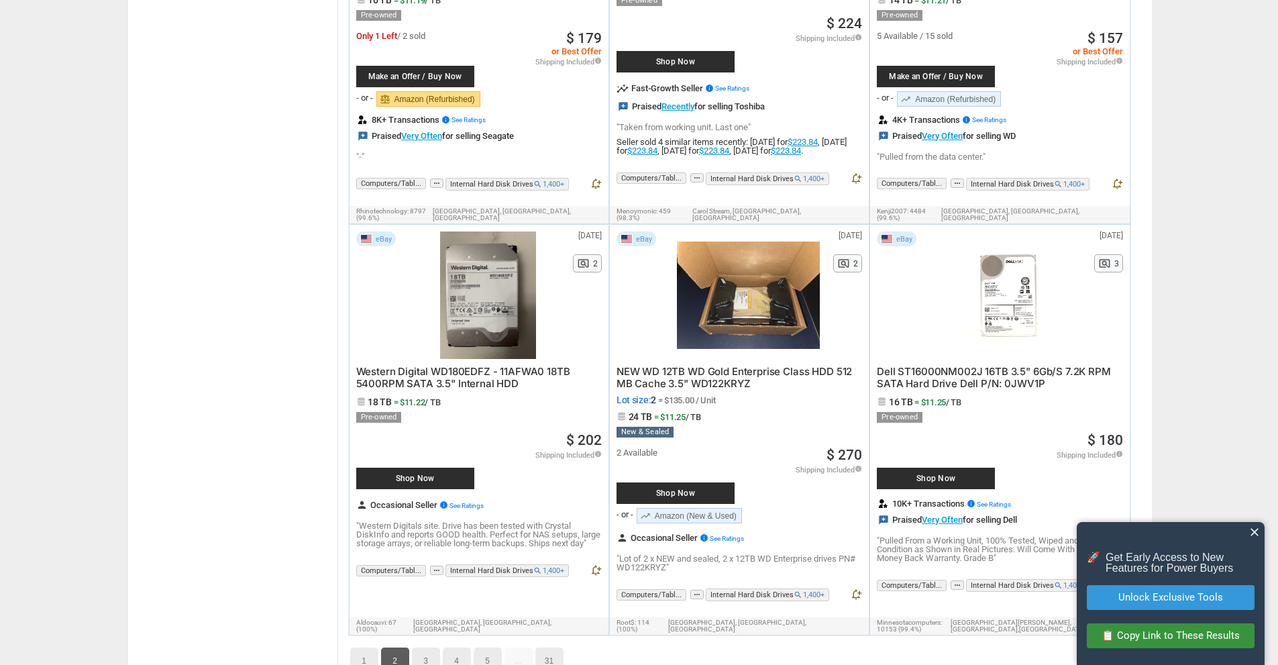
click at [698, 365] on span "NEW WD 12TB WD Gold Enterprise Class HDD 512 MB Cache 3.5" WD122KRYZ" at bounding box center [735, 377] width 236 height 25
click at [429, 648] on link "3" at bounding box center [426, 661] width 28 height 27
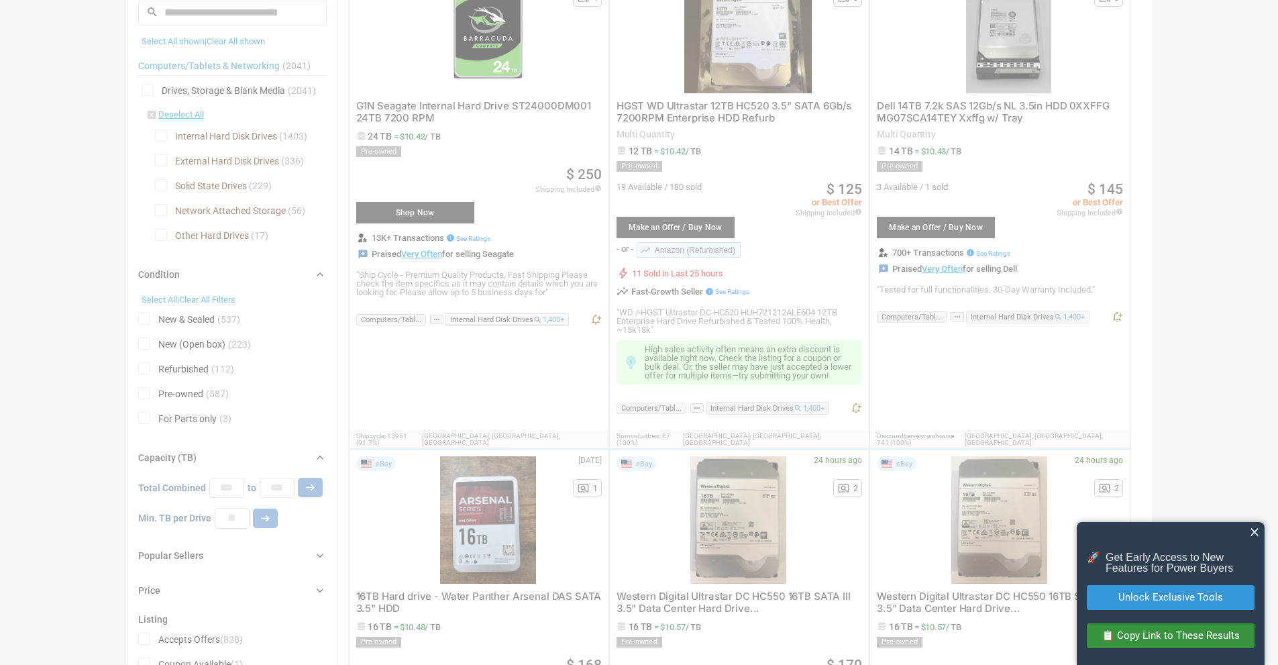
scroll to position [47, 0]
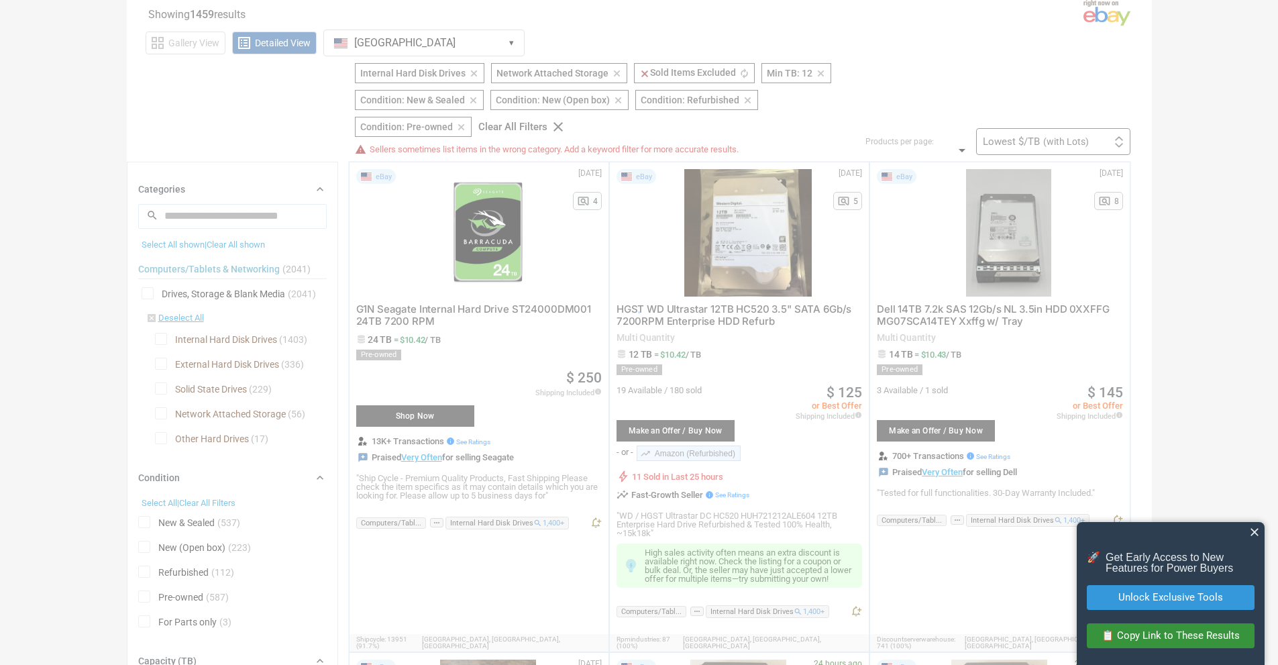
click at [429, 554] on div at bounding box center [639, 332] width 1278 height 665
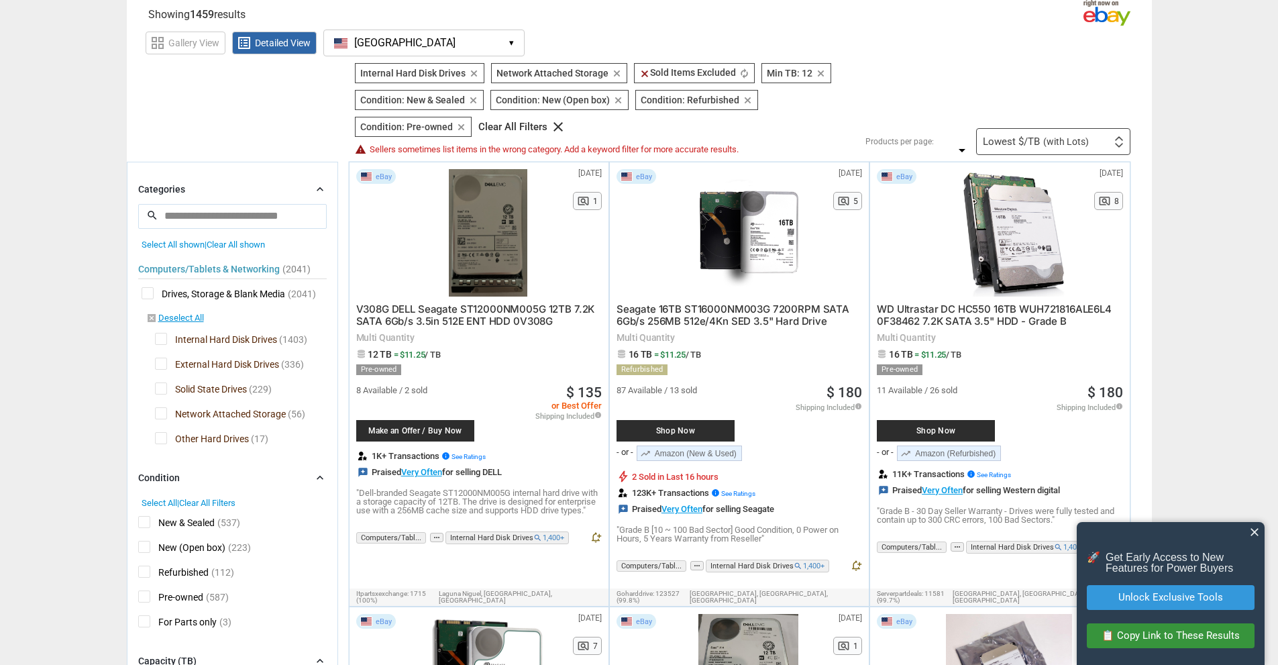
click at [739, 313] on span "Seagate 16TB ST16000NM003G 7200RPM SATA 6Gb/s 256MB 512e/4Kn SED 3.5" Hard Drive" at bounding box center [733, 315] width 233 height 25
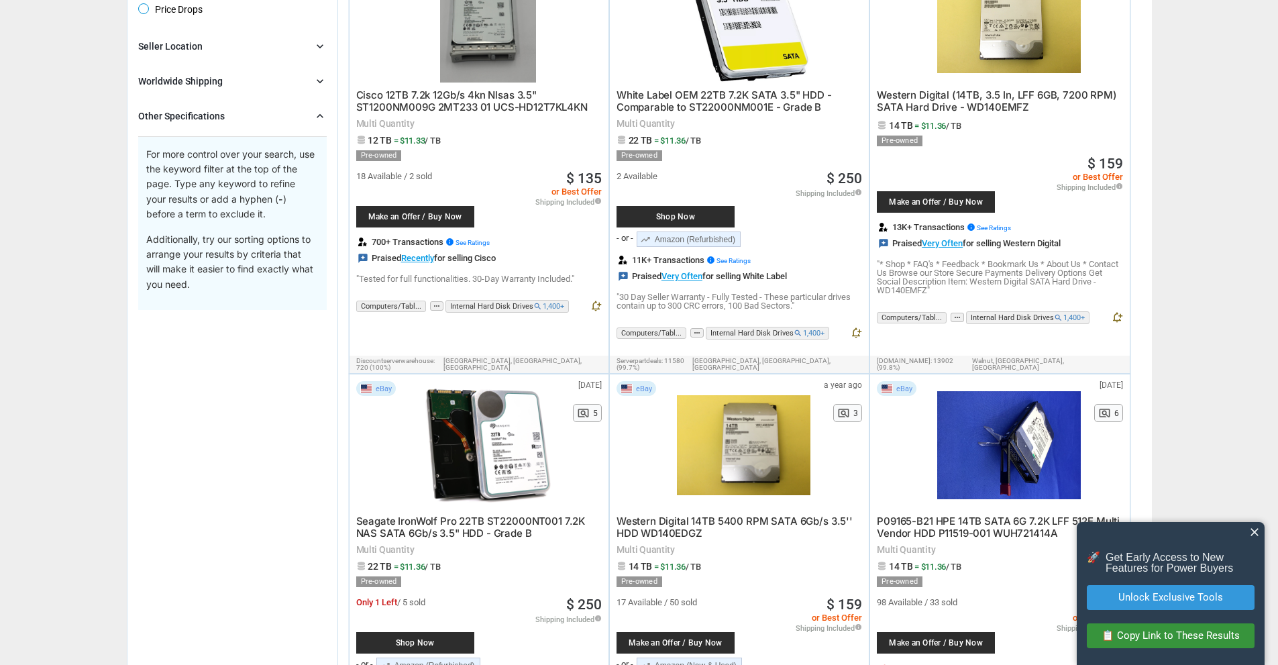
scroll to position [1158, 0]
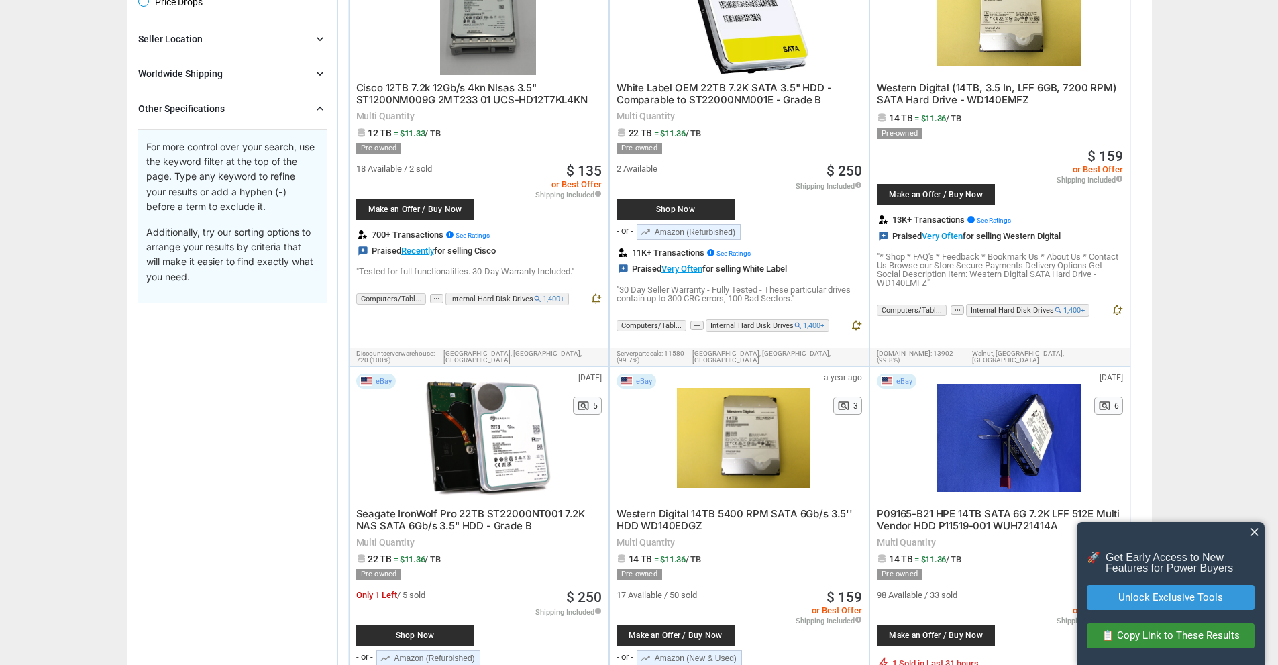
click at [1016, 83] on span "Western Digital (14TB, 3.5 In, LFF 6GB, 7200 RPM) SATA Hard Drive - WD140EMFZ" at bounding box center [997, 93] width 240 height 25
